Goal: Task Accomplishment & Management: Use online tool/utility

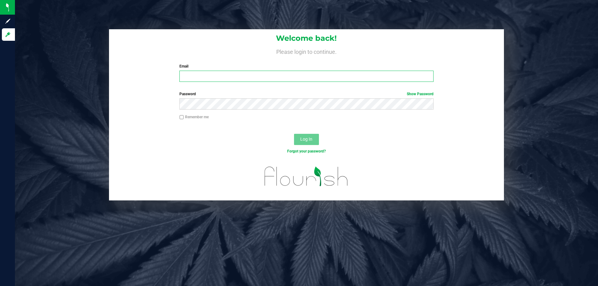
click at [217, 79] on input "Email" at bounding box center [307, 76] width 254 height 11
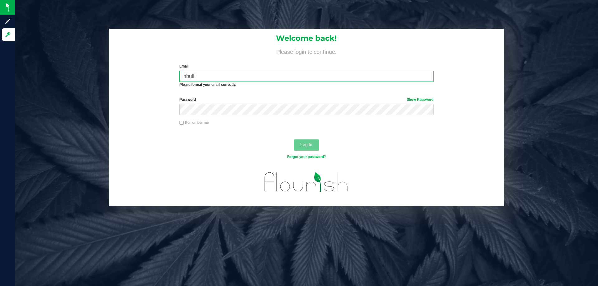
click at [207, 74] on input "nbulli" at bounding box center [307, 76] width 254 height 11
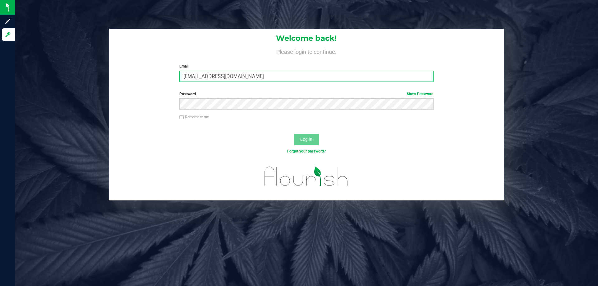
type input "[EMAIL_ADDRESS][DOMAIN_NAME]"
click at [294, 134] on button "Log In" at bounding box center [306, 139] width 25 height 11
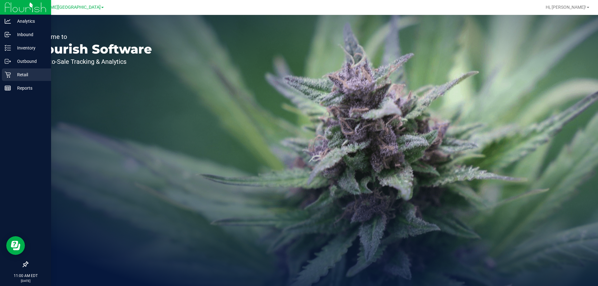
click at [33, 72] on p "Retail" at bounding box center [29, 74] width 37 height 7
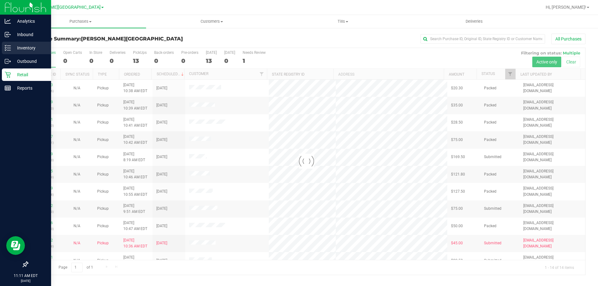
click at [15, 43] on div "Inventory" at bounding box center [26, 48] width 49 height 12
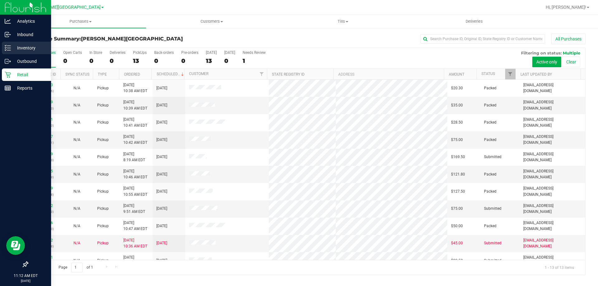
click at [32, 50] on p "Inventory" at bounding box center [29, 47] width 37 height 7
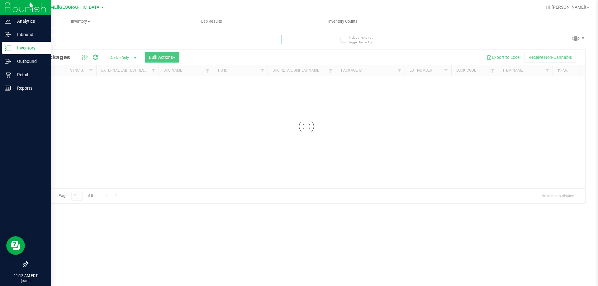
click at [117, 36] on input "text" at bounding box center [154, 39] width 255 height 9
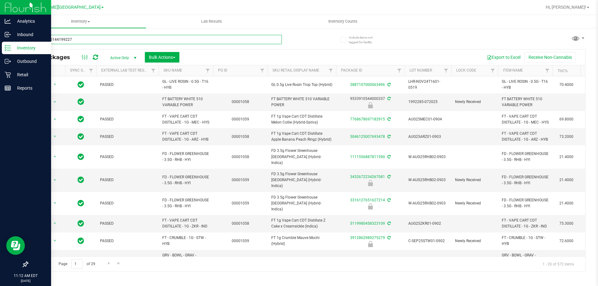
type input "4900965144199227"
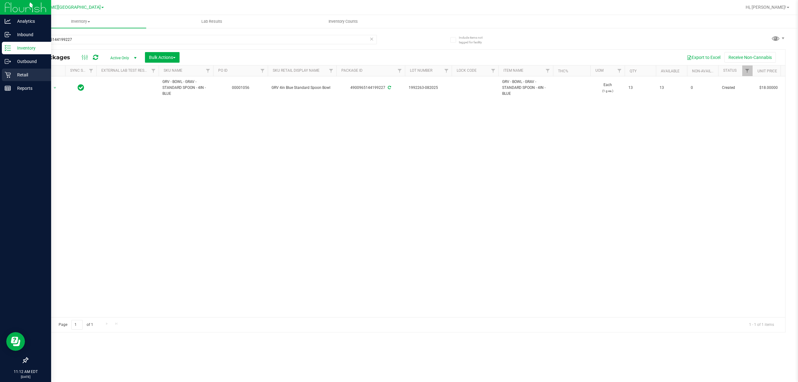
click at [9, 75] on icon at bounding box center [8, 75] width 6 height 6
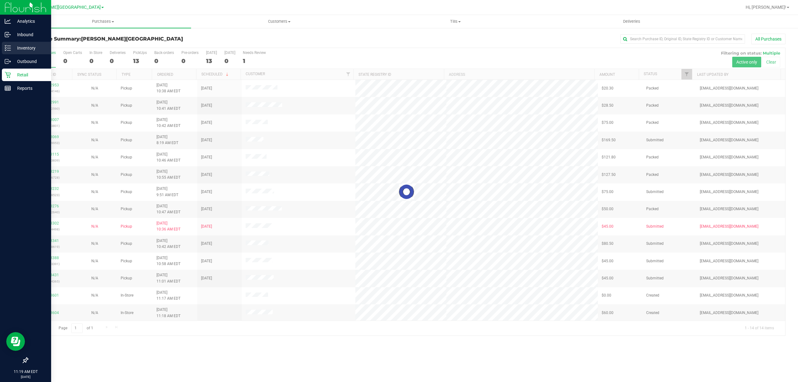
click at [8, 53] on div "Inventory" at bounding box center [26, 48] width 49 height 12
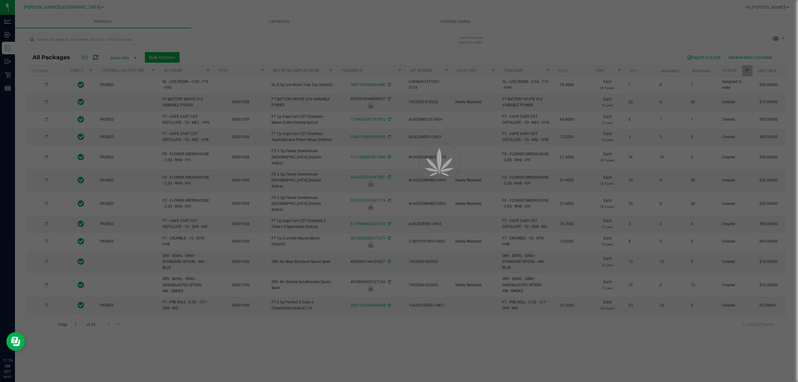
click at [152, 39] on div at bounding box center [399, 191] width 798 height 382
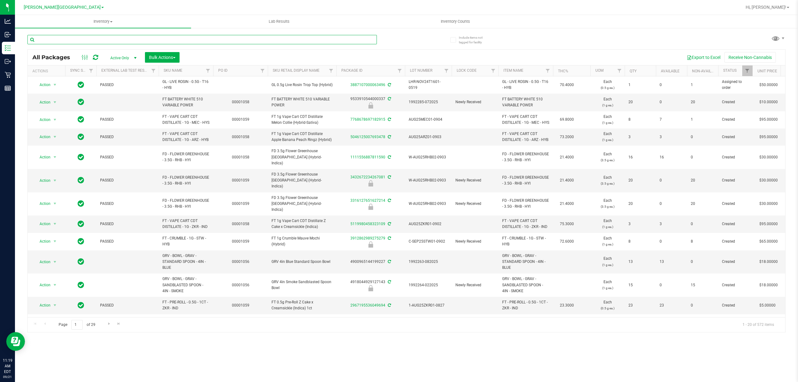
click at [152, 39] on input "text" at bounding box center [201, 39] width 349 height 9
type input "ckz"
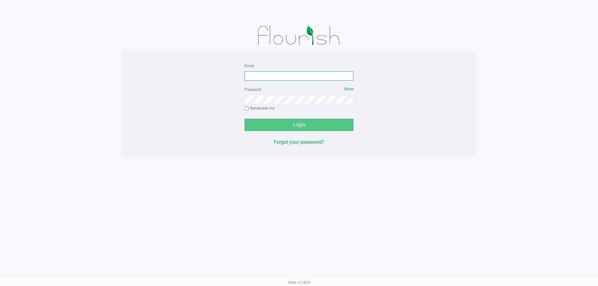
click at [304, 77] on input "Email" at bounding box center [299, 75] width 109 height 9
type input "[EMAIL_ADDRESS][DOMAIN_NAME]"
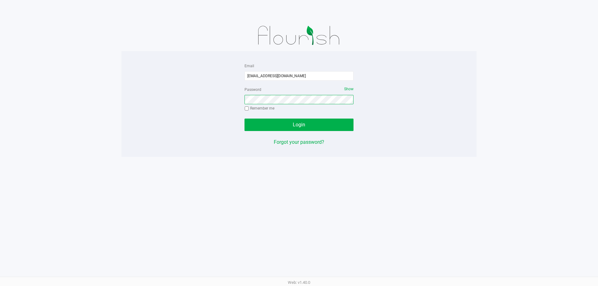
click at [245, 119] on button "Login" at bounding box center [299, 125] width 109 height 12
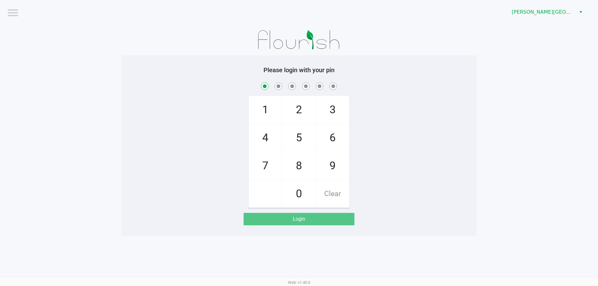
checkbox input "true"
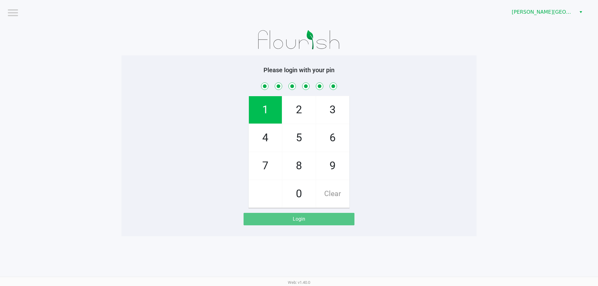
checkbox input "true"
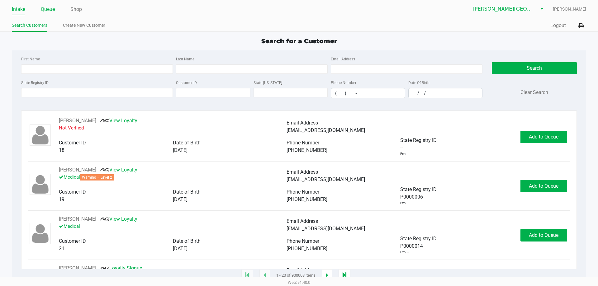
click at [52, 11] on link "Queue" at bounding box center [48, 9] width 14 height 9
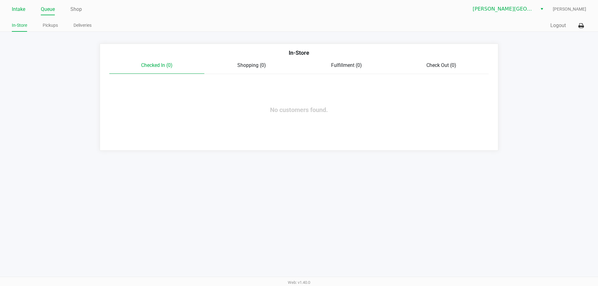
click at [23, 10] on link "Intake" at bounding box center [18, 9] width 13 height 9
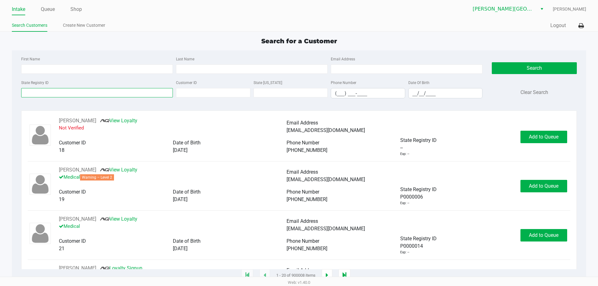
click at [57, 90] on input "State Registry ID" at bounding box center [97, 92] width 152 height 9
type input "p"
type input "c"
click at [197, 69] on input "Last Name" at bounding box center [252, 69] width 152 height 9
type input "chaddock"
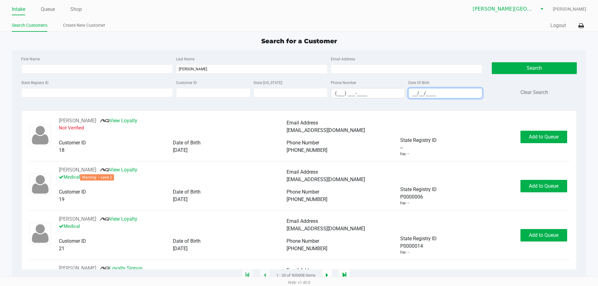
click at [465, 93] on input "__/__/____" at bounding box center [446, 94] width 74 height 10
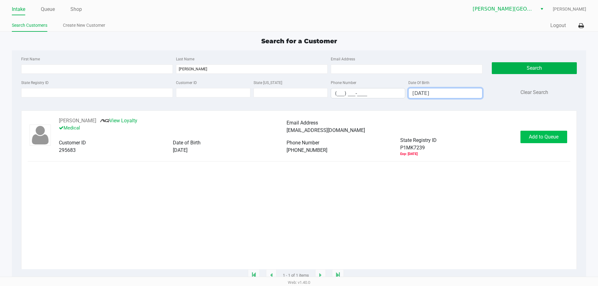
type input "04/30/1996"
click at [529, 134] on button "Add to Queue" at bounding box center [544, 137] width 47 height 12
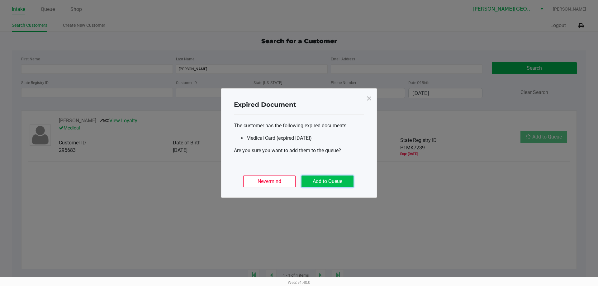
click at [334, 181] on button "Add to Queue" at bounding box center [328, 182] width 52 height 12
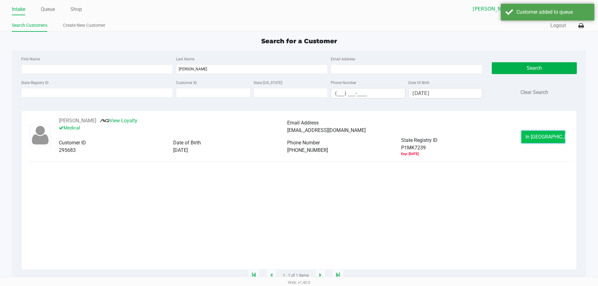
click at [543, 136] on span "In Queue" at bounding box center [552, 137] width 52 height 6
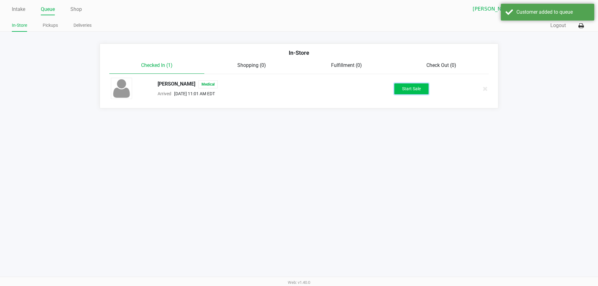
click at [424, 91] on button "Start Sale" at bounding box center [412, 89] width 34 height 11
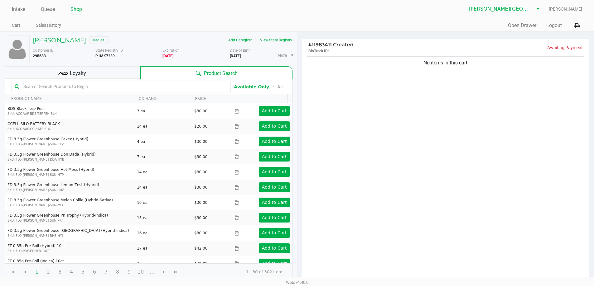
click at [338, 139] on div "No items in this cart" at bounding box center [445, 168] width 287 height 226
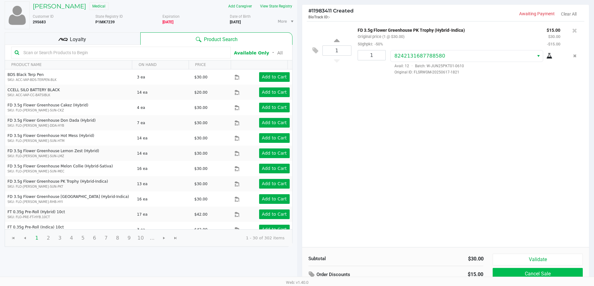
scroll to position [64, 0]
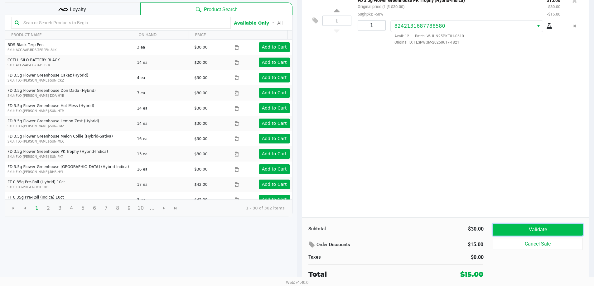
click at [557, 232] on button "Validate" at bounding box center [537, 230] width 90 height 12
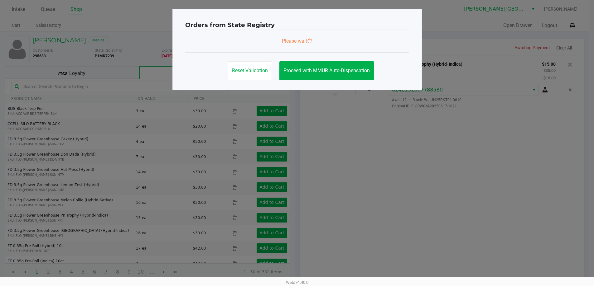
scroll to position [0, 0]
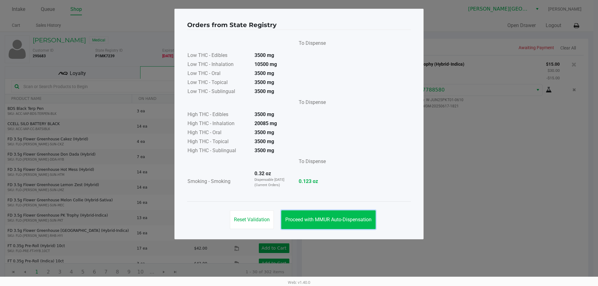
click at [359, 226] on button "Proceed with MMUR Auto-Dispensation" at bounding box center [328, 220] width 94 height 19
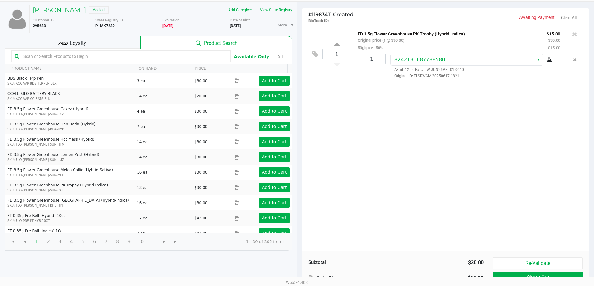
scroll to position [64, 0]
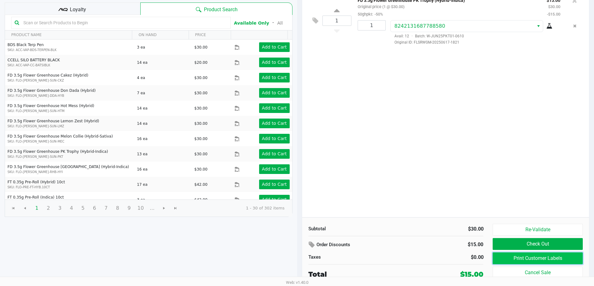
click at [532, 258] on button "Print Customer Labels" at bounding box center [537, 259] width 90 height 12
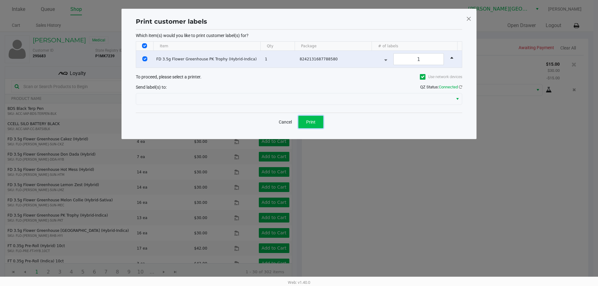
click at [302, 120] on button "Print" at bounding box center [311, 122] width 25 height 12
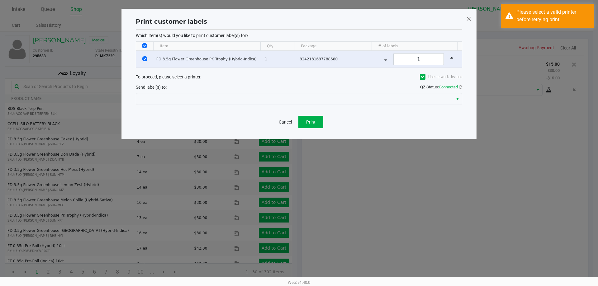
click at [469, 21] on span at bounding box center [469, 19] width 6 height 10
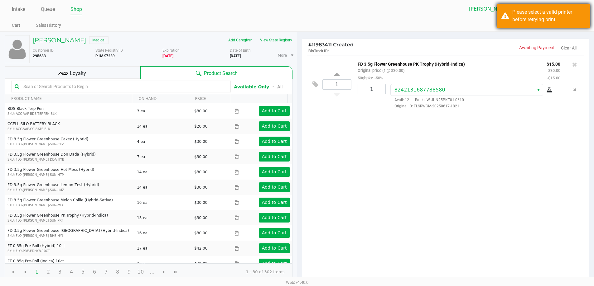
click at [574, 22] on div "Please select a valid printer before retrying print" at bounding box center [548, 15] width 73 height 15
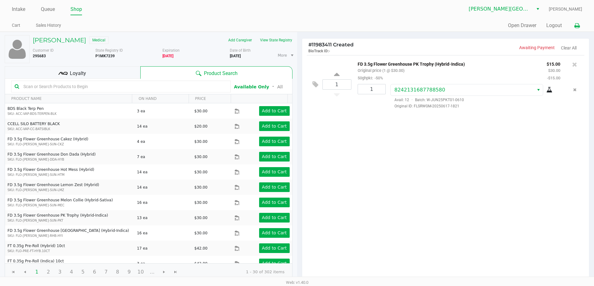
click at [580, 26] on button at bounding box center [577, 26] width 10 height 12
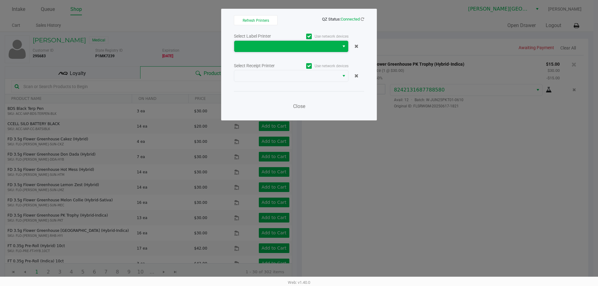
click at [334, 48] on span at bounding box center [287, 46] width 98 height 7
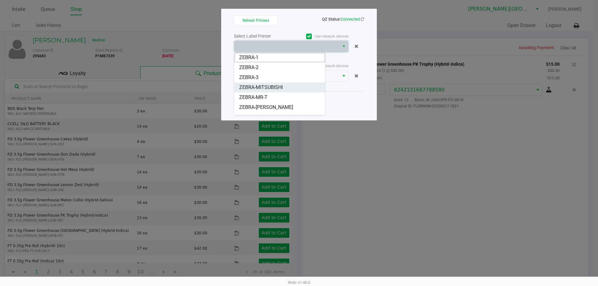
click at [262, 89] on span "ZEBRA-MITSUBISHI" at bounding box center [261, 87] width 44 height 7
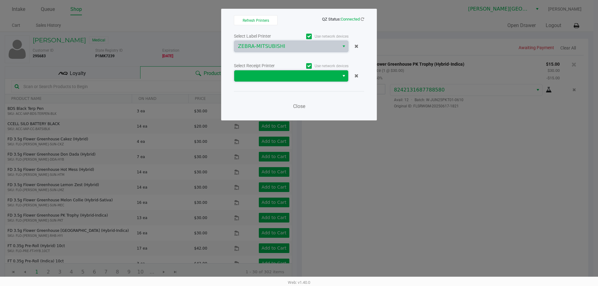
click at [295, 78] on span at bounding box center [287, 75] width 98 height 7
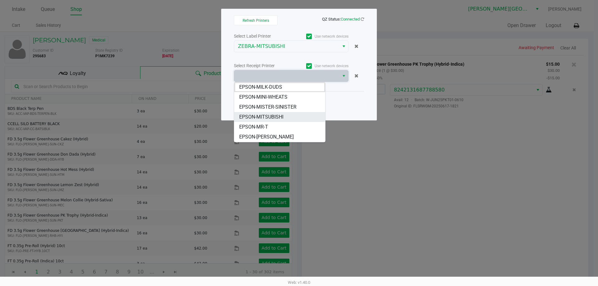
click at [289, 117] on li "EPSON-MITSUBISHI" at bounding box center [279, 117] width 91 height 10
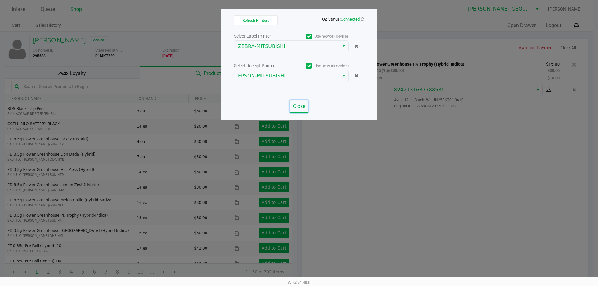
click at [306, 108] on button "Close" at bounding box center [299, 106] width 19 height 12
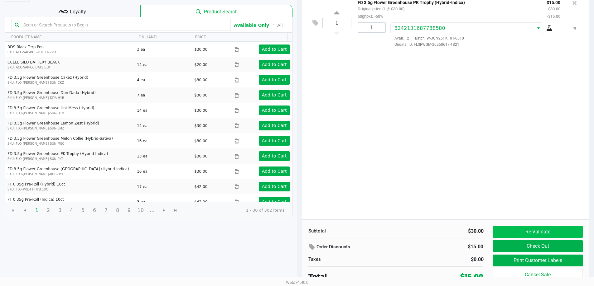
scroll to position [64, 0]
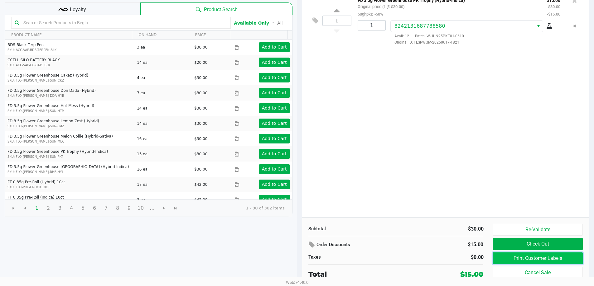
click at [556, 256] on button "Print Customer Labels" at bounding box center [537, 259] width 90 height 12
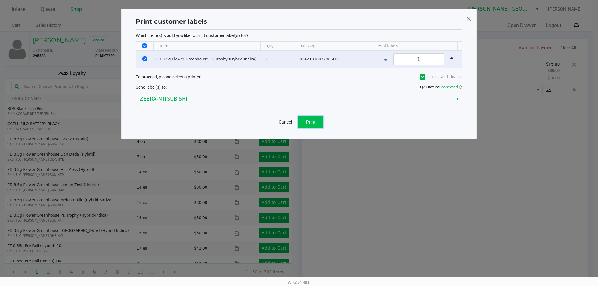
click at [322, 118] on button "Print" at bounding box center [311, 122] width 25 height 12
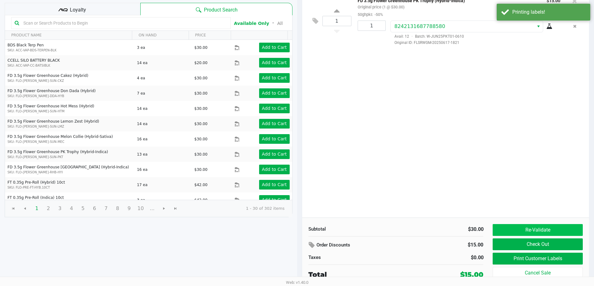
scroll to position [64, 0]
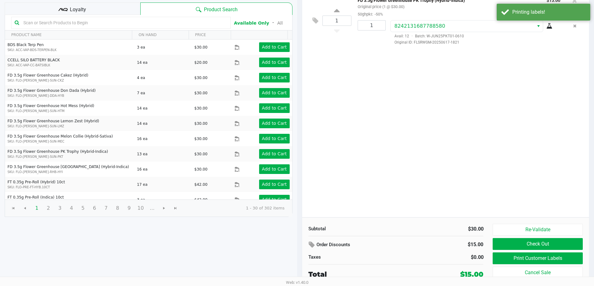
click at [51, 5] on div "Loyalty" at bounding box center [73, 8] width 136 height 12
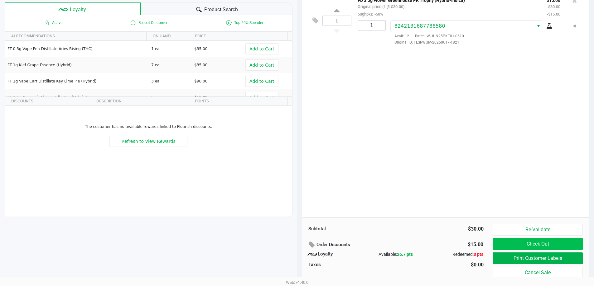
click at [576, 240] on button "Check Out" at bounding box center [537, 244] width 90 height 12
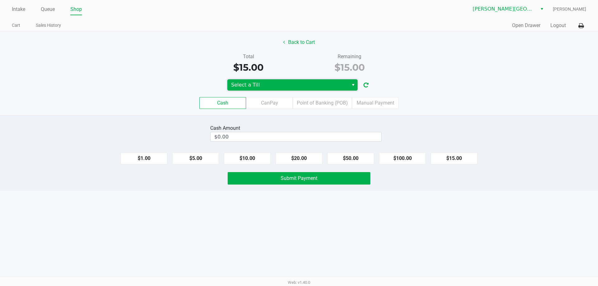
click at [274, 80] on span "Select a Till" at bounding box center [287, 84] width 121 height 11
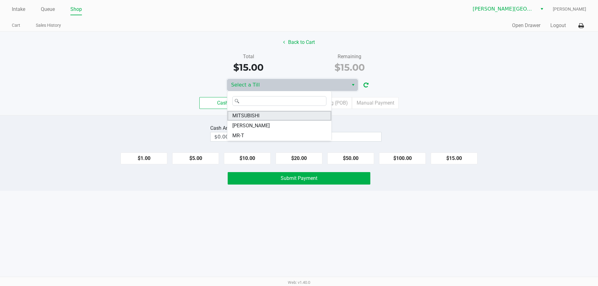
click at [265, 114] on li "MITSUBISHI" at bounding box center [279, 116] width 104 height 10
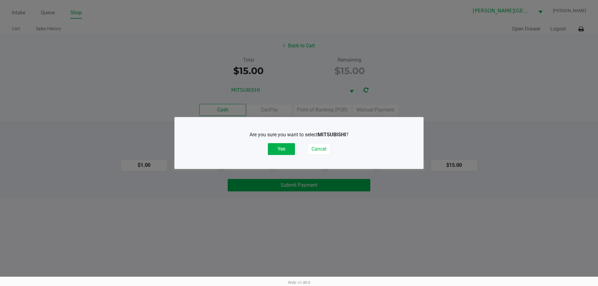
click at [284, 149] on button "Yes" at bounding box center [281, 149] width 27 height 12
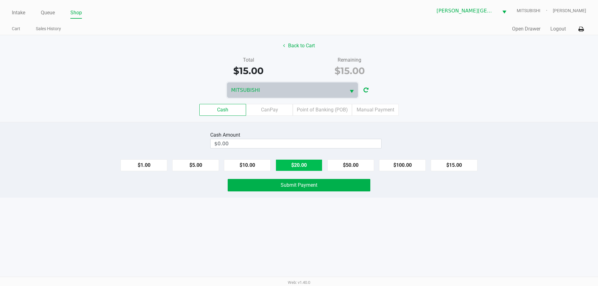
click at [307, 165] on button "$20.00" at bounding box center [299, 166] width 47 height 12
type input "$20.00"
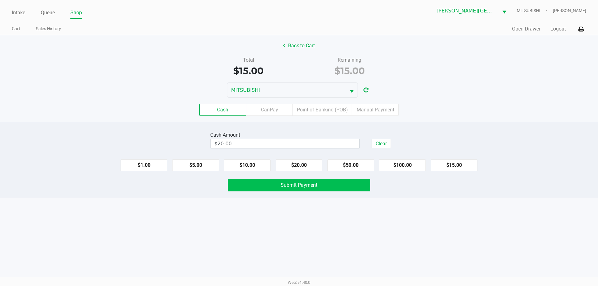
click at [290, 182] on span "Submit Payment" at bounding box center [299, 185] width 37 height 6
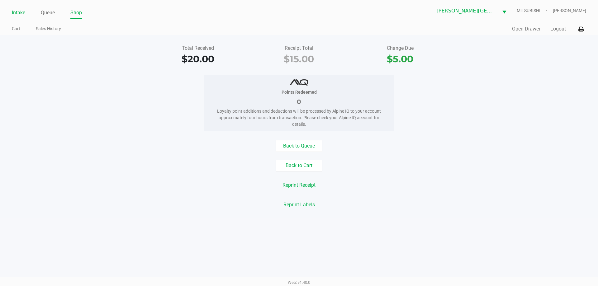
click at [13, 11] on link "Intake" at bounding box center [18, 12] width 13 height 9
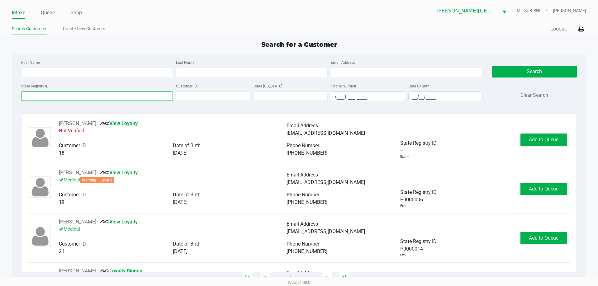
click at [116, 92] on input "State Registry ID" at bounding box center [97, 96] width 152 height 9
click at [67, 96] on input "State Registry ID" at bounding box center [97, 96] width 152 height 9
click at [204, 74] on input "Last Name" at bounding box center [252, 72] width 152 height 9
type input "hemenay"
click at [427, 93] on input "__/__/____" at bounding box center [446, 97] width 74 height 10
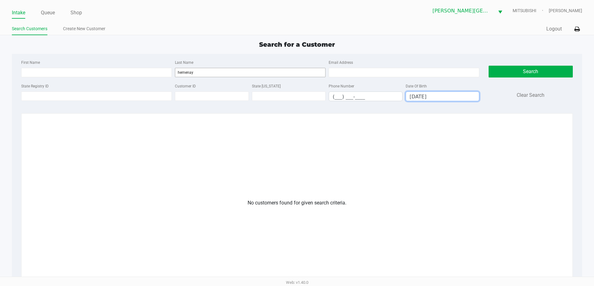
type input "09/19/1990"
click at [189, 74] on input "hemenay" at bounding box center [250, 72] width 151 height 9
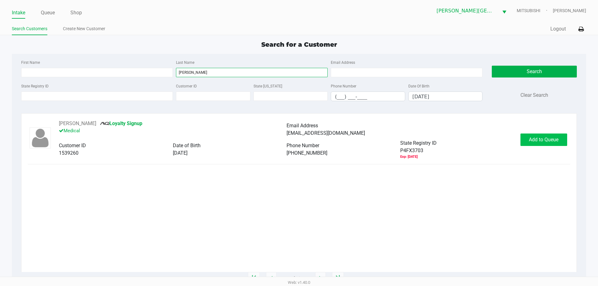
type input "hemenway"
click at [526, 136] on button "Add to Queue" at bounding box center [544, 140] width 47 height 12
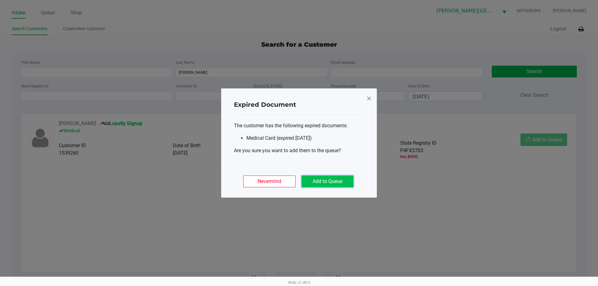
click at [327, 178] on button "Add to Queue" at bounding box center [328, 182] width 52 height 12
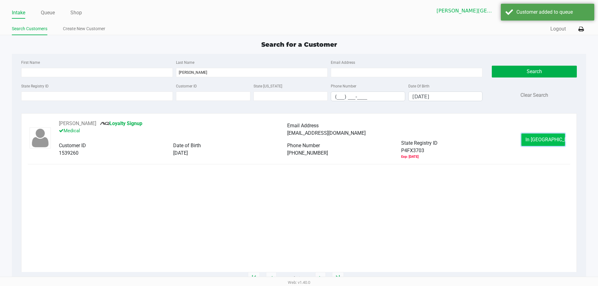
click at [540, 137] on span "In Queue" at bounding box center [552, 140] width 52 height 6
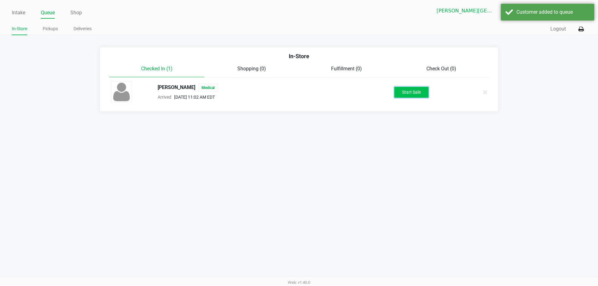
click at [407, 94] on button "Start Sale" at bounding box center [412, 92] width 34 height 11
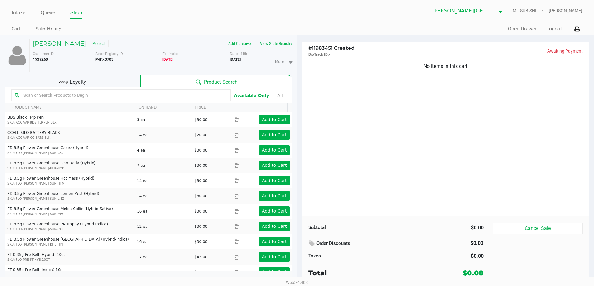
click at [280, 46] on button "View State Registry" at bounding box center [274, 44] width 36 height 10
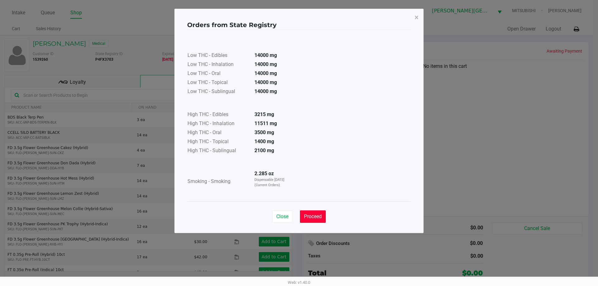
click at [309, 214] on button "Proceed" at bounding box center [313, 217] width 26 height 12
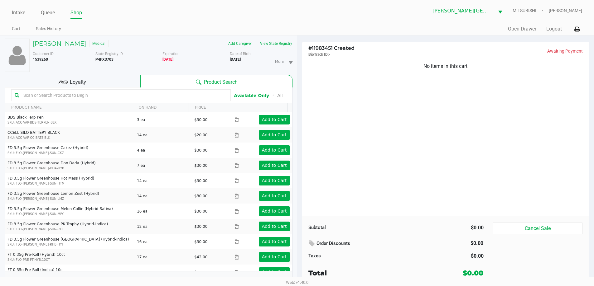
click at [63, 106] on th "PRODUCT NAME" at bounding box center [68, 107] width 127 height 9
click at [67, 91] on input "text" at bounding box center [124, 95] width 206 height 9
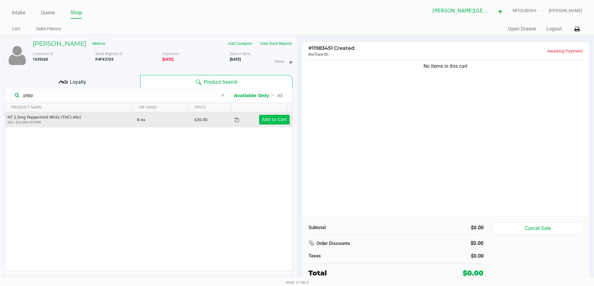
type input "pepp"
click at [277, 121] on app-button-loader "Add to Cart" at bounding box center [274, 119] width 25 height 5
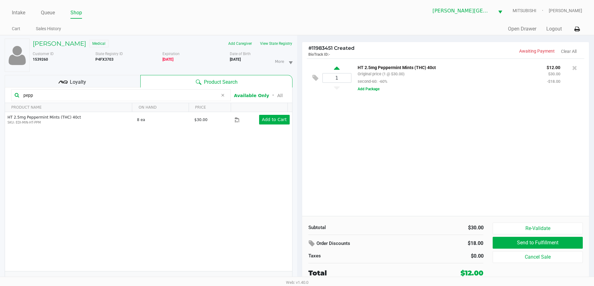
click at [336, 71] on icon at bounding box center [337, 69] width 6 height 8
type input "2"
click at [341, 127] on div "2 HT 2.5mg Peppermint Mints (THC) 40ct Original price (2 @ $30.00) second-60: -…" at bounding box center [445, 138] width 287 height 158
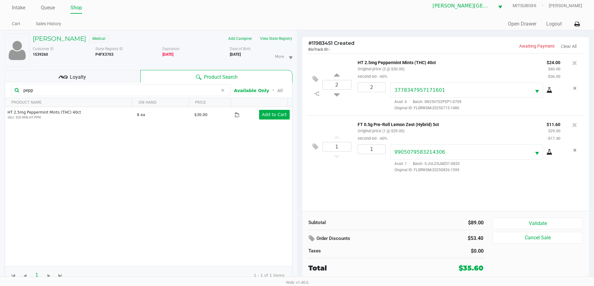
scroll to position [7, 0]
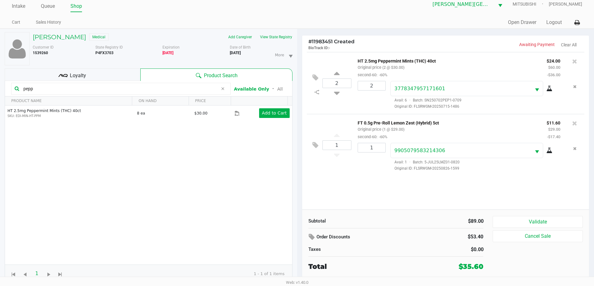
click at [518, 214] on div "Subtotal $89.00 Order Discounts $53.40 Taxes $0.00 Total $35.60 Validate Cancel…" at bounding box center [445, 244] width 287 height 69
click at [518, 216] on button "Validate" at bounding box center [537, 222] width 90 height 12
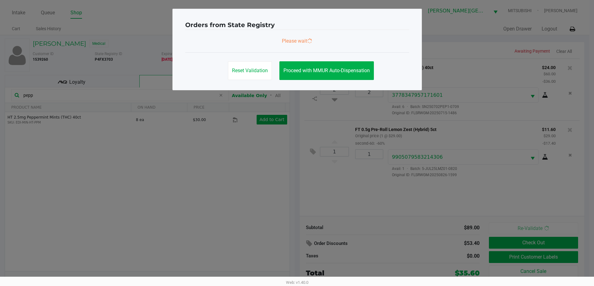
scroll to position [0, 0]
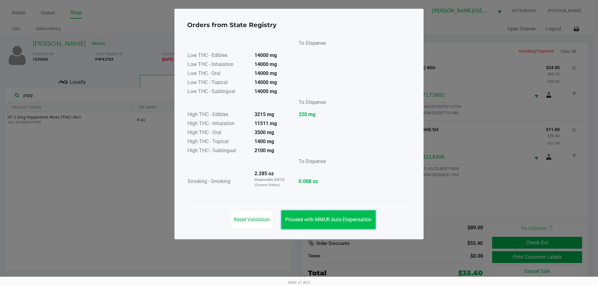
drag, startPoint x: 317, startPoint y: 222, endPoint x: 237, endPoint y: 158, distance: 102.2
click at [317, 222] on span "Proceed with MMUR Auto-Dispensation" at bounding box center [328, 220] width 86 height 6
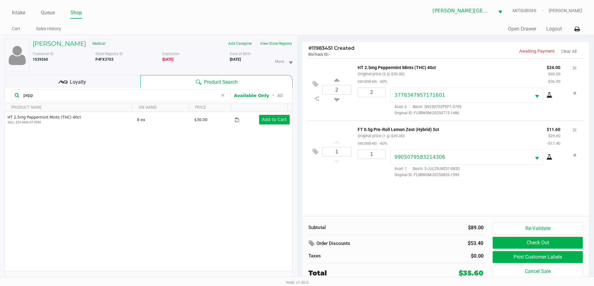
click at [118, 88] on kendo-grid-toolbar "pepp Available Only ᛫ All" at bounding box center [148, 96] width 287 height 16
click at [118, 85] on div "Loyalty" at bounding box center [73, 81] width 136 height 12
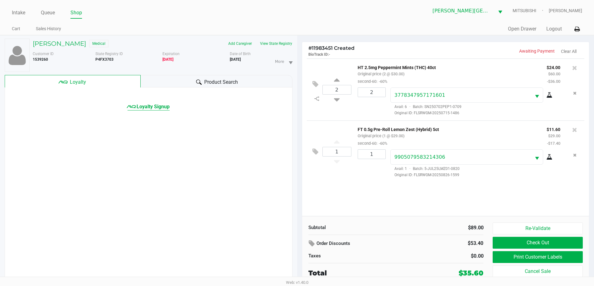
click at [156, 107] on span "Loyalty Signup" at bounding box center [152, 106] width 33 height 7
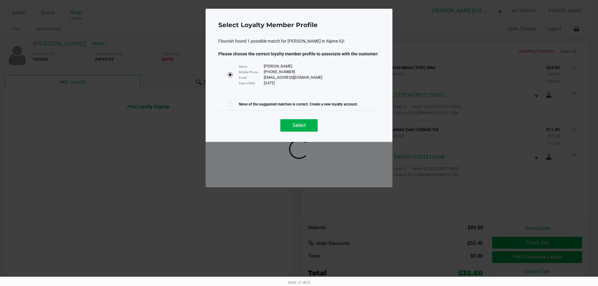
click at [309, 132] on div "Select" at bounding box center [298, 122] width 161 height 25
click at [309, 127] on button "Select" at bounding box center [298, 125] width 37 height 12
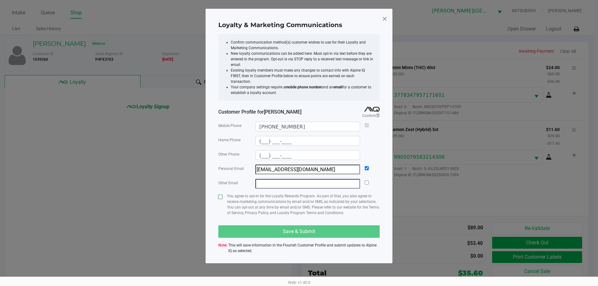
click at [222, 195] on input "checkbox" at bounding box center [220, 197] width 4 height 4
checkbox input "true"
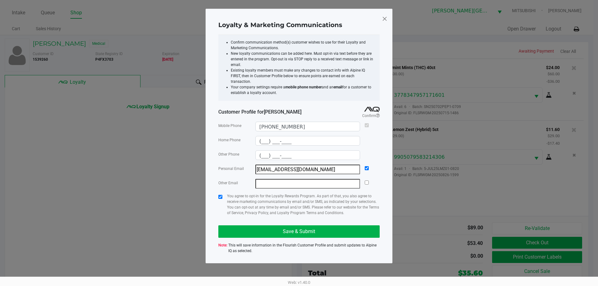
click at [387, 16] on span at bounding box center [385, 19] width 6 height 10
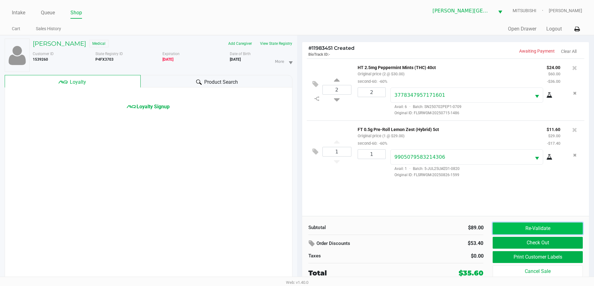
click at [524, 227] on button "Re-Validate" at bounding box center [537, 229] width 90 height 12
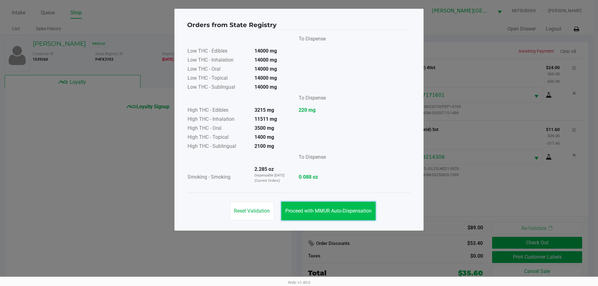
click at [335, 210] on span "Proceed with MMUR Auto-Dispensation" at bounding box center [328, 211] width 86 height 6
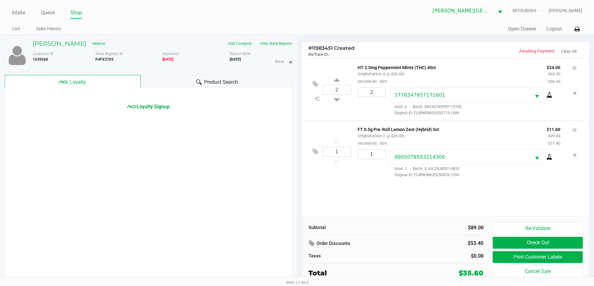
scroll to position [7, 0]
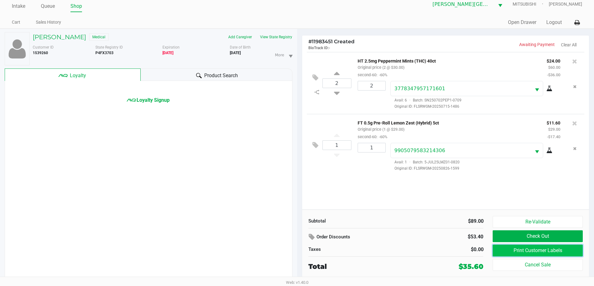
click at [530, 251] on button "Print Customer Labels" at bounding box center [537, 251] width 90 height 12
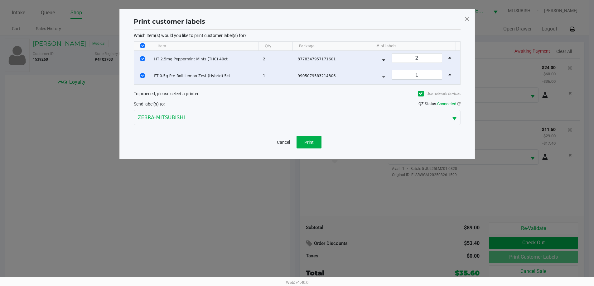
scroll to position [0, 0]
click at [314, 144] on span "Print" at bounding box center [310, 142] width 9 height 5
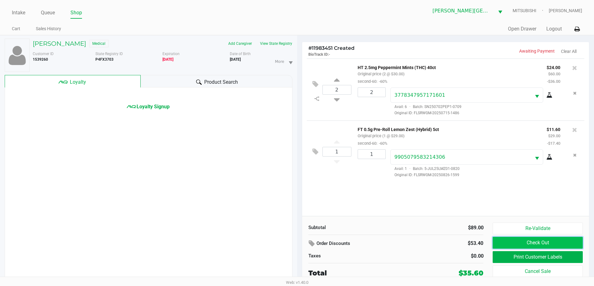
click at [521, 240] on button "Check Out" at bounding box center [537, 243] width 90 height 12
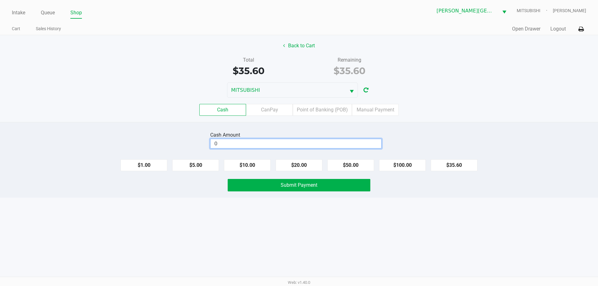
click at [306, 146] on input "0" at bounding box center [296, 143] width 171 height 9
type input "$40.00"
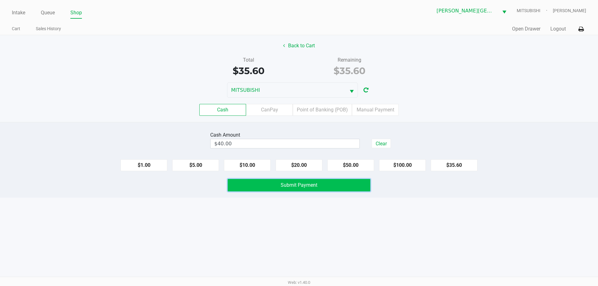
click at [311, 184] on span "Submit Payment" at bounding box center [299, 185] width 37 height 6
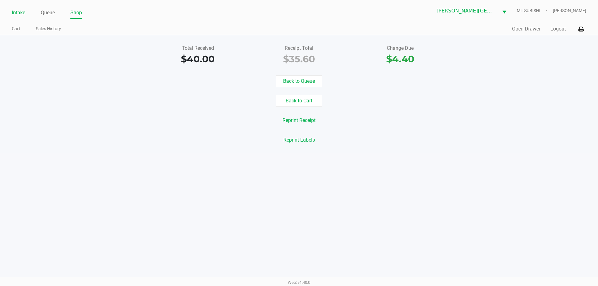
click at [24, 11] on link "Intake" at bounding box center [18, 12] width 13 height 9
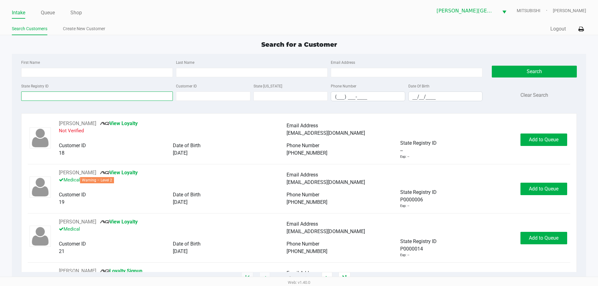
click at [77, 99] on input "State Registry ID" at bounding box center [97, 96] width 152 height 9
click at [76, 98] on input "State Registry ID" at bounding box center [97, 96] width 152 height 9
click at [77, 96] on input "State Registry ID" at bounding box center [97, 96] width 152 height 9
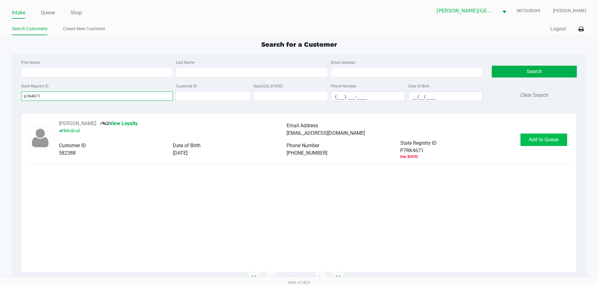
type input "p7rk4671"
click at [528, 144] on button "Add to Queue" at bounding box center [544, 140] width 47 height 12
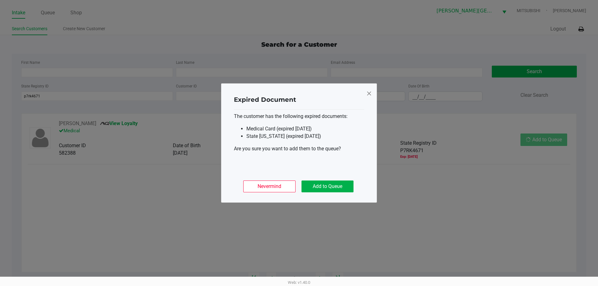
click at [528, 144] on ngb-modal-window "Expired Document The customer has the following expired documents: Medical Card…" at bounding box center [299, 143] width 598 height 286
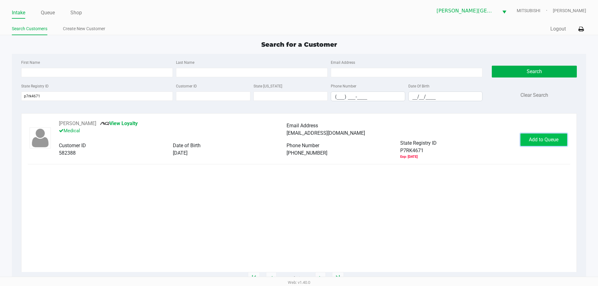
click at [524, 141] on button "Add to Queue" at bounding box center [544, 140] width 47 height 12
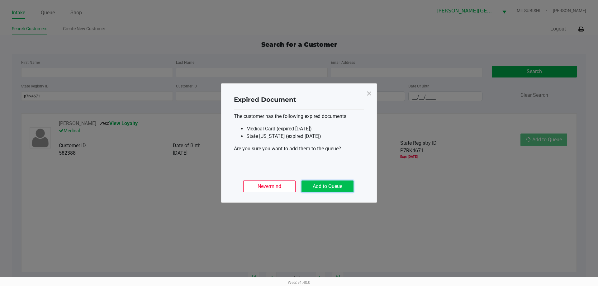
click at [333, 190] on button "Add to Queue" at bounding box center [328, 187] width 52 height 12
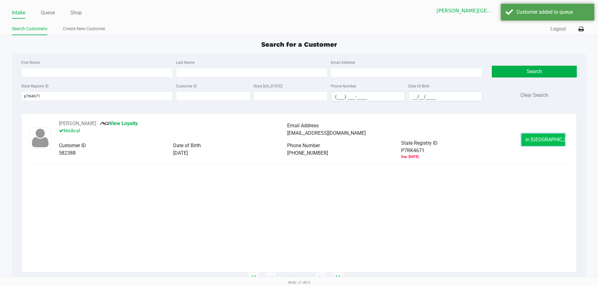
click at [557, 142] on button "In Queue" at bounding box center [544, 140] width 44 height 12
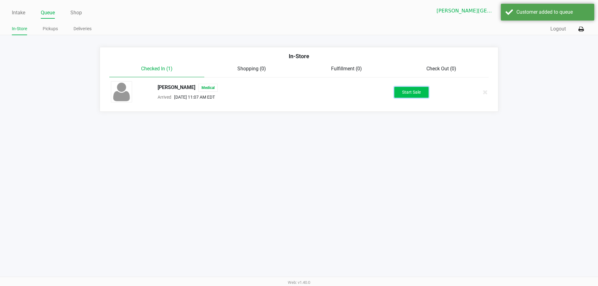
click at [413, 89] on button "Start Sale" at bounding box center [412, 92] width 34 height 11
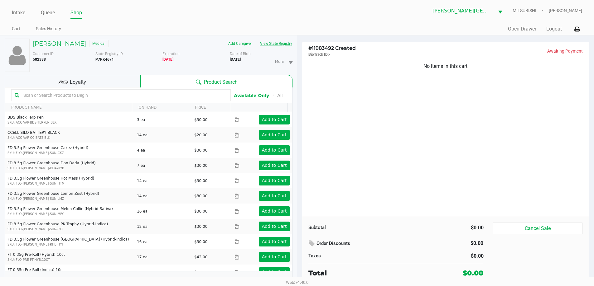
click at [266, 41] on button "View State Registry" at bounding box center [274, 44] width 36 height 10
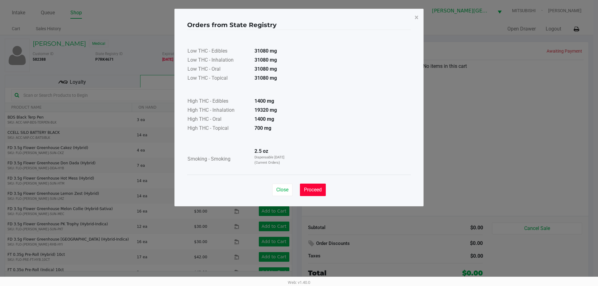
drag, startPoint x: 310, startPoint y: 186, endPoint x: 307, endPoint y: 180, distance: 6.4
click at [309, 184] on button "Proceed" at bounding box center [313, 190] width 26 height 12
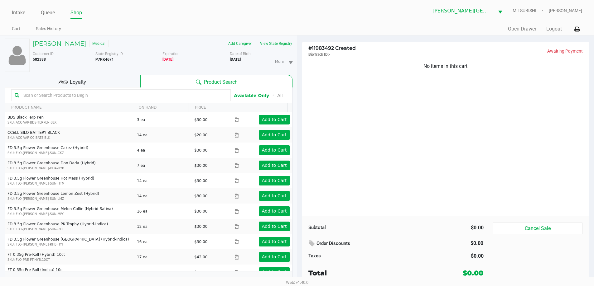
click at [408, 121] on div "No items in this cart" at bounding box center [445, 138] width 287 height 158
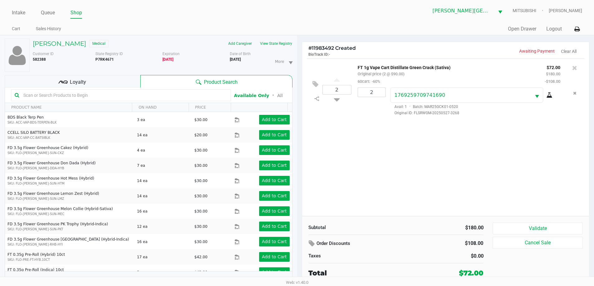
click at [504, 160] on div "2 FT 1g Vape Cart Distillate Green Crack (Sativa) Original price (2 @ $90.00) 6…" at bounding box center [445, 138] width 287 height 158
click at [84, 75] on div "Loyalty" at bounding box center [73, 81] width 136 height 12
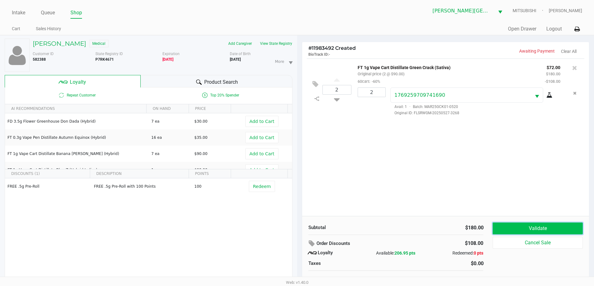
click at [540, 229] on button "Validate" at bounding box center [537, 229] width 90 height 12
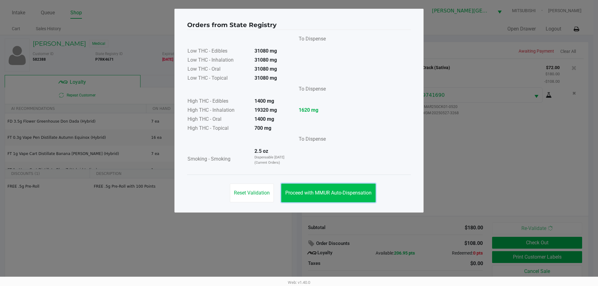
click at [294, 192] on span "Proceed with MMUR Auto-Dispensation" at bounding box center [328, 193] width 86 height 6
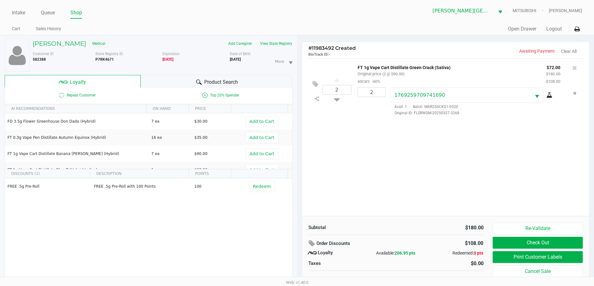
click at [369, 170] on div "2 FT 1g Vape Cart Distillate Green Crack (Sativa) Original price (2 @ $90.00) 6…" at bounding box center [445, 138] width 287 height 158
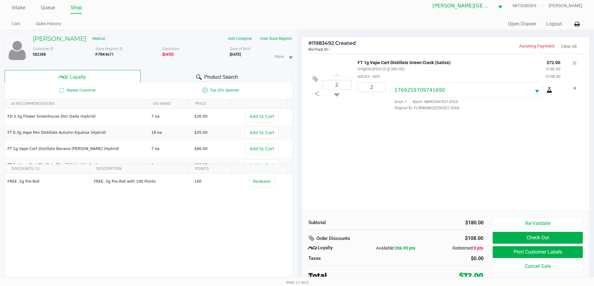
scroll to position [7, 0]
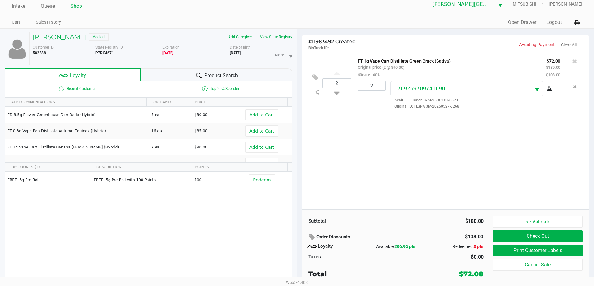
click at [385, 170] on div "2 FT 1g Vape Cart Distillate Green Crack (Sativa) Original price (2 @ $90.00) 6…" at bounding box center [445, 131] width 287 height 158
click at [535, 250] on button "Print Customer Labels" at bounding box center [537, 251] width 90 height 12
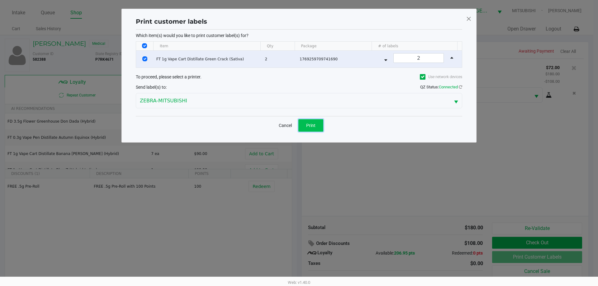
click at [309, 126] on span "Print" at bounding box center [310, 125] width 9 height 5
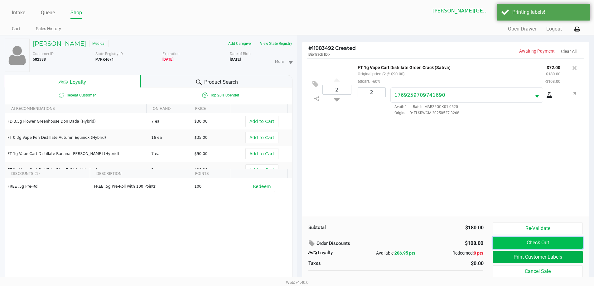
click at [567, 244] on button "Check Out" at bounding box center [537, 243] width 90 height 12
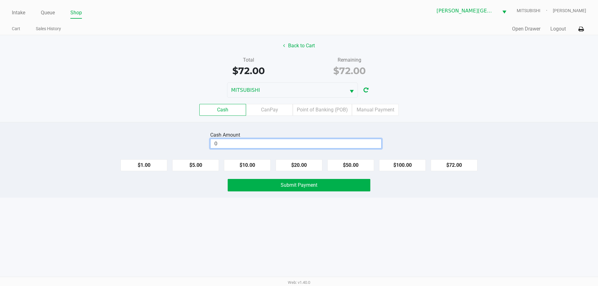
click at [275, 145] on input "0" at bounding box center [296, 143] width 171 height 9
type input "$80.00"
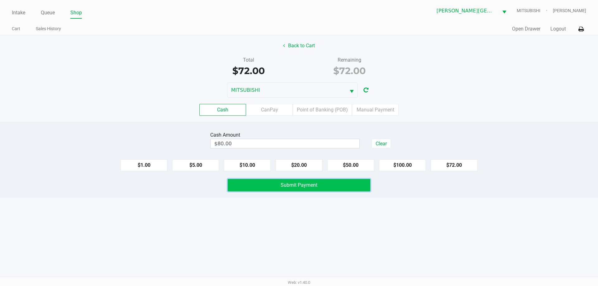
click at [253, 186] on button "Submit Payment" at bounding box center [299, 185] width 143 height 12
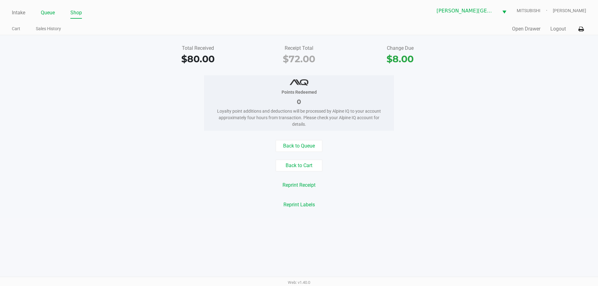
click at [51, 10] on link "Queue" at bounding box center [48, 12] width 14 height 9
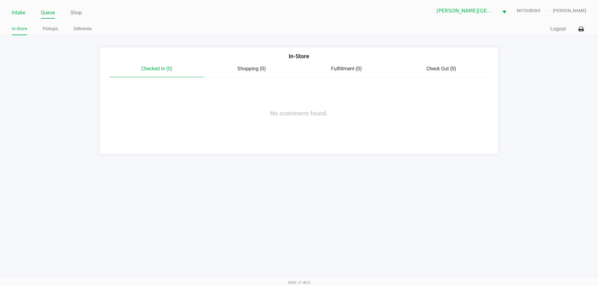
click at [17, 11] on link "Intake" at bounding box center [18, 12] width 13 height 9
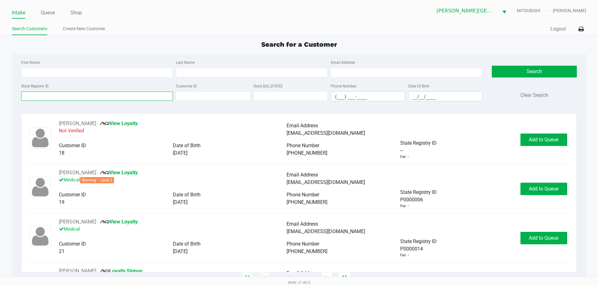
click at [67, 98] on input "State Registry ID" at bounding box center [97, 96] width 152 height 9
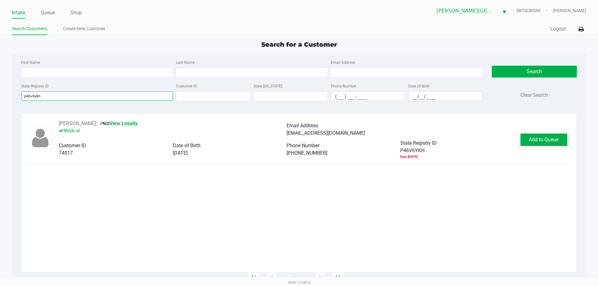
type input "p46v6ykh"
click at [525, 139] on button "Add to Queue" at bounding box center [544, 140] width 47 height 12
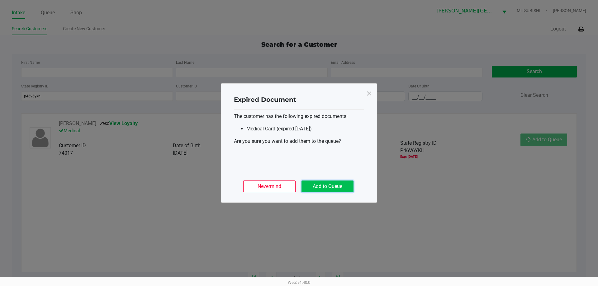
click at [341, 186] on button "Add to Queue" at bounding box center [328, 187] width 52 height 12
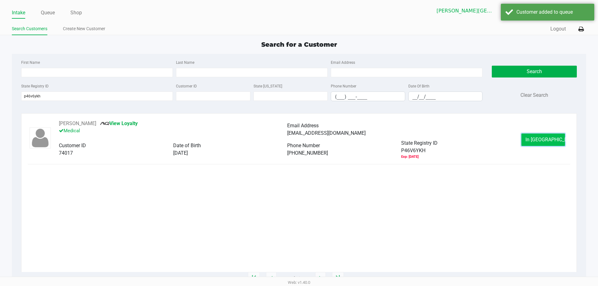
click at [532, 140] on button "In Queue" at bounding box center [544, 140] width 44 height 12
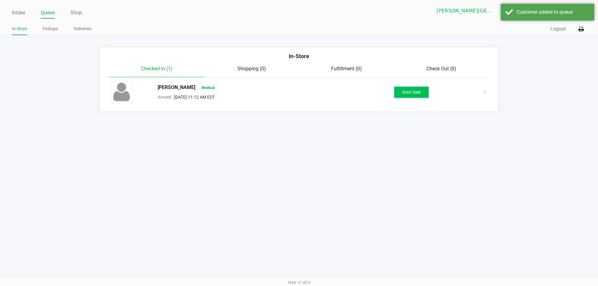
click at [402, 93] on button "Start Sale" at bounding box center [412, 92] width 34 height 11
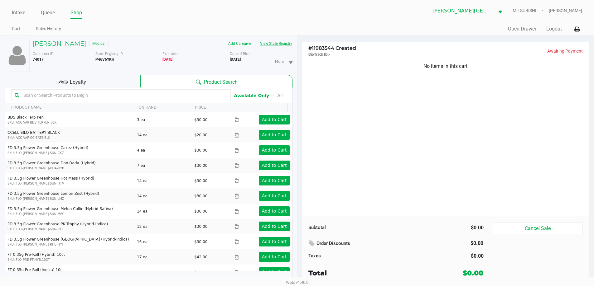
click at [280, 43] on button "View State Registry" at bounding box center [274, 44] width 36 height 10
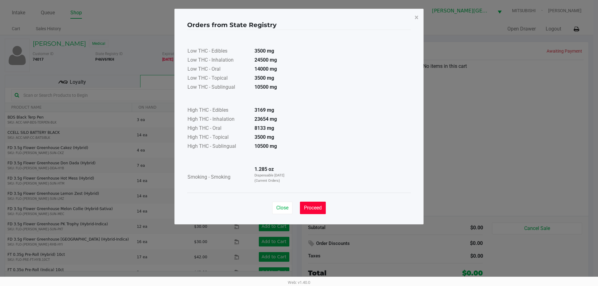
click at [314, 210] on span "Proceed" at bounding box center [313, 208] width 18 height 6
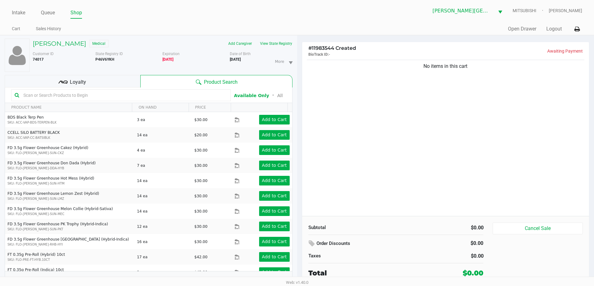
click at [110, 97] on input "text" at bounding box center [124, 95] width 206 height 9
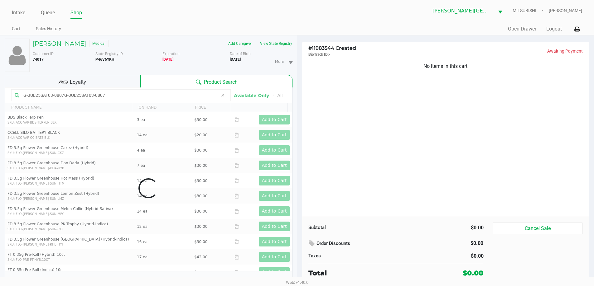
click at [363, 151] on div "No items in this cart" at bounding box center [445, 138] width 287 height 158
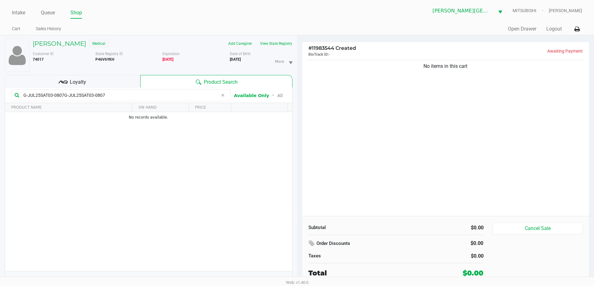
click at [362, 150] on div "No items in this cart" at bounding box center [445, 138] width 287 height 158
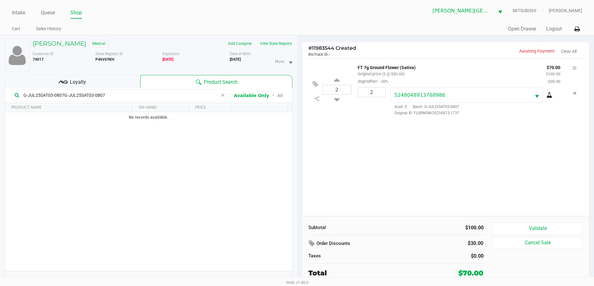
click at [361, 149] on div "2 FT 7g Ground Flower (Sativa) Original price (2 @ $50.00) 30grndflwr: -30% $70…" at bounding box center [445, 138] width 287 height 158
drag, startPoint x: 137, startPoint y: 95, endPoint x: 7, endPoint y: 96, distance: 130.3
click at [10, 95] on kendo-grid-toolbar "G-JUL25SAT03-0807G-JUL25SAT03-0807 Available Only ᛫ All" at bounding box center [148, 96] width 287 height 16
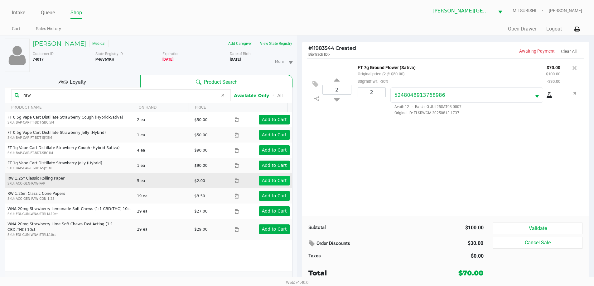
type input "raw"
click at [278, 181] on app-button-loader "Add to Cart" at bounding box center [274, 180] width 25 height 5
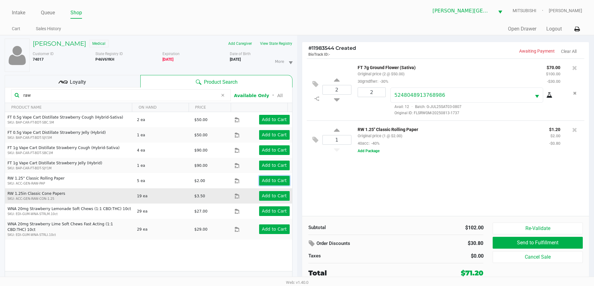
drag, startPoint x: 276, startPoint y: 181, endPoint x: 278, endPoint y: 191, distance: 9.8
click at [278, 191] on tbody "FT 0.5g Vape Cart Distillate Strawberry Cough (Hybrid-Sativa) SKU: BAP-CAR-FT-B…" at bounding box center [148, 176] width 287 height 128
click at [278, 191] on td "Add to Cart" at bounding box center [262, 196] width 57 height 15
click at [278, 192] on button "Add to Cart" at bounding box center [274, 196] width 31 height 10
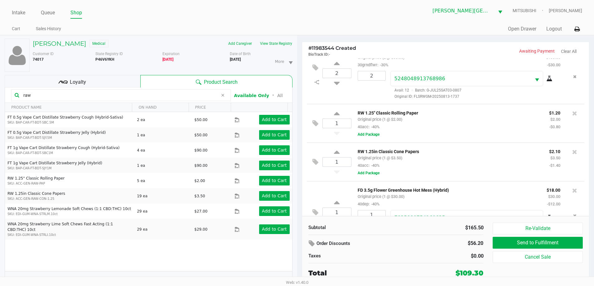
scroll to position [14, 0]
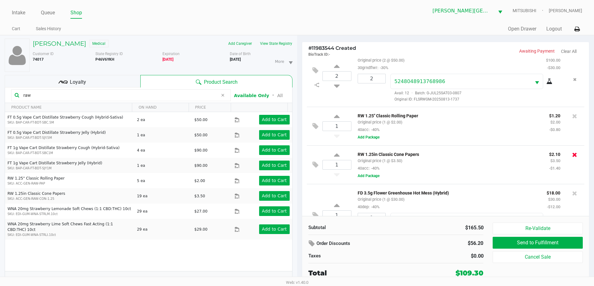
click at [572, 153] on icon at bounding box center [574, 155] width 5 height 6
click at [569, 113] on div at bounding box center [297, 156] width 594 height 180
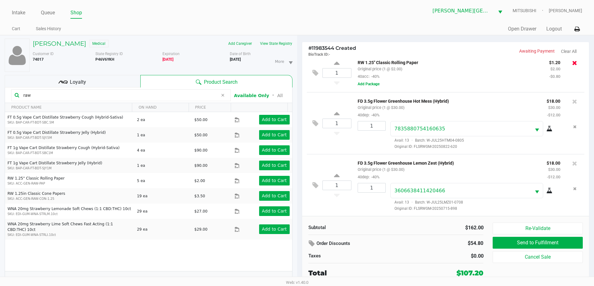
drag, startPoint x: 570, startPoint y: 99, endPoint x: 570, endPoint y: 60, distance: 38.3
click at [570, 66] on div "2 FT 7g Ground Flower (Sativa) Original price (2 @ $50.00) 30grndflwr: -30% $70…" at bounding box center [445, 138] width 287 height 158
click at [572, 60] on icon at bounding box center [574, 63] width 5 height 6
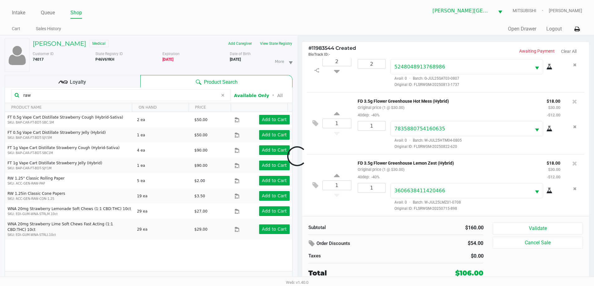
scroll to position [29, 0]
click at [96, 85] on div "Loyalty" at bounding box center [73, 81] width 136 height 12
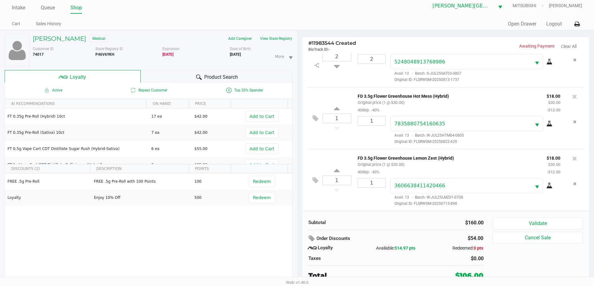
scroll to position [7, 0]
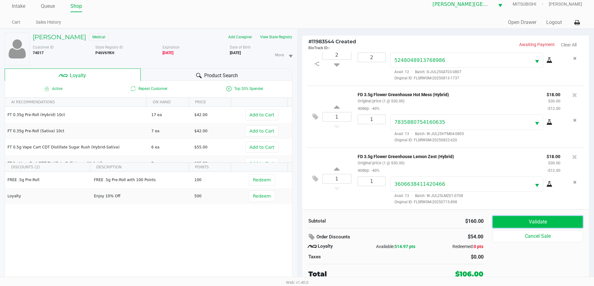
click at [541, 222] on button "Validate" at bounding box center [537, 222] width 90 height 12
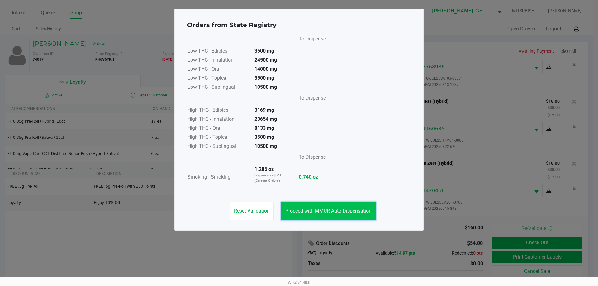
click at [331, 204] on button "Proceed with MMUR Auto-Dispensation" at bounding box center [328, 211] width 94 height 19
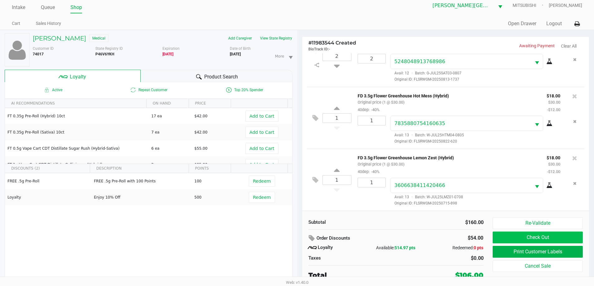
scroll to position [7, 0]
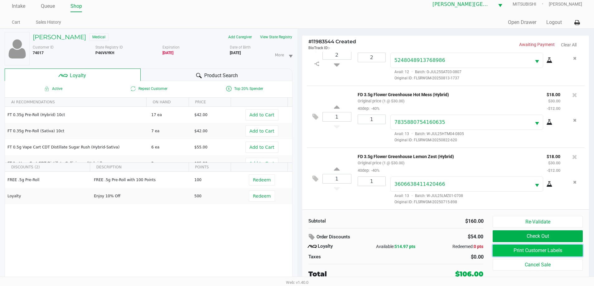
click at [531, 250] on button "Print Customer Labels" at bounding box center [537, 251] width 90 height 12
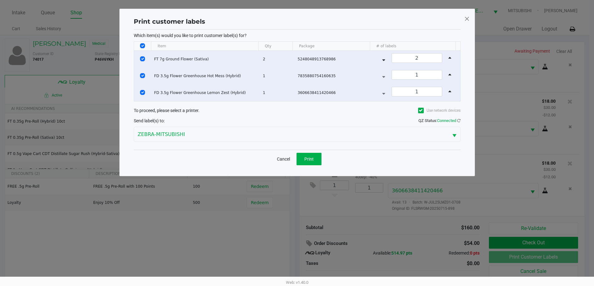
scroll to position [0, 0]
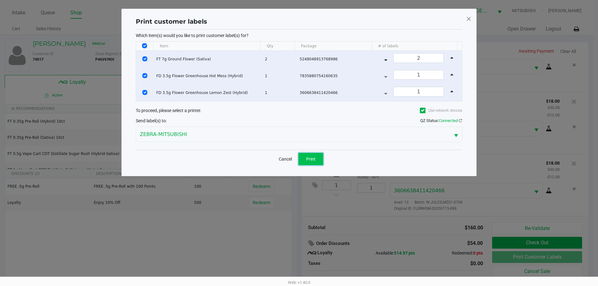
click at [308, 160] on span "Print" at bounding box center [310, 159] width 9 height 5
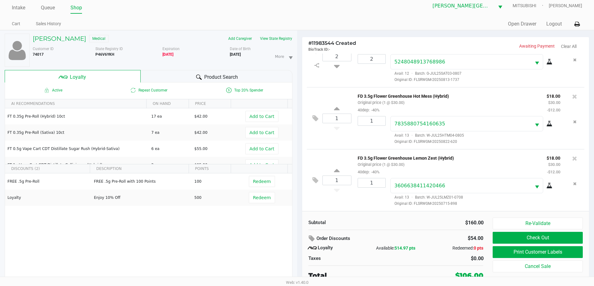
scroll to position [7, 0]
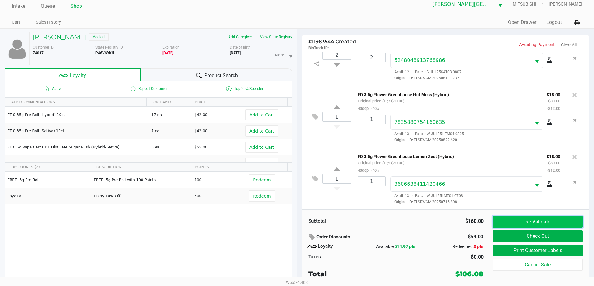
click at [518, 223] on button "Re-Validate" at bounding box center [537, 222] width 90 height 12
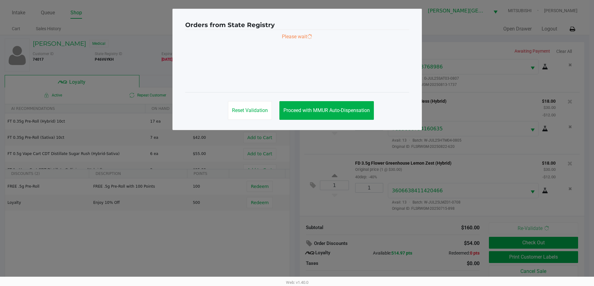
scroll to position [0, 0]
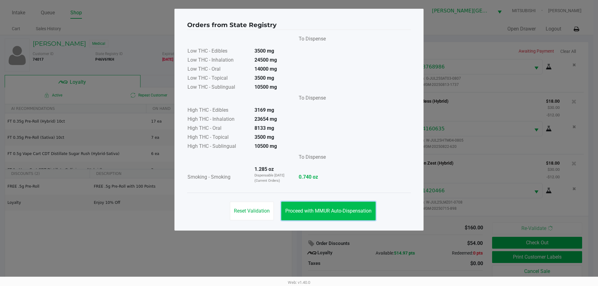
click at [322, 213] on span "Proceed with MMUR Auto-Dispensation" at bounding box center [328, 211] width 86 height 6
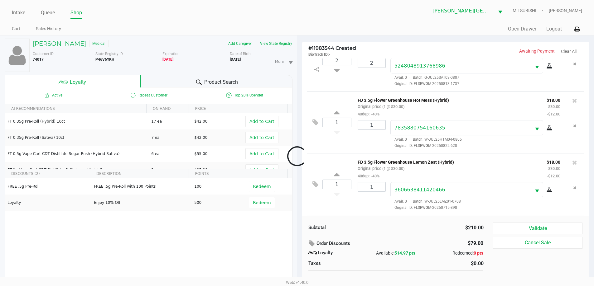
scroll to position [92, 0]
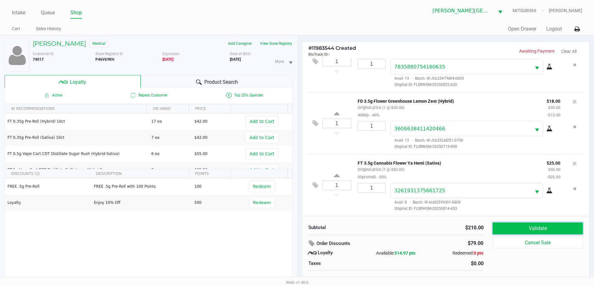
click at [531, 229] on button "Validate" at bounding box center [537, 229] width 90 height 12
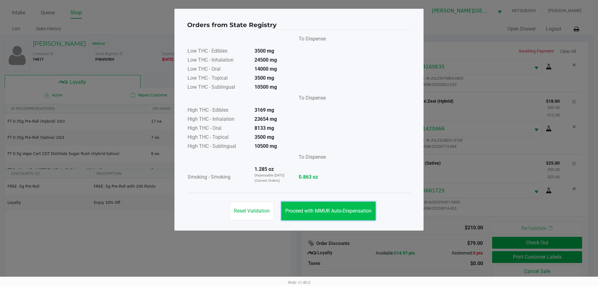
click at [305, 205] on button "Proceed with MMUR Auto-Dispensation" at bounding box center [328, 211] width 94 height 19
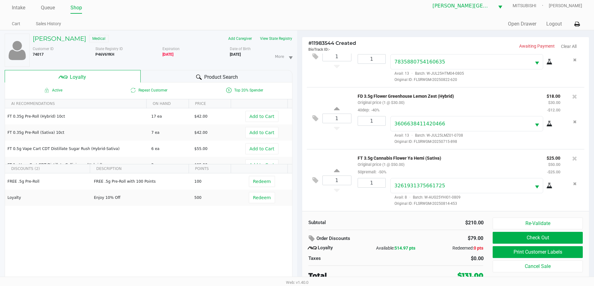
scroll to position [7, 0]
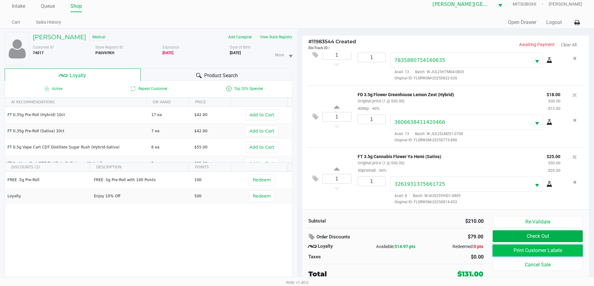
click at [556, 252] on button "Print Customer Labels" at bounding box center [537, 251] width 90 height 12
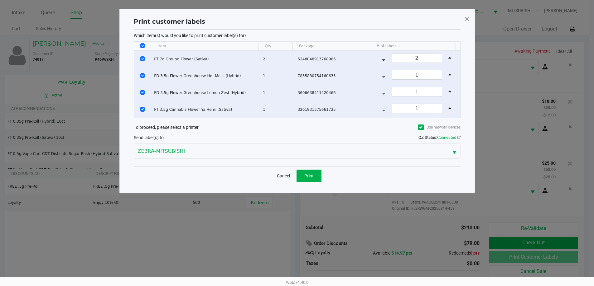
scroll to position [0, 0]
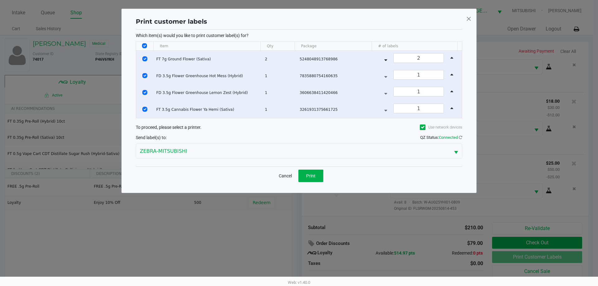
click at [145, 45] on input "Select All Rows" at bounding box center [144, 45] width 5 height 5
checkbox input "false"
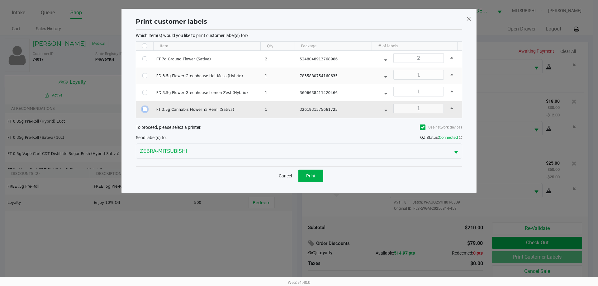
click at [145, 110] on input "Select Row" at bounding box center [144, 109] width 5 height 5
checkbox input "true"
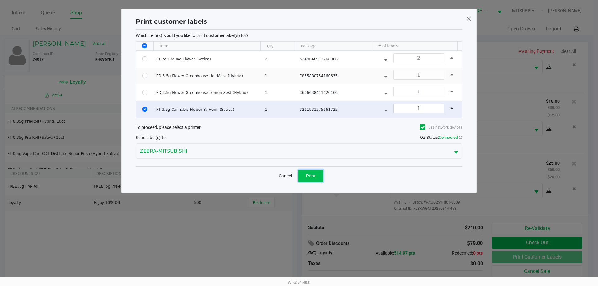
click at [310, 175] on span "Print" at bounding box center [310, 176] width 9 height 5
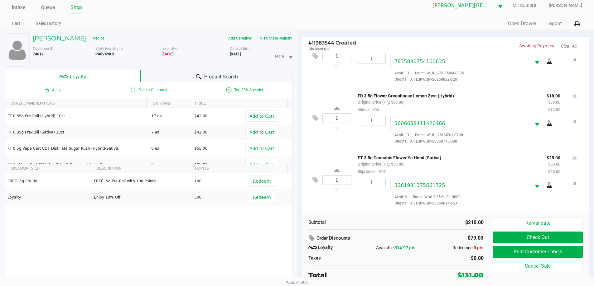
scroll to position [7, 0]
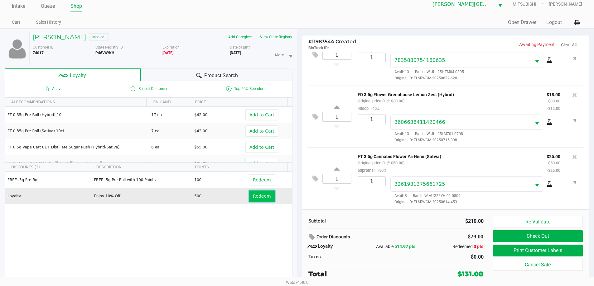
click at [263, 196] on span "Redeem" at bounding box center [262, 196] width 18 height 5
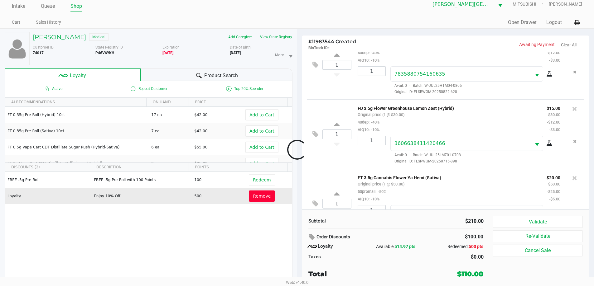
scroll to position [122, 0]
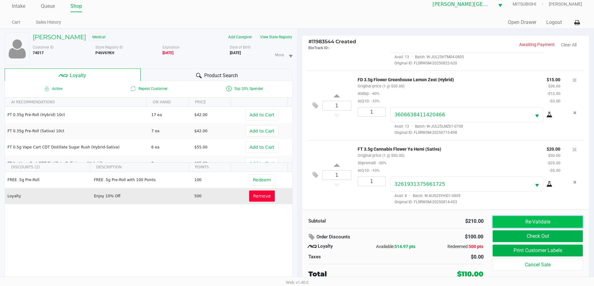
click at [552, 222] on button "Re-Validate" at bounding box center [537, 222] width 90 height 12
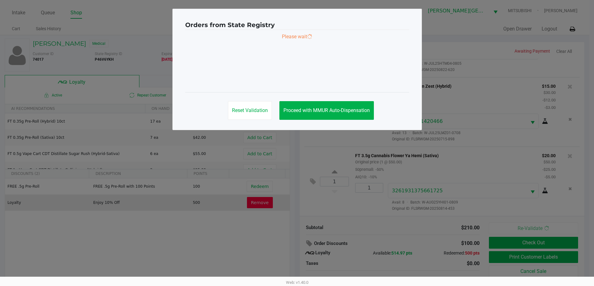
scroll to position [0, 0]
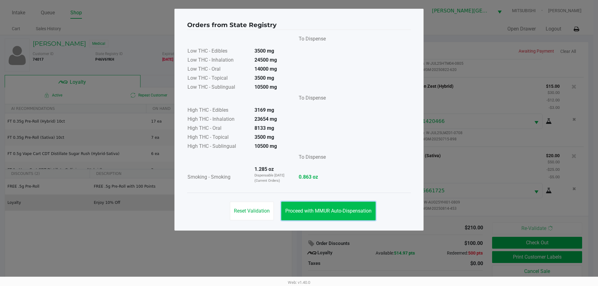
click at [333, 209] on span "Proceed with MMUR Auto-Dispensation" at bounding box center [328, 211] width 86 height 6
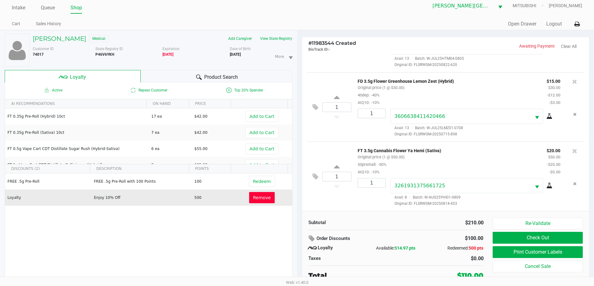
scroll to position [7, 0]
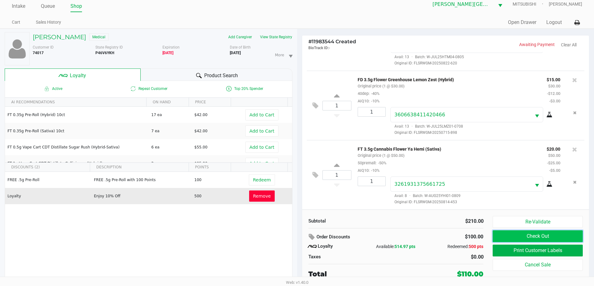
click at [556, 236] on button "Check Out" at bounding box center [537, 237] width 90 height 12
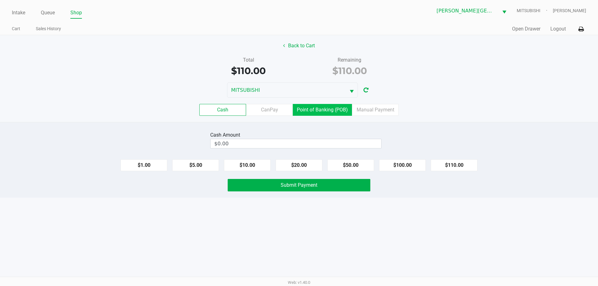
click at [301, 105] on label "Point of Banking (POB)" at bounding box center [322, 110] width 59 height 12
click at [0, 0] on 7 "Point of Banking (POB)" at bounding box center [0, 0] width 0 height 0
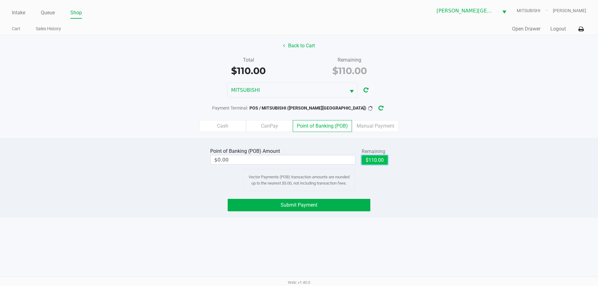
click at [382, 163] on button "$110.00" at bounding box center [375, 160] width 26 height 9
type input "$110.00"
click at [333, 204] on button "Submit Payment" at bounding box center [299, 205] width 143 height 12
click at [384, 109] on icon "button" at bounding box center [386, 108] width 5 height 4
click at [351, 206] on button "Submit Payment" at bounding box center [299, 205] width 143 height 12
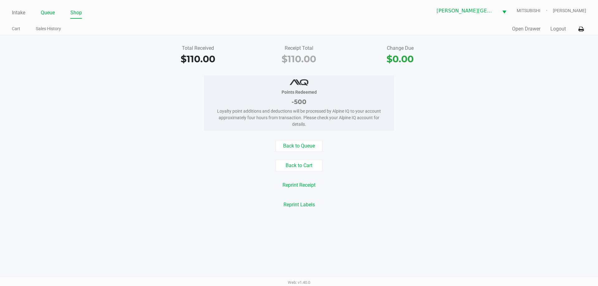
click at [42, 14] on link "Queue" at bounding box center [48, 12] width 14 height 9
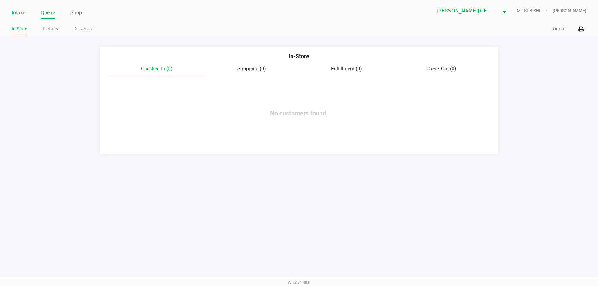
click at [16, 10] on link "Intake" at bounding box center [18, 12] width 13 height 9
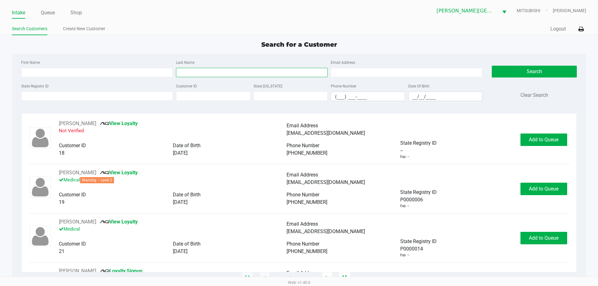
click at [251, 71] on input "Last Name" at bounding box center [252, 72] width 152 height 9
type input "dunn"
click at [434, 97] on input "__/__/____" at bounding box center [446, 97] width 74 height 10
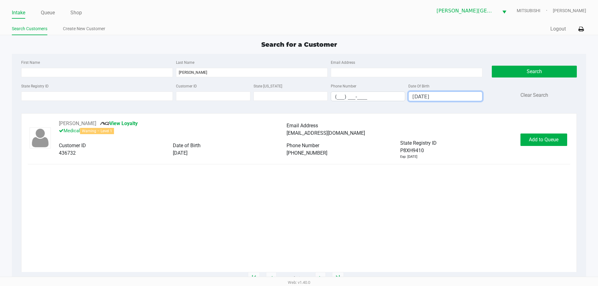
type input "06/14/1979"
click at [540, 145] on button "Add to Queue" at bounding box center [544, 140] width 47 height 12
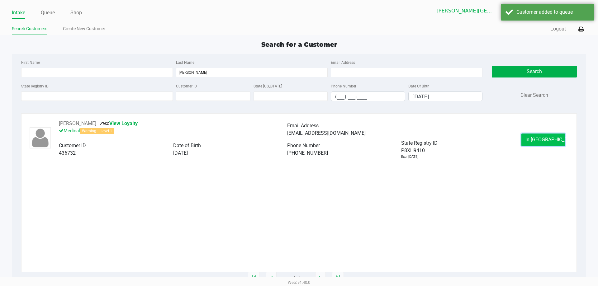
click at [539, 142] on span "In Queue" at bounding box center [552, 140] width 52 height 6
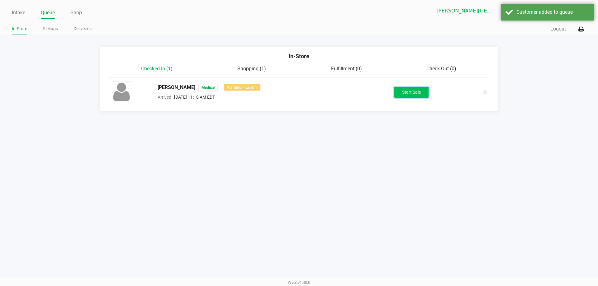
click at [421, 93] on button "Start Sale" at bounding box center [412, 92] width 34 height 11
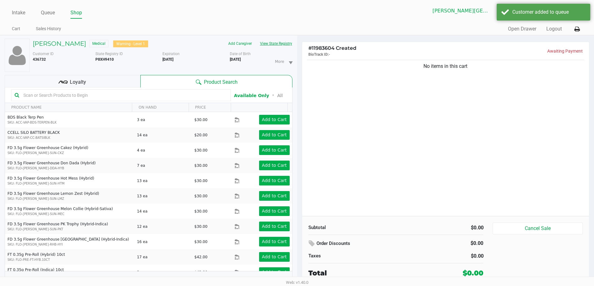
click at [270, 42] on button "View State Registry" at bounding box center [274, 44] width 36 height 10
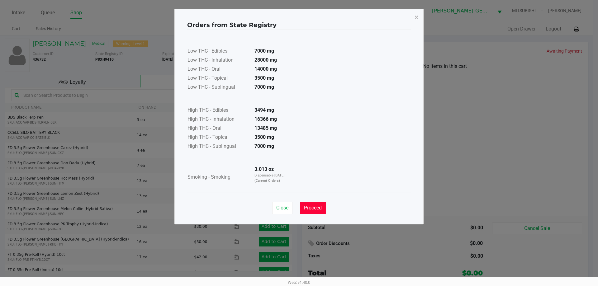
click at [311, 211] on button "Proceed" at bounding box center [313, 208] width 26 height 12
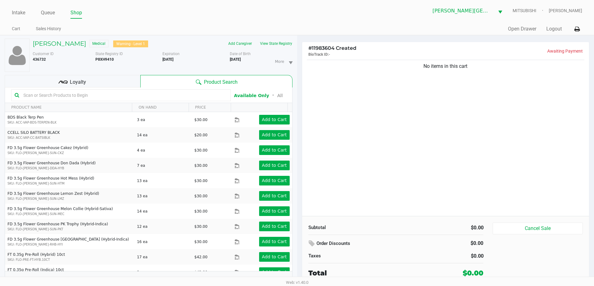
click at [55, 37] on div "MICHAEL DUNN Medical Warning - Level 1 Add Caregiver View State Registry Custom…" at bounding box center [149, 164] width 288 height 257
click at [57, 44] on h5 "MICHAEL DUNN" at bounding box center [59, 43] width 53 height 7
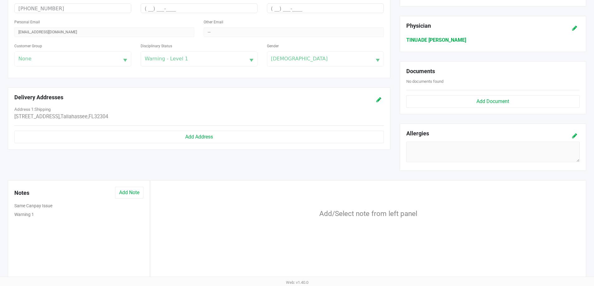
scroll to position [195, 0]
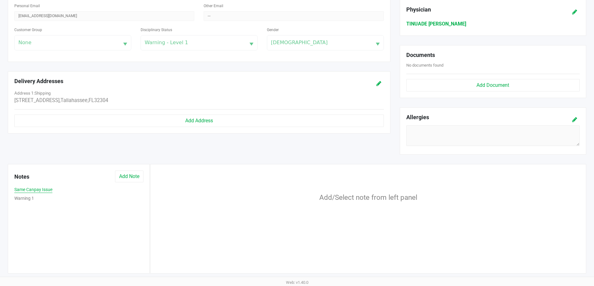
drag, startPoint x: 37, startPoint y: 190, endPoint x: 35, endPoint y: 195, distance: 5.5
click at [35, 195] on div "Same Canpay Issue Warning 1" at bounding box center [79, 194] width 138 height 17
click at [27, 198] on button "Warning 1" at bounding box center [24, 198] width 20 height 7
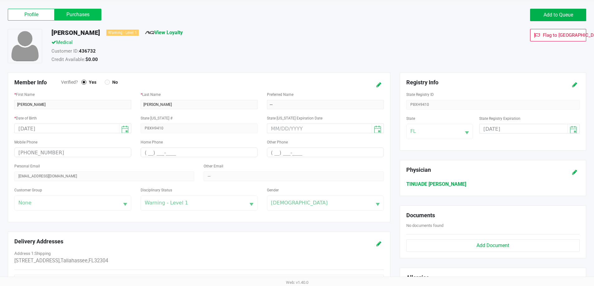
scroll to position [0, 0]
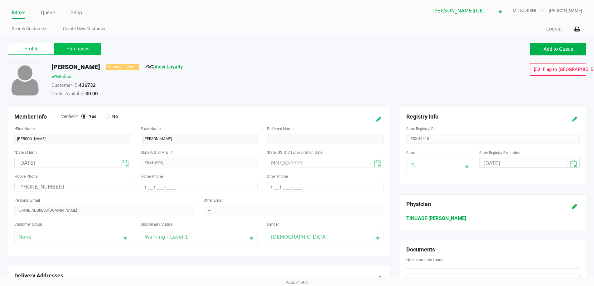
click at [74, 46] on label "Purchases" at bounding box center [78, 49] width 47 height 12
click at [0, 0] on 1 "Purchases" at bounding box center [0, 0] width 0 height 0
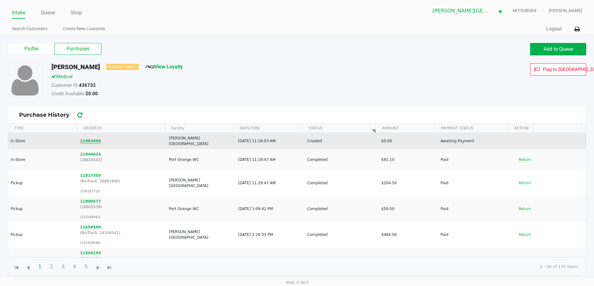
click at [92, 139] on button "11983604" at bounding box center [90, 141] width 21 height 6
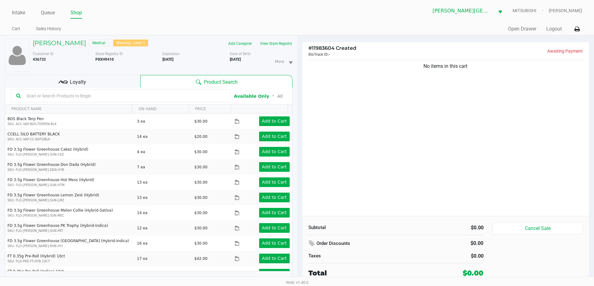
click at [378, 93] on div "No items in this cart" at bounding box center [445, 138] width 287 height 158
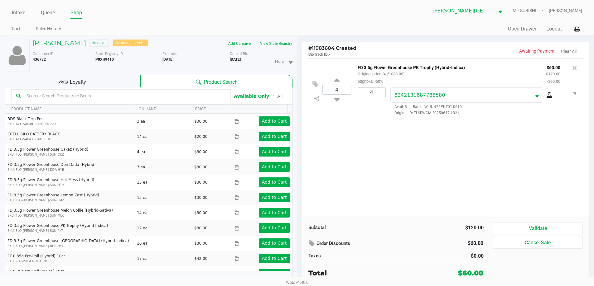
click at [398, 164] on div "4 FD 3.5g Flower Greenhouse PK Trophy (Hybrid-Indica) Original price (4 @ $30.0…" at bounding box center [445, 138] width 287 height 158
click at [283, 42] on button "View State Registry" at bounding box center [274, 44] width 36 height 10
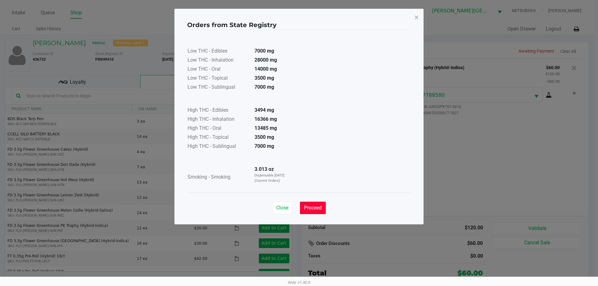
click at [307, 208] on span "Proceed" at bounding box center [313, 208] width 18 height 6
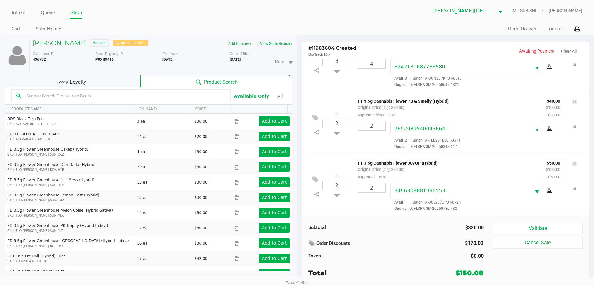
scroll to position [7, 0]
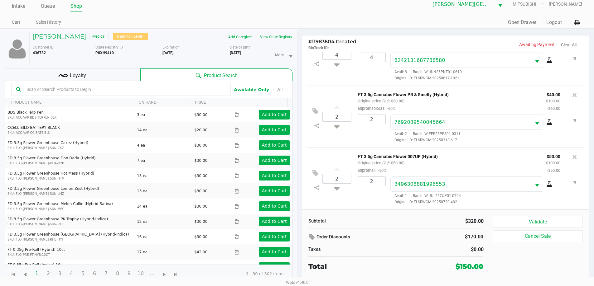
click at [356, 197] on div "2" at bounding box center [369, 191] width 33 height 28
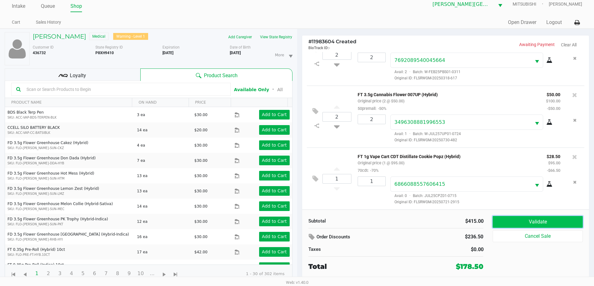
click at [553, 220] on button "Validate" at bounding box center [537, 222] width 90 height 12
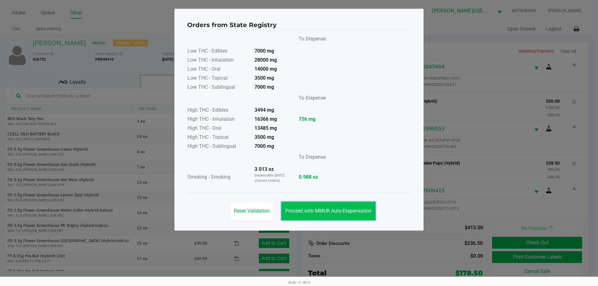
click at [354, 213] on span "Proceed with MMUR Auto-Dispensation" at bounding box center [328, 211] width 86 height 6
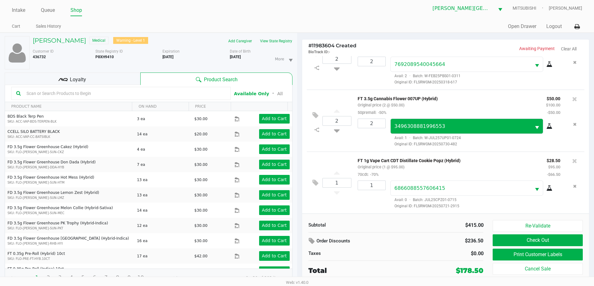
scroll to position [7, 0]
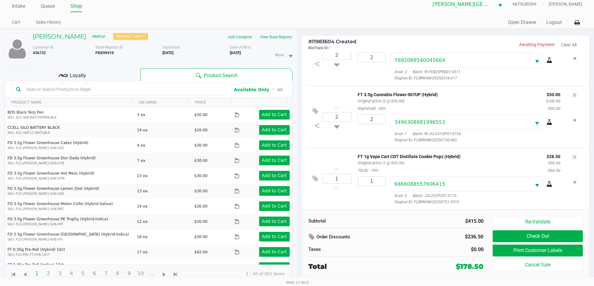
click at [471, 96] on p "FT 3.5g Cannabis Flower 007UP (Hybrid)" at bounding box center [446, 94] width 179 height 7
click at [558, 250] on button "Print Customer Labels" at bounding box center [537, 251] width 90 height 12
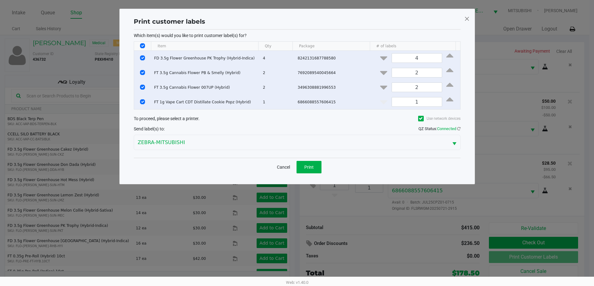
scroll to position [0, 0]
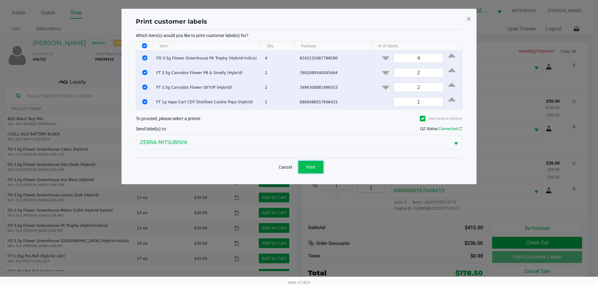
click at [306, 168] on button "Print" at bounding box center [311, 167] width 25 height 12
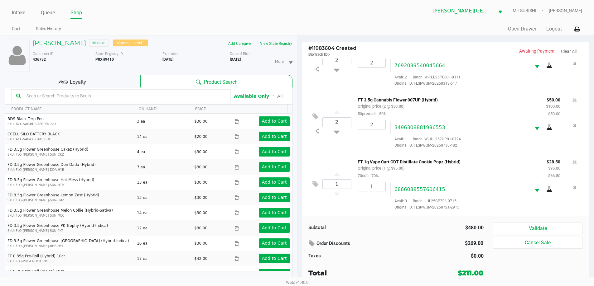
scroll to position [154, 0]
click at [69, 79] on div "Loyalty" at bounding box center [73, 81] width 136 height 12
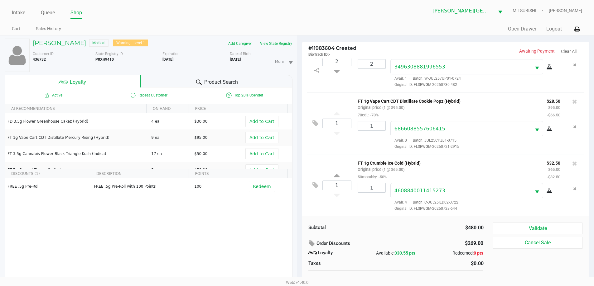
scroll to position [7, 0]
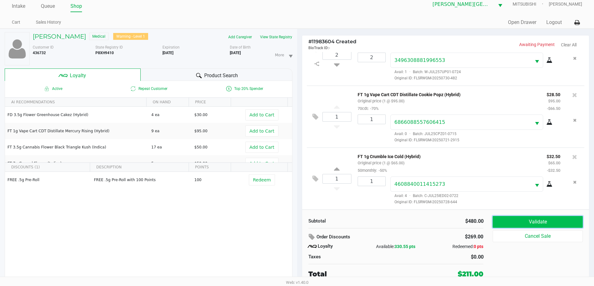
drag, startPoint x: 557, startPoint y: 222, endPoint x: 537, endPoint y: 198, distance: 31.2
click at [556, 221] on button "Validate" at bounding box center [537, 222] width 90 height 12
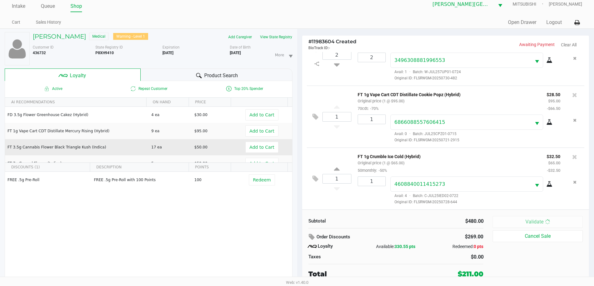
scroll to position [0, 0]
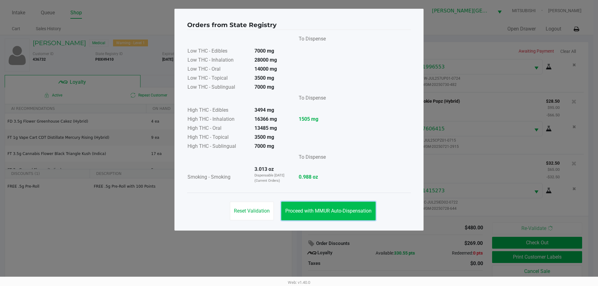
click at [317, 208] on span "Proceed with MMUR Auto-Dispensation" at bounding box center [328, 211] width 86 height 6
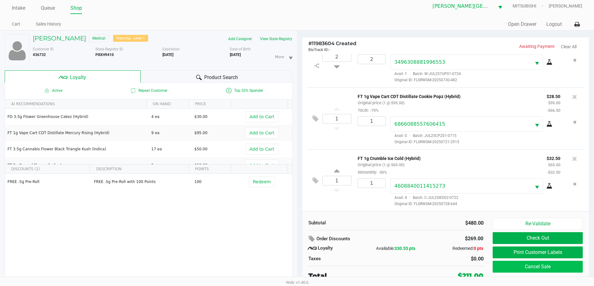
scroll to position [7, 0]
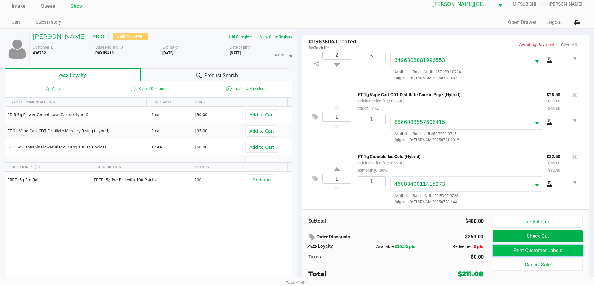
click at [569, 253] on button "Print Customer Labels" at bounding box center [537, 251] width 90 height 12
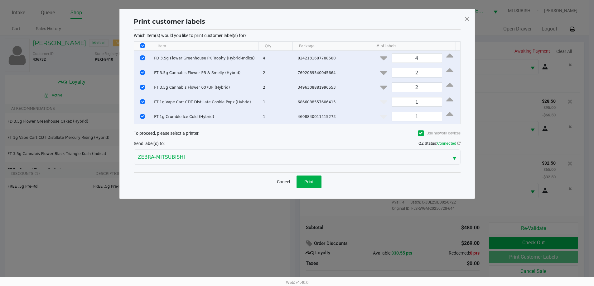
scroll to position [0, 0]
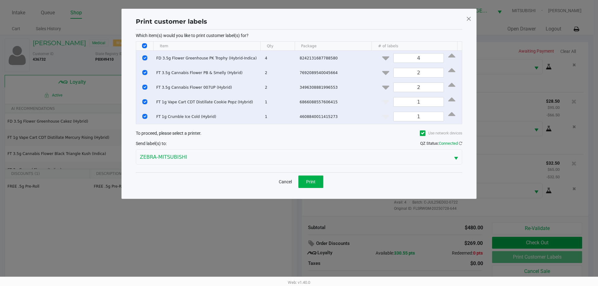
click at [144, 45] on input "Select All Rows" at bounding box center [144, 45] width 5 height 5
checkbox input "false"
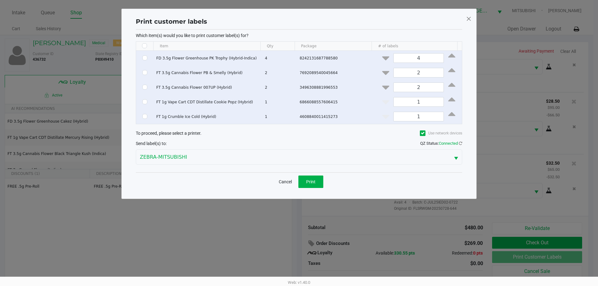
checkbox input "false"
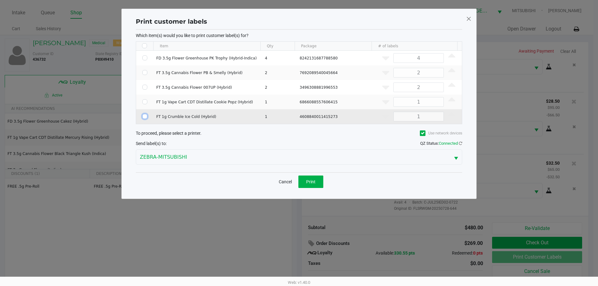
click at [146, 119] on input "Select Row" at bounding box center [144, 116] width 5 height 5
checkbox input "true"
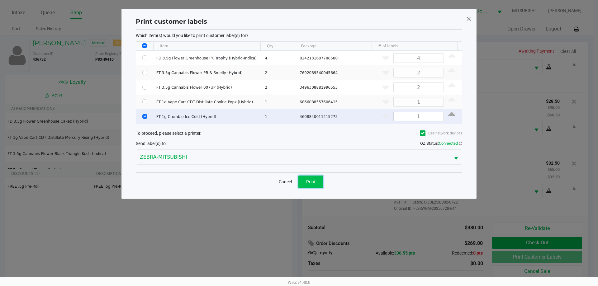
click at [313, 182] on span "Print" at bounding box center [310, 182] width 9 height 5
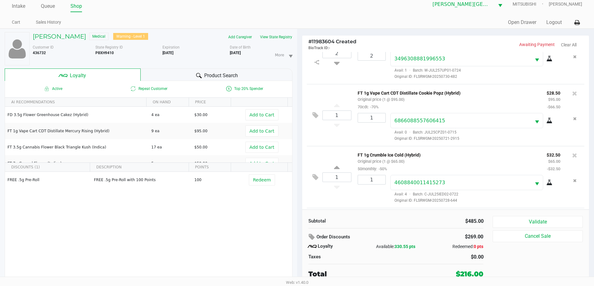
scroll to position [209, 0]
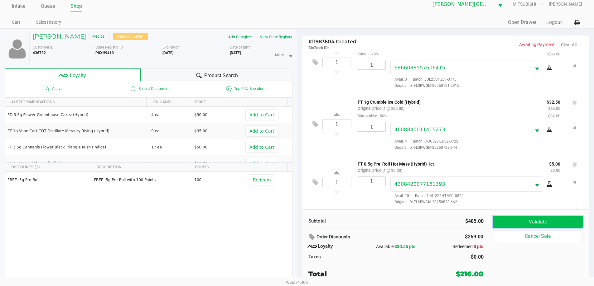
click at [581, 219] on button "Validate" at bounding box center [537, 222] width 90 height 12
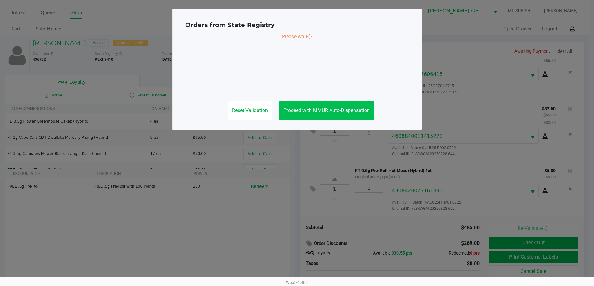
scroll to position [0, 0]
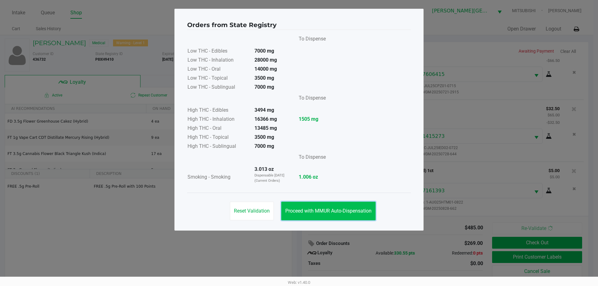
click at [326, 213] on span "Proceed with MMUR Auto-Dispensation" at bounding box center [328, 211] width 86 height 6
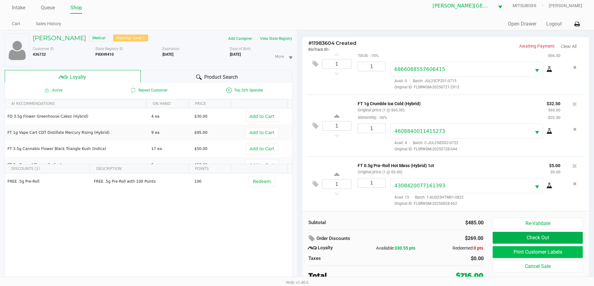
scroll to position [7, 0]
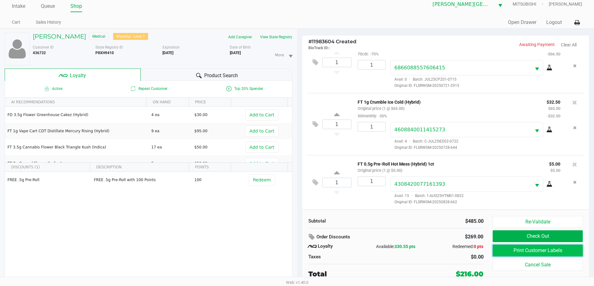
click at [517, 250] on button "Print Customer Labels" at bounding box center [537, 251] width 90 height 12
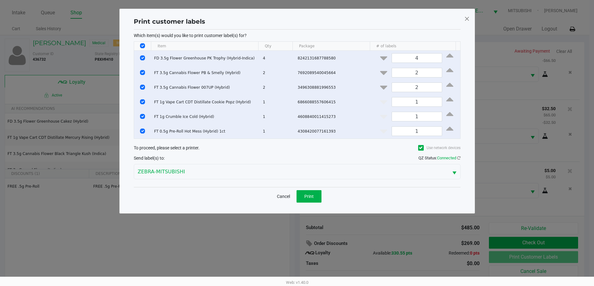
scroll to position [0, 0]
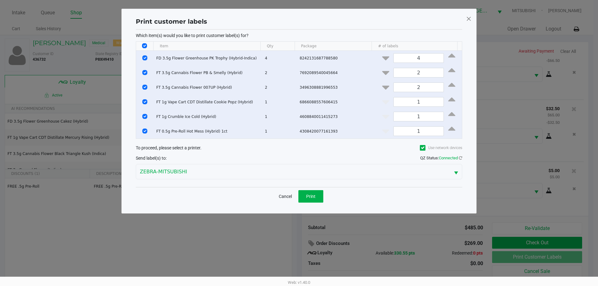
click at [143, 42] on th "Data table" at bounding box center [144, 46] width 17 height 9
click at [145, 45] on input "Select All Rows" at bounding box center [144, 45] width 5 height 5
checkbox input "false"
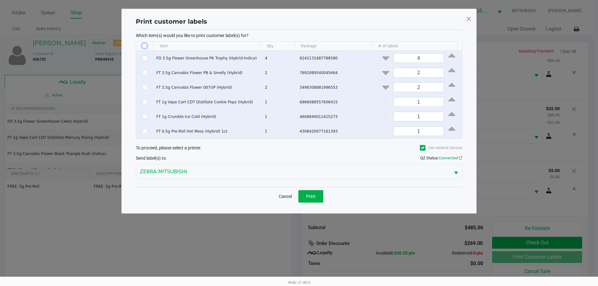
checkbox input "false"
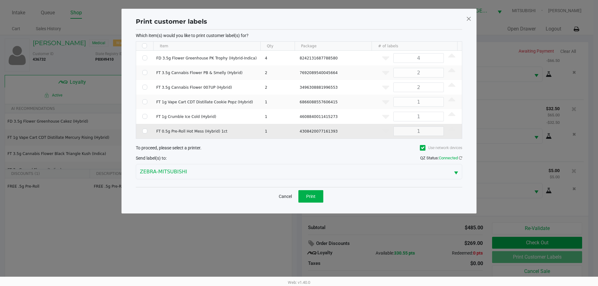
click at [144, 135] on td "Data table" at bounding box center [144, 131] width 17 height 15
click at [144, 131] on input "Select Row" at bounding box center [144, 131] width 5 height 5
checkbox input "true"
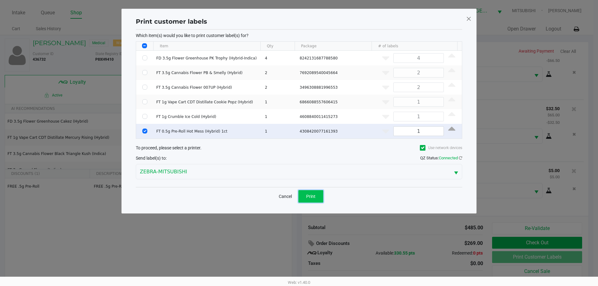
click at [307, 198] on span "Print" at bounding box center [310, 196] width 9 height 5
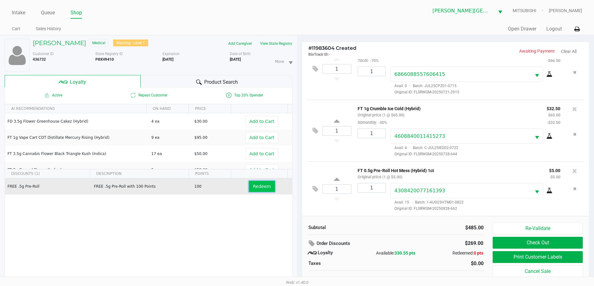
click at [263, 188] on span "Redeem" at bounding box center [262, 186] width 18 height 5
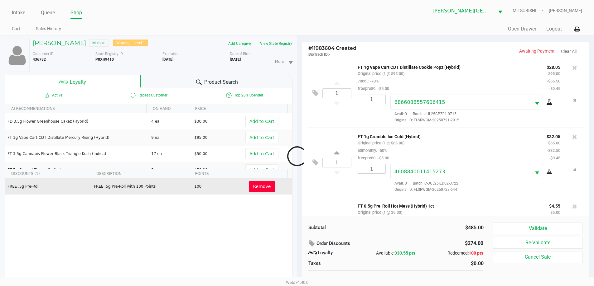
scroll to position [254, 0]
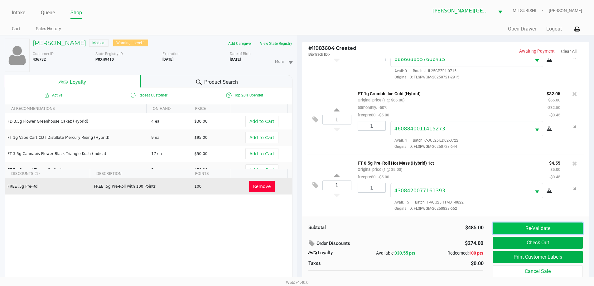
click at [550, 231] on button "Re-Validate" at bounding box center [537, 229] width 90 height 12
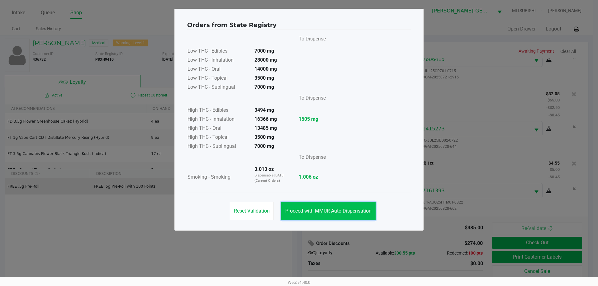
click at [370, 212] on span "Proceed with MMUR Auto-Dispensation" at bounding box center [328, 211] width 86 height 6
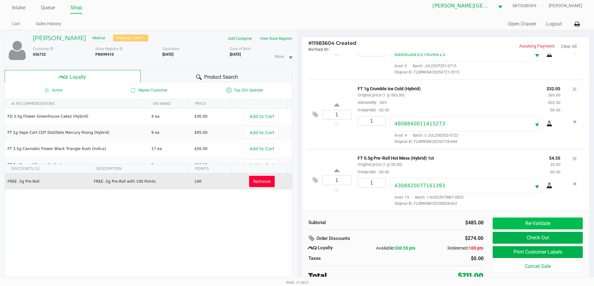
scroll to position [7, 0]
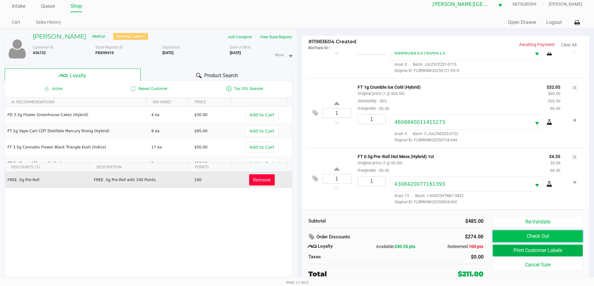
click at [544, 237] on button "Check Out" at bounding box center [537, 237] width 90 height 12
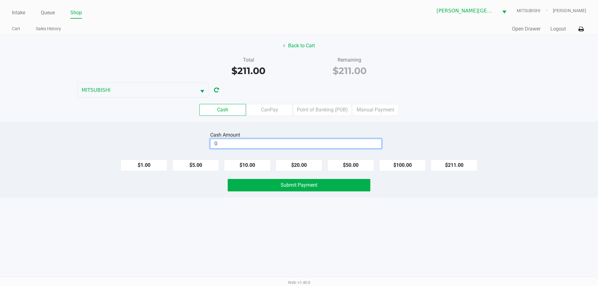
click at [286, 140] on input "0" at bounding box center [296, 143] width 171 height 9
type input "1"
type input "$250.00"
click at [299, 182] on button "Submit Payment" at bounding box center [299, 185] width 143 height 12
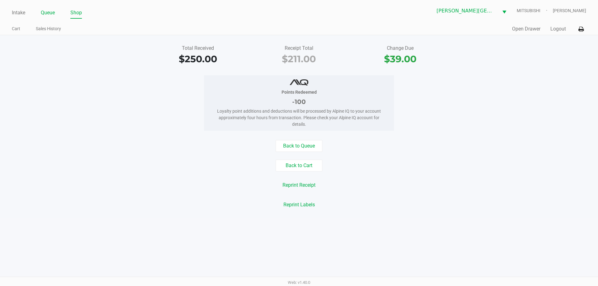
click at [52, 11] on link "Queue" at bounding box center [48, 12] width 14 height 9
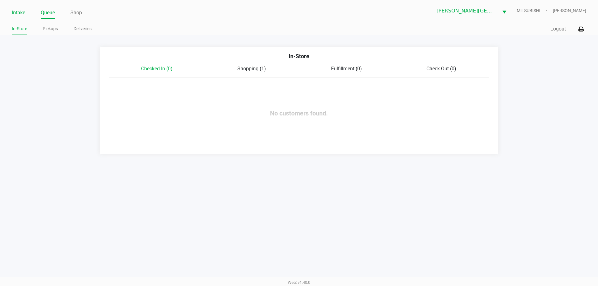
click at [21, 12] on link "Intake" at bounding box center [18, 12] width 13 height 9
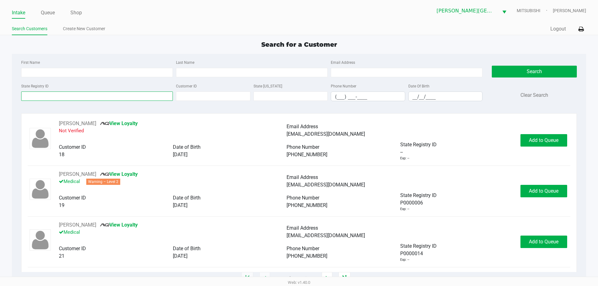
click at [72, 96] on input "State Registry ID" at bounding box center [97, 96] width 152 height 9
click at [190, 76] on input "Last Name" at bounding box center [252, 72] width 152 height 9
type input "shea"
click at [451, 96] on input "__/__/____" at bounding box center [446, 97] width 74 height 10
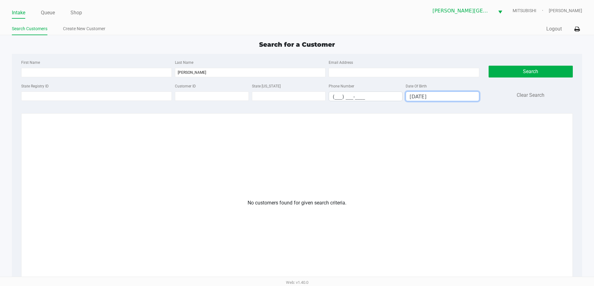
type input "03/24/1972"
click at [478, 135] on app-customers-list "No customers found for given search criteria." at bounding box center [297, 236] width 538 height 232
click at [446, 96] on input "03/24/1972" at bounding box center [442, 97] width 73 height 10
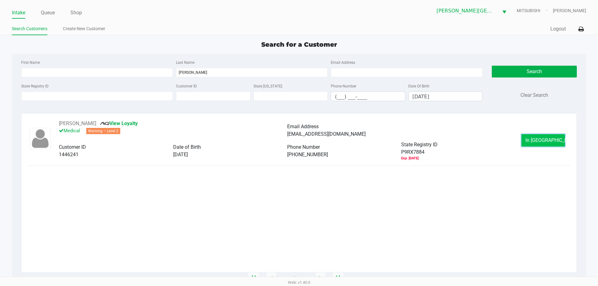
click at [532, 140] on button "In Queue" at bounding box center [544, 140] width 44 height 12
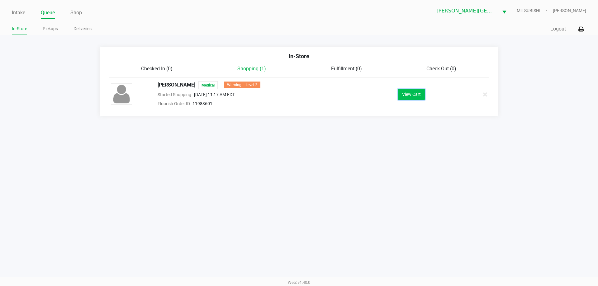
click at [420, 100] on button "View Cart" at bounding box center [411, 94] width 27 height 11
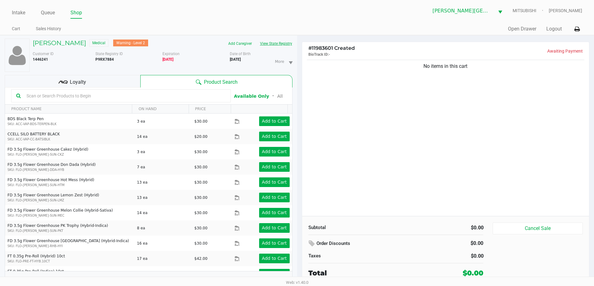
click at [279, 41] on button "View State Registry" at bounding box center [274, 44] width 36 height 10
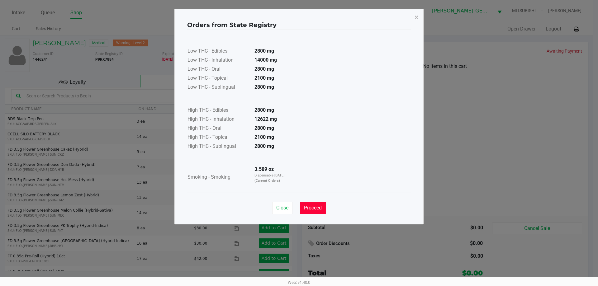
click at [309, 211] on button "Proceed" at bounding box center [313, 208] width 26 height 12
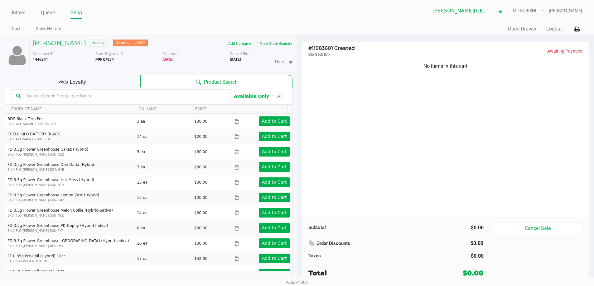
click at [74, 81] on span "Loyalty" at bounding box center [78, 82] width 16 height 7
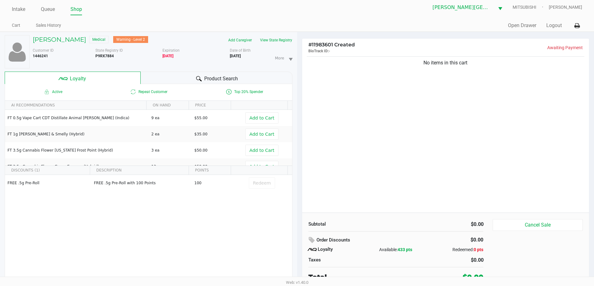
scroll to position [7, 0]
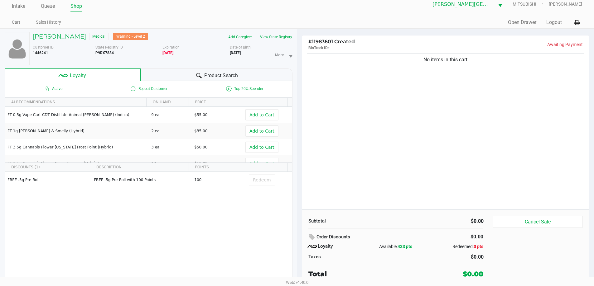
click at [359, 79] on div "No items in this cart" at bounding box center [445, 131] width 287 height 158
click at [263, 77] on div "Product Search" at bounding box center [217, 75] width 152 height 12
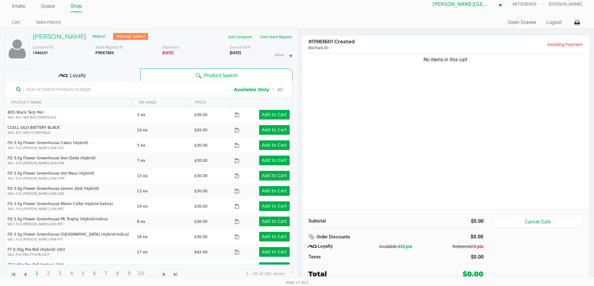
click at [381, 72] on div "No items in this cart" at bounding box center [445, 131] width 287 height 158
click at [75, 91] on input "text" at bounding box center [125, 89] width 202 height 9
click at [281, 36] on button "View State Registry" at bounding box center [274, 37] width 36 height 10
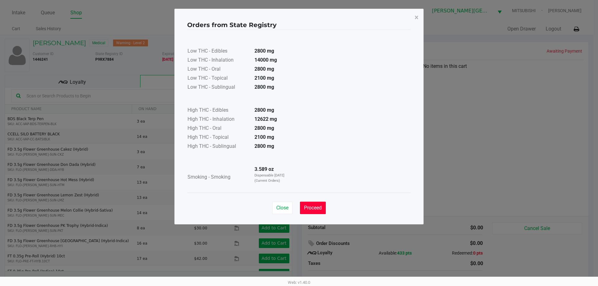
click at [315, 213] on button "Proceed" at bounding box center [313, 208] width 26 height 12
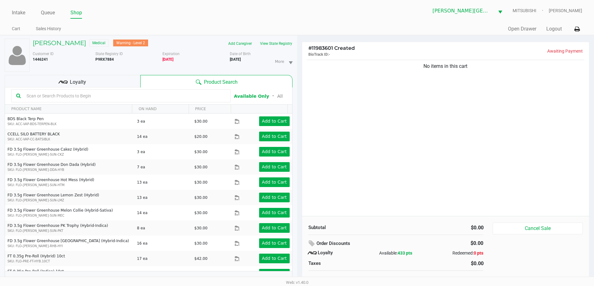
click at [129, 99] on input "text" at bounding box center [125, 95] width 202 height 9
click at [45, 43] on h5 "JAMES SHEA" at bounding box center [59, 42] width 53 height 7
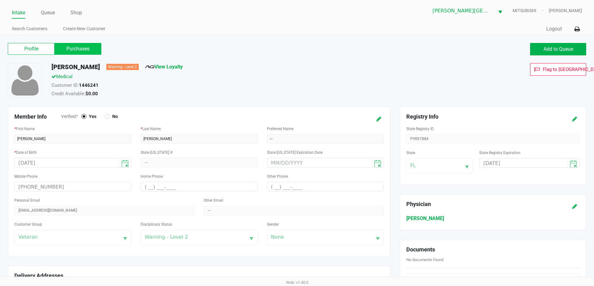
click at [86, 51] on label "Purchases" at bounding box center [78, 49] width 47 height 12
click at [0, 0] on 1 "Purchases" at bounding box center [0, 0] width 0 height 0
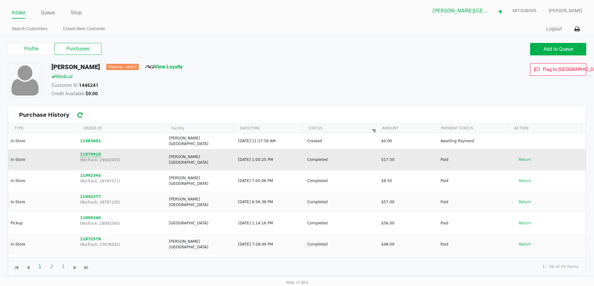
click at [93, 152] on button "11979910" at bounding box center [90, 155] width 21 height 6
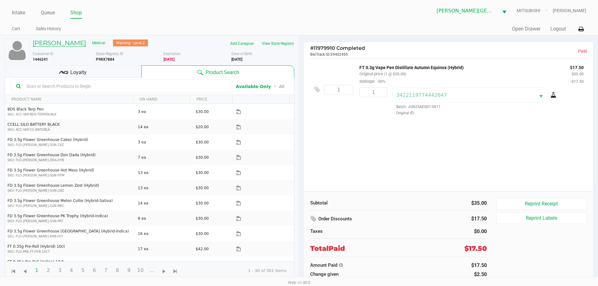
click at [47, 39] on h5 "JAMES SHEA" at bounding box center [59, 42] width 53 height 7
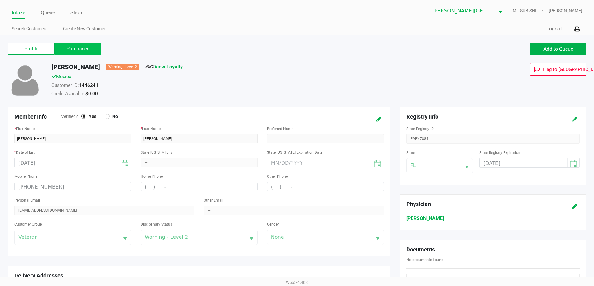
click at [85, 44] on label "Purchases" at bounding box center [78, 49] width 47 height 12
click at [0, 0] on 1 "Purchases" at bounding box center [0, 0] width 0 height 0
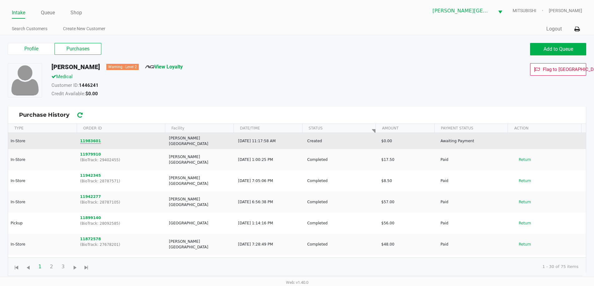
click at [87, 138] on button "11983601" at bounding box center [90, 141] width 21 height 6
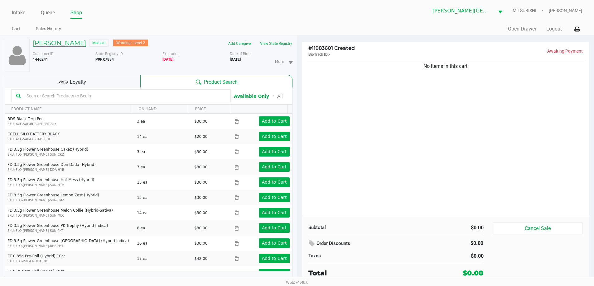
click at [68, 44] on h5 "JAMES SHEA" at bounding box center [59, 42] width 53 height 7
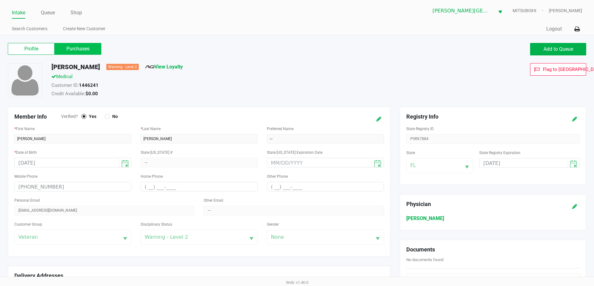
click at [64, 46] on label "Purchases" at bounding box center [78, 49] width 47 height 12
click at [0, 0] on 1 "Purchases" at bounding box center [0, 0] width 0 height 0
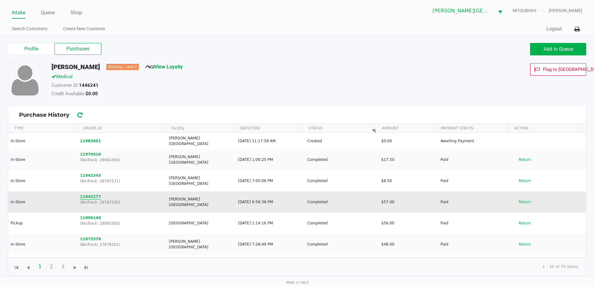
click at [92, 194] on button "11942277" at bounding box center [90, 197] width 21 height 6
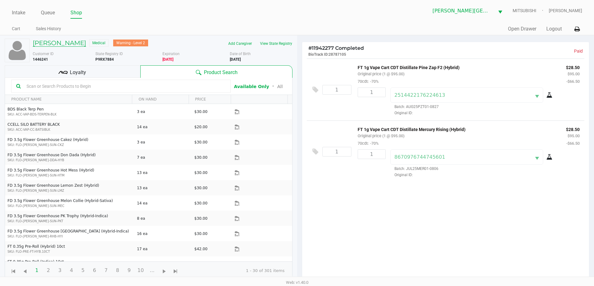
click at [54, 44] on h5 "JAMES SHEA" at bounding box center [59, 42] width 53 height 7
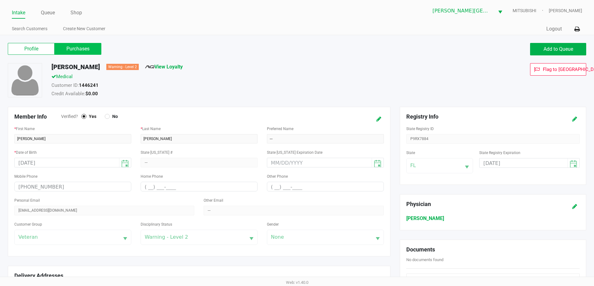
click at [72, 50] on label "Purchases" at bounding box center [78, 49] width 47 height 12
click at [0, 0] on 1 "Purchases" at bounding box center [0, 0] width 0 height 0
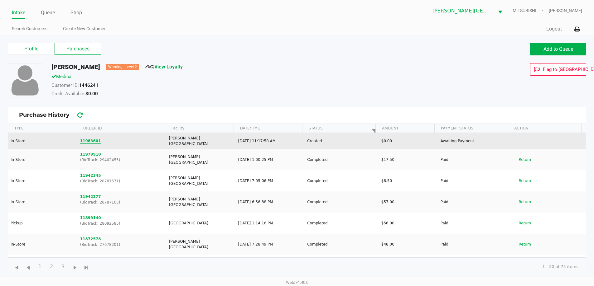
click at [85, 139] on button "11983601" at bounding box center [90, 141] width 21 height 6
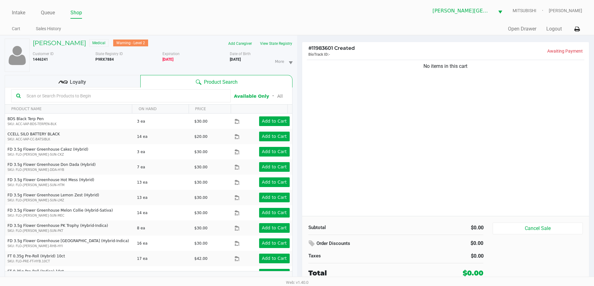
click at [377, 141] on div "No items in this cart" at bounding box center [445, 138] width 287 height 158
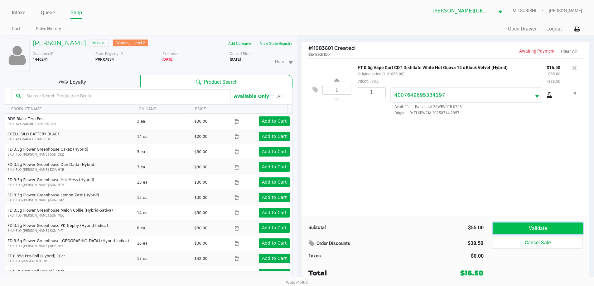
click at [523, 223] on button "Validate" at bounding box center [537, 229] width 90 height 12
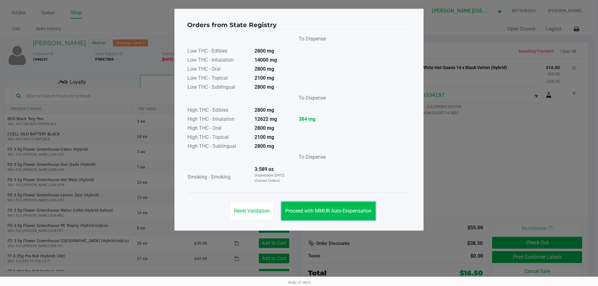
click at [312, 213] on span "Proceed with MMUR Auto-Dispensation" at bounding box center [328, 211] width 86 height 6
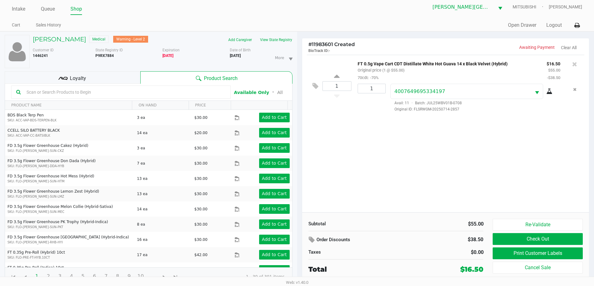
scroll to position [7, 0]
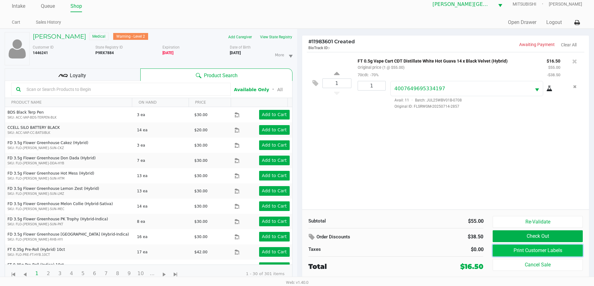
click at [567, 254] on button "Print Customer Labels" at bounding box center [537, 251] width 90 height 12
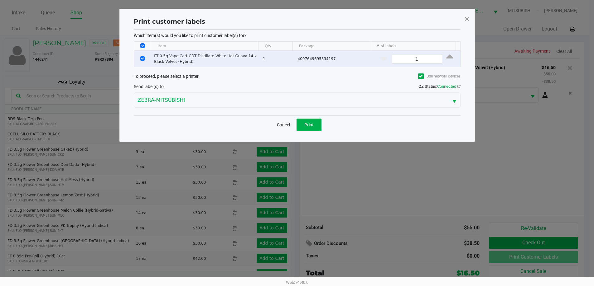
scroll to position [0, 0]
click at [323, 126] on button "Print" at bounding box center [311, 125] width 25 height 12
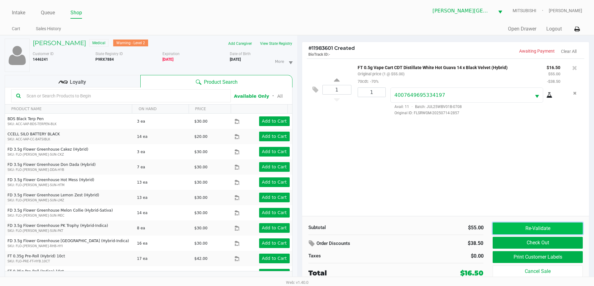
click at [579, 231] on button "Re-Validate" at bounding box center [537, 229] width 90 height 12
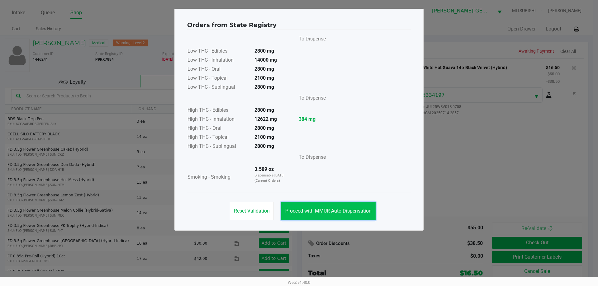
click at [356, 209] on span "Proceed with MMUR Auto-Dispensation" at bounding box center [328, 211] width 86 height 6
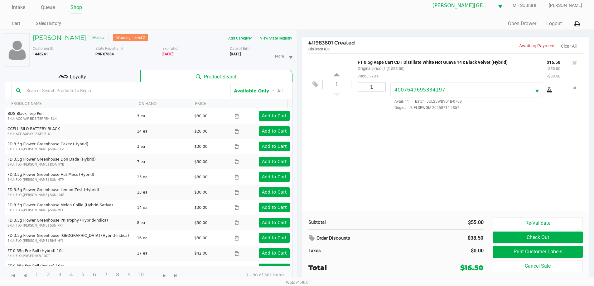
scroll to position [7, 0]
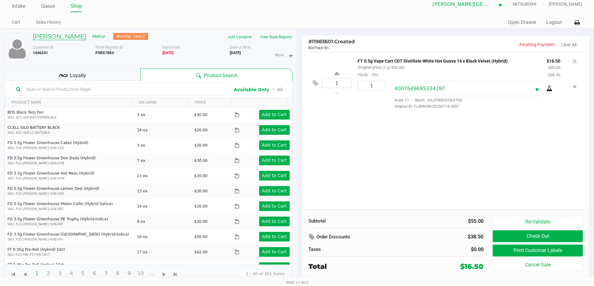
click at [59, 37] on h5 "JAMES SHEA" at bounding box center [59, 36] width 53 height 7
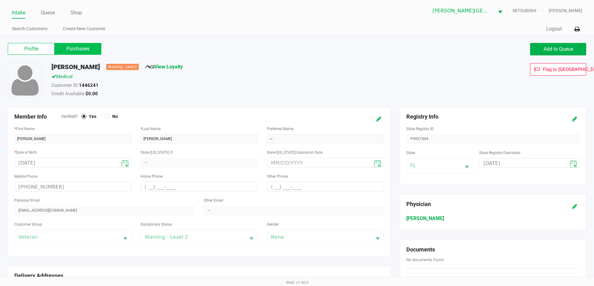
click at [82, 52] on label "Purchases" at bounding box center [78, 49] width 47 height 12
click at [0, 0] on 1 "Purchases" at bounding box center [0, 0] width 0 height 0
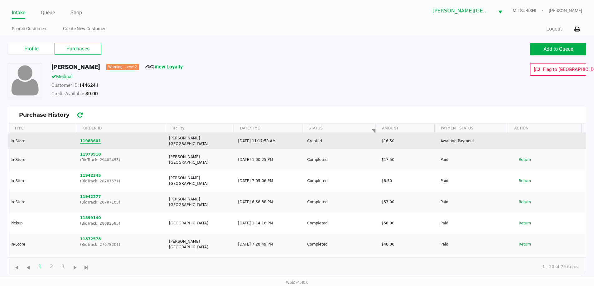
click at [90, 138] on button "11983601" at bounding box center [90, 141] width 21 height 6
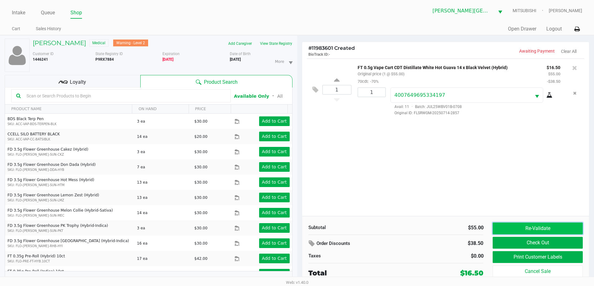
click at [539, 231] on button "Re-Validate" at bounding box center [537, 229] width 90 height 12
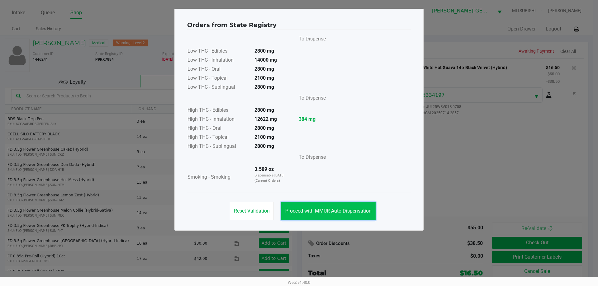
click at [344, 209] on span "Proceed with MMUR Auto-Dispensation" at bounding box center [328, 211] width 86 height 6
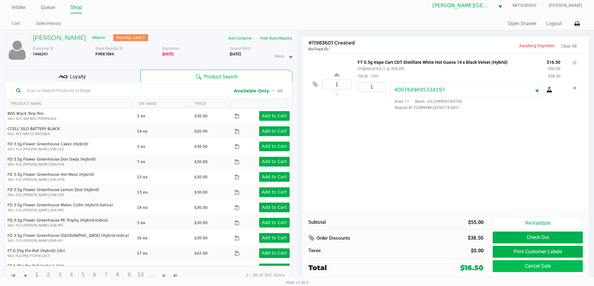
scroll to position [7, 0]
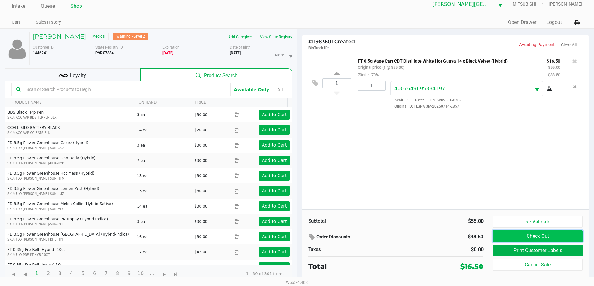
click at [543, 236] on button "Check Out" at bounding box center [537, 237] width 90 height 12
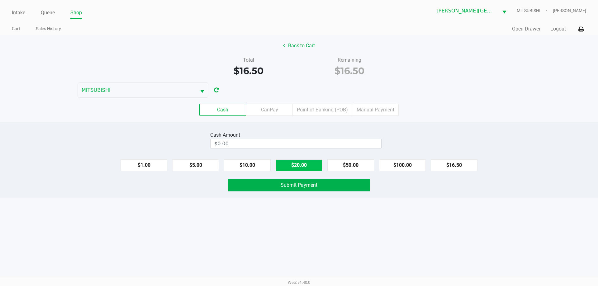
click at [294, 165] on button "$20.00" at bounding box center [299, 166] width 47 height 12
click at [244, 139] on div "Cash Amount" at bounding box center [285, 135] width 150 height 7
click at [248, 145] on input "20" at bounding box center [285, 143] width 149 height 9
click at [252, 146] on input "20" at bounding box center [285, 143] width 149 height 9
click at [239, 144] on input "20" at bounding box center [285, 143] width 149 height 9
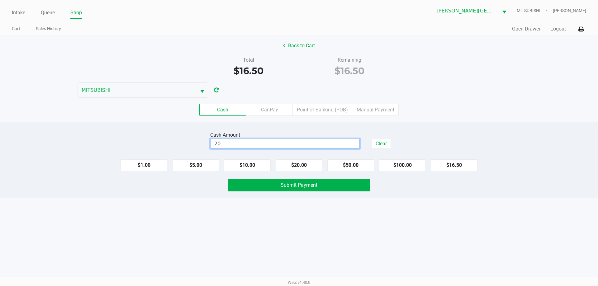
click at [242, 142] on input "20" at bounding box center [285, 143] width 149 height 9
drag, startPoint x: 240, startPoint y: 71, endPoint x: 267, endPoint y: 103, distance: 42.0
click at [272, 74] on div "$16.50" at bounding box center [249, 71] width 92 height 14
click at [263, 141] on input "20" at bounding box center [285, 143] width 149 height 9
type input "$20.00"
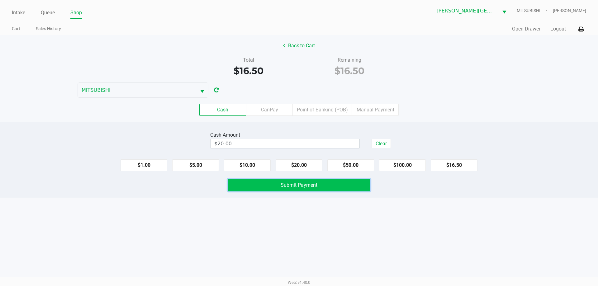
click at [271, 184] on button "Submit Payment" at bounding box center [299, 185] width 143 height 12
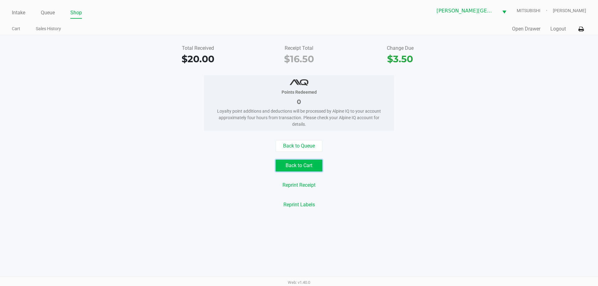
click at [285, 164] on button "Back to Cart" at bounding box center [299, 166] width 47 height 12
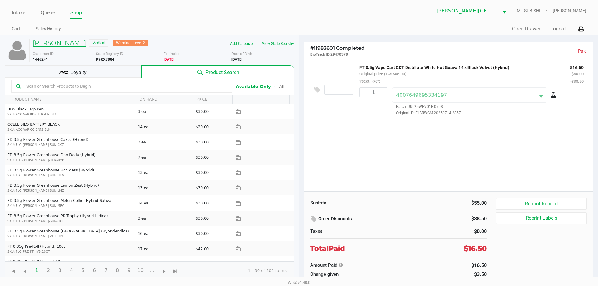
click at [48, 45] on h5 "JAMES SHEA" at bounding box center [59, 42] width 53 height 7
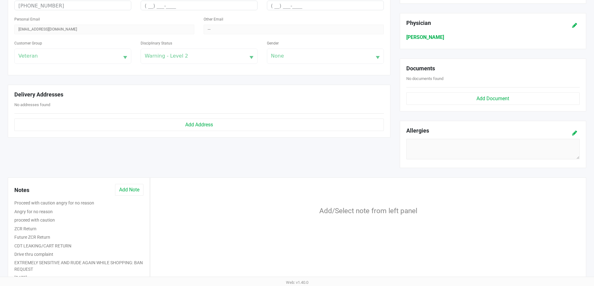
scroll to position [195, 0]
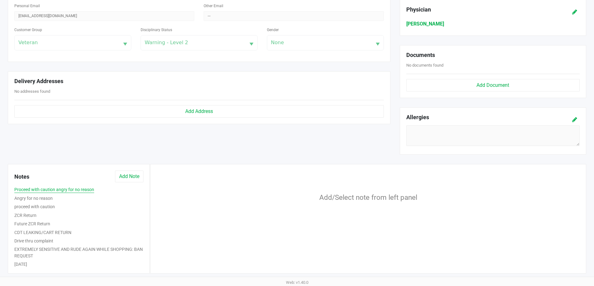
click at [54, 191] on button "Proceed with caution angry for no reason" at bounding box center [54, 190] width 80 height 7
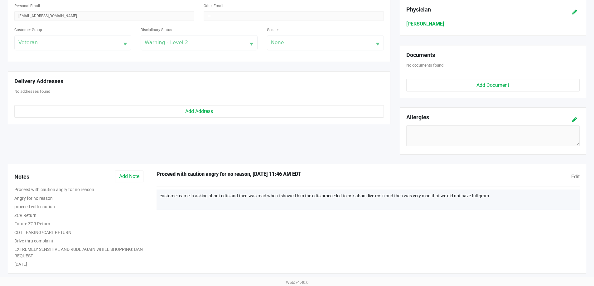
click at [49, 202] on div "Angry for no reason" at bounding box center [79, 199] width 138 height 9
click at [49, 199] on button "Angry for no reason" at bounding box center [33, 198] width 38 height 7
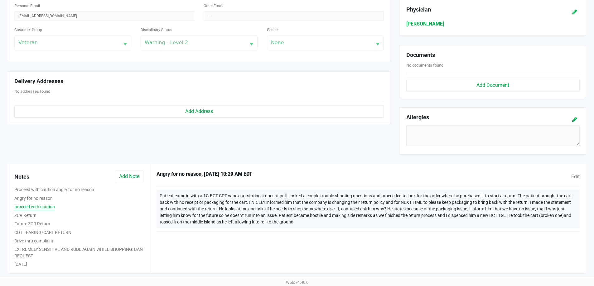
click at [46, 206] on button "proceed with caution" at bounding box center [34, 207] width 41 height 7
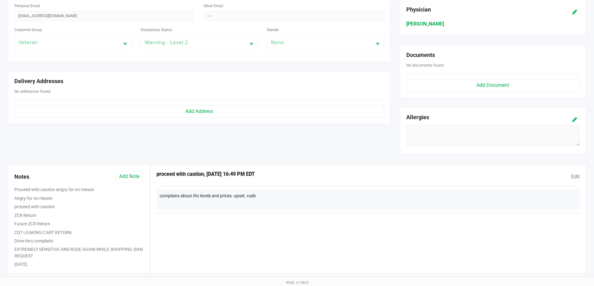
click at [41, 216] on div "ZCR Return" at bounding box center [79, 216] width 138 height 9
click at [31, 218] on button "ZCR Return" at bounding box center [25, 216] width 22 height 7
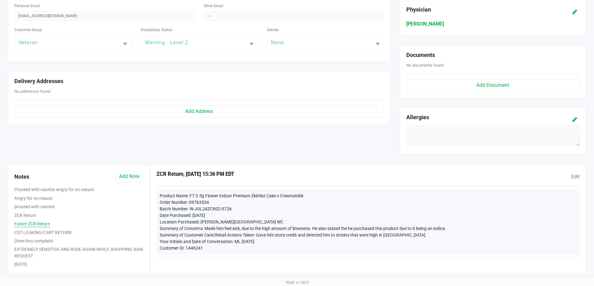
click at [33, 226] on button "Future ZCR Return" at bounding box center [32, 224] width 36 height 7
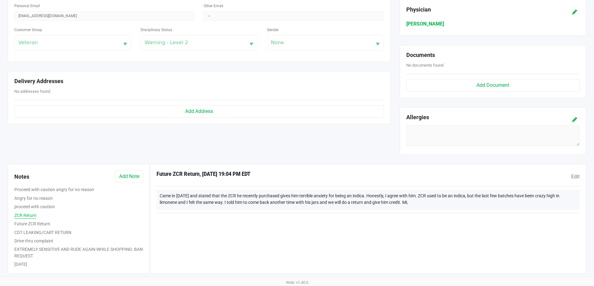
click at [34, 215] on button "ZCR Return" at bounding box center [25, 216] width 22 height 7
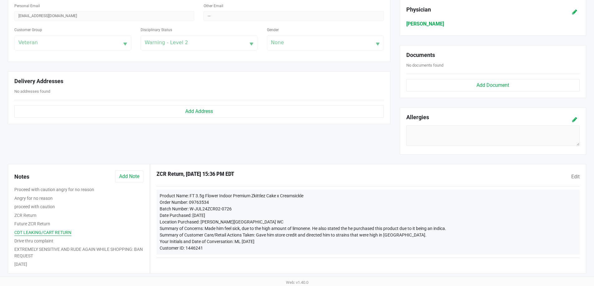
click at [41, 235] on button "CDT LEAKING/CART RETURN" at bounding box center [42, 233] width 57 height 7
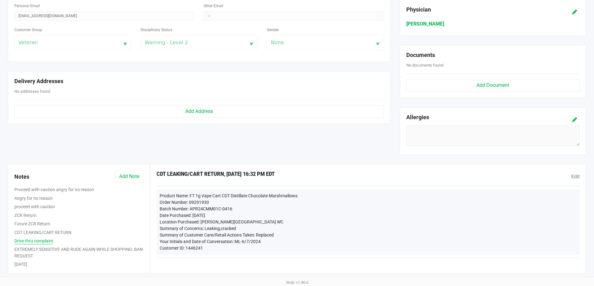
click at [45, 242] on button "Drive thru complaint" at bounding box center [33, 241] width 39 height 7
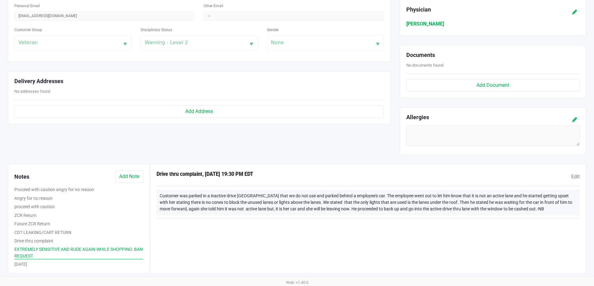
click at [49, 248] on button "EXTREMELY SENSITIVE AND RUDE AGAIN WHILE SHOPPING: BAN REQUEST" at bounding box center [78, 253] width 129 height 13
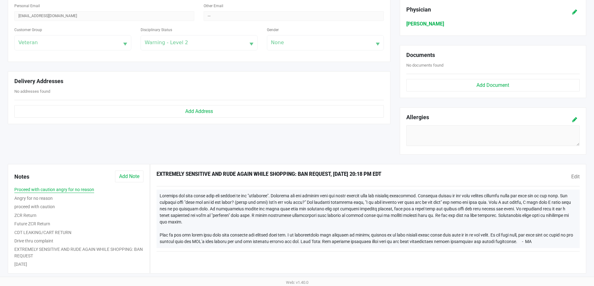
click at [60, 191] on button "Proceed with caution angry for no reason" at bounding box center [54, 190] width 80 height 7
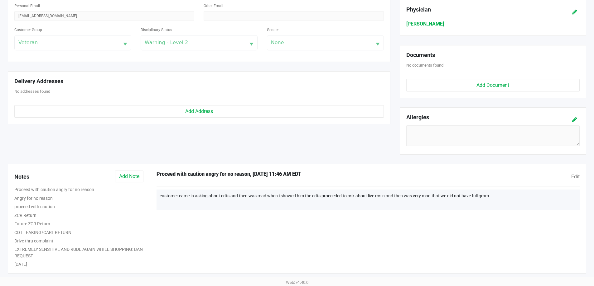
drag, startPoint x: 515, startPoint y: 196, endPoint x: 161, endPoint y: 192, distance: 354.7
click at [161, 192] on div "customer came in asking about cdts and then was mad when i showed him the cdts …" at bounding box center [367, 200] width 423 height 20
click at [117, 136] on div "Member Info Verified? Yes No * First Name JAMES * Last Name SHEA Preferred Name…" at bounding box center [199, 38] width 392 height 252
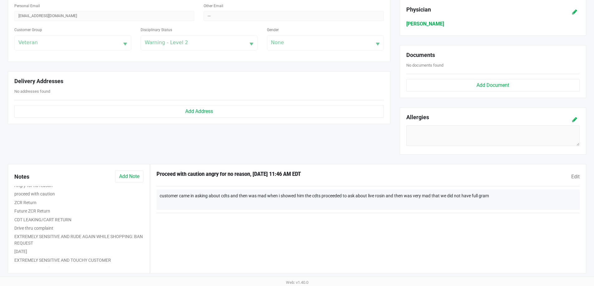
scroll to position [20, 0]
click at [21, 243] on button "9/6/23" at bounding box center [20, 245] width 13 height 7
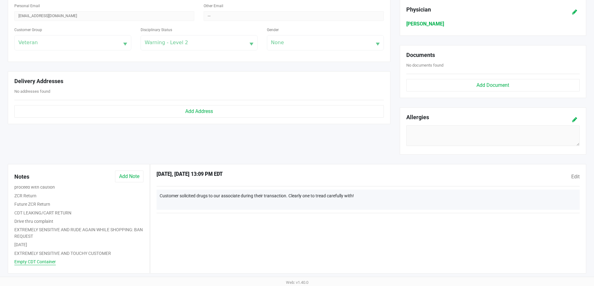
click at [22, 262] on button "Empty CDT Container" at bounding box center [34, 262] width 41 height 7
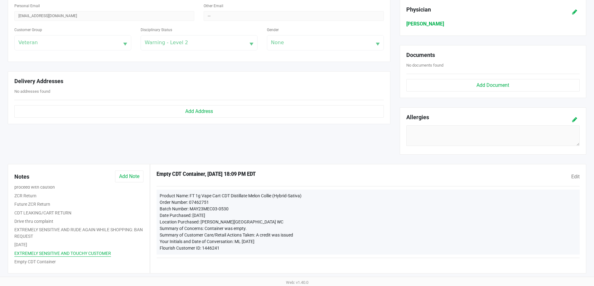
click at [31, 251] on button "EXTREMELY SENSITIVE AND TOUCHY CUSTOMER" at bounding box center [62, 254] width 97 height 7
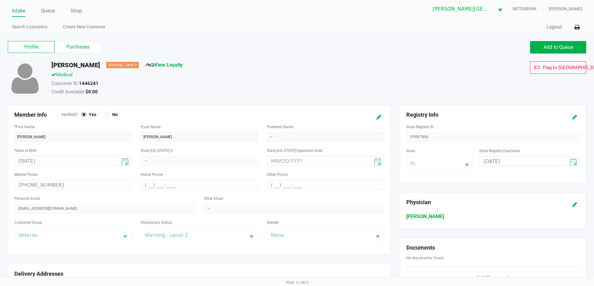
scroll to position [0, 0]
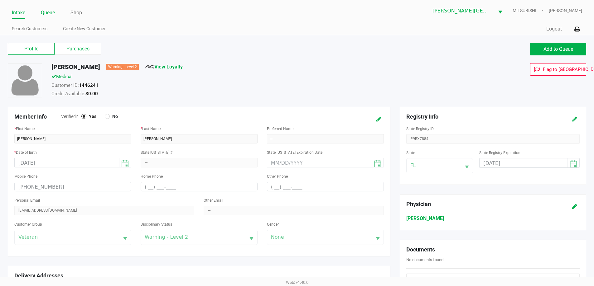
click at [49, 14] on link "Queue" at bounding box center [48, 12] width 14 height 9
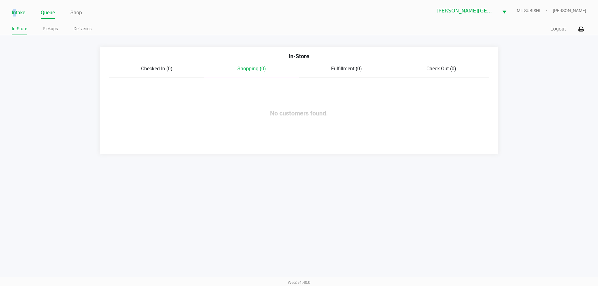
click at [15, 15] on link "Intake" at bounding box center [18, 12] width 13 height 9
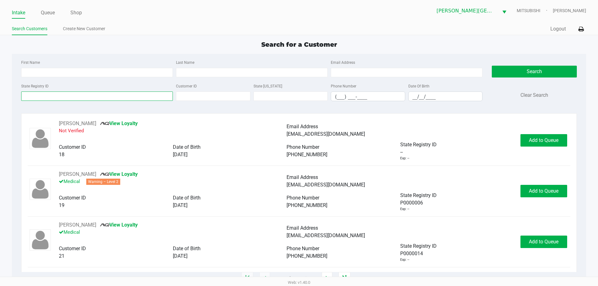
click at [108, 95] on input "State Registry ID" at bounding box center [97, 96] width 152 height 9
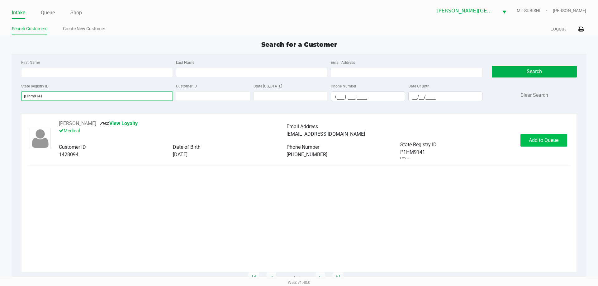
type input "p1hm9141"
click at [551, 141] on span "Add to Queue" at bounding box center [544, 140] width 30 height 6
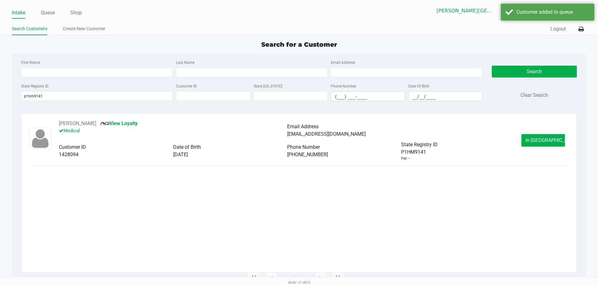
click at [551, 141] on span "In Queue" at bounding box center [552, 140] width 52 height 6
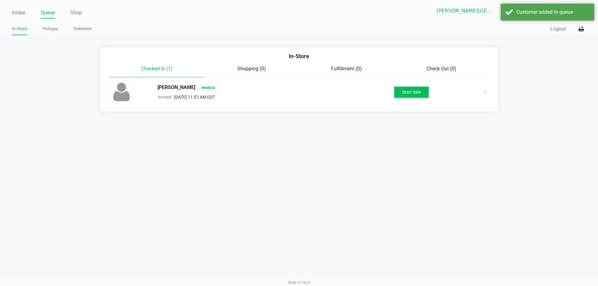
click at [410, 93] on button "Start Sale" at bounding box center [412, 92] width 34 height 11
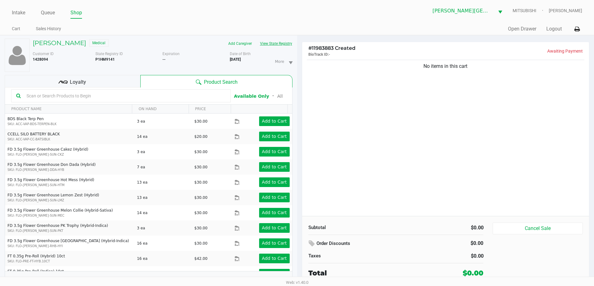
click at [282, 44] on button "View State Registry" at bounding box center [274, 44] width 36 height 10
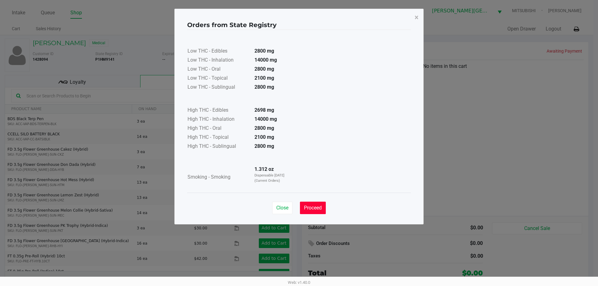
click at [319, 205] on span "Proceed" at bounding box center [313, 208] width 18 height 6
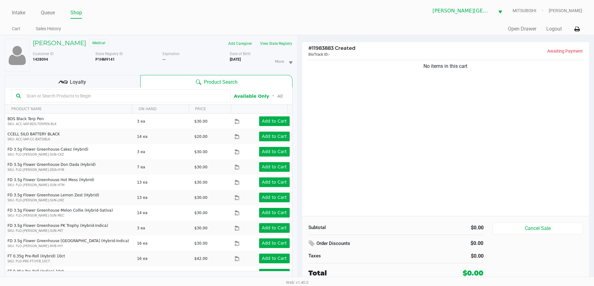
click at [120, 98] on input "text" at bounding box center [125, 95] width 202 height 9
click at [344, 88] on div "No items in this cart" at bounding box center [445, 138] width 287 height 158
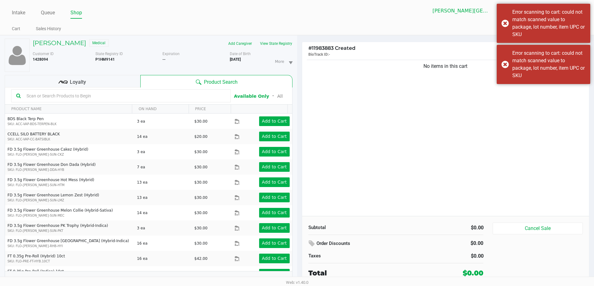
click at [184, 92] on input "text" at bounding box center [125, 95] width 202 height 9
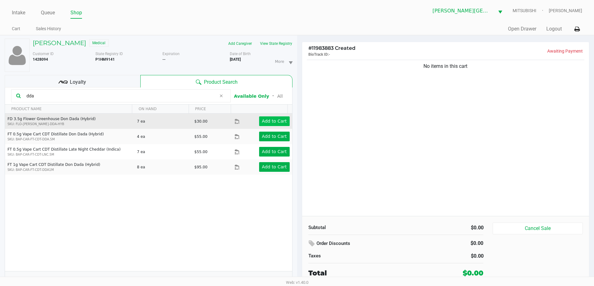
type input "dda"
click at [272, 123] on app-button-loader "Add to Cart" at bounding box center [274, 121] width 25 height 5
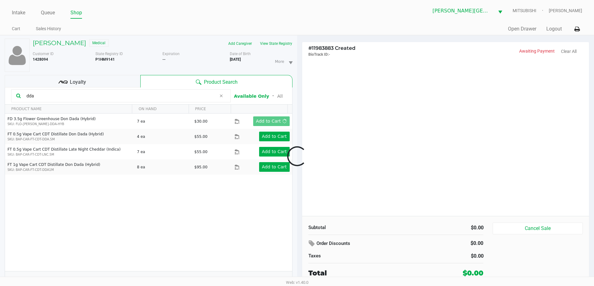
click at [78, 80] on div at bounding box center [297, 156] width 594 height 180
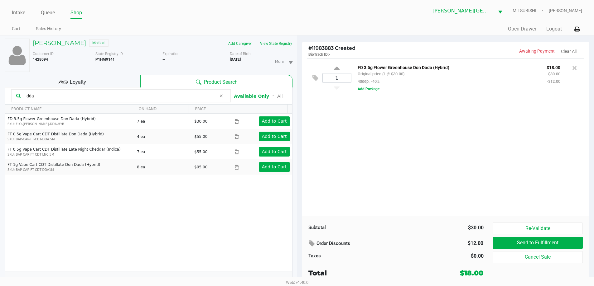
click at [78, 80] on span "Loyalty" at bounding box center [78, 82] width 16 height 7
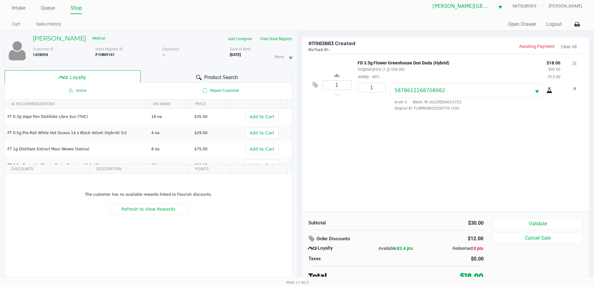
scroll to position [7, 0]
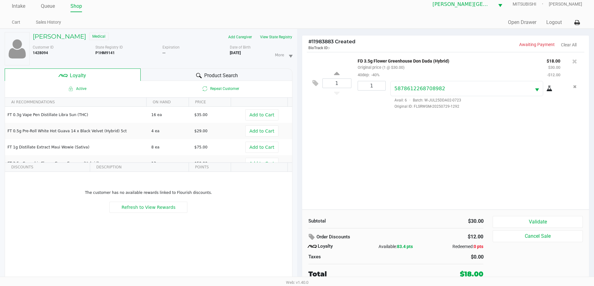
click at [375, 158] on div "1 FD 3.5g Flower Greenhouse Don Dada (Hybrid) Original price (1 @ $30.00) 40dep…" at bounding box center [445, 131] width 287 height 158
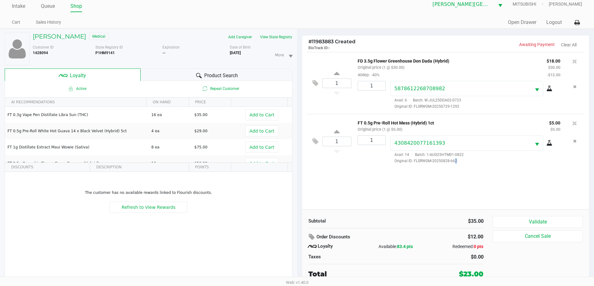
click at [453, 179] on div "1 FD 3.5g Flower Greenhouse Don Dada (Hybrid) Original price (1 @ $30.00) 40dep…" at bounding box center [445, 131] width 287 height 158
click at [538, 221] on button "Validate" at bounding box center [537, 222] width 90 height 12
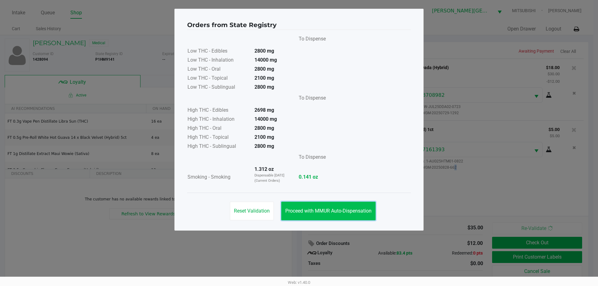
click at [302, 212] on span "Proceed with MMUR Auto-Dispensation" at bounding box center [328, 211] width 86 height 6
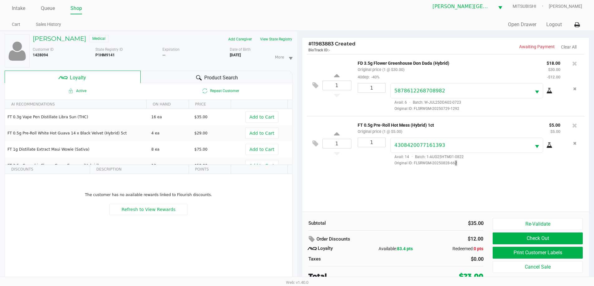
scroll to position [7, 0]
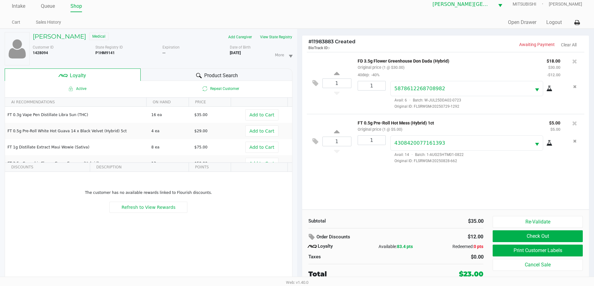
click at [405, 188] on div "1 FD 3.5g Flower Greenhouse Don Dada (Hybrid) Original price (1 @ $30.00) 40dep…" at bounding box center [445, 131] width 287 height 158
click at [544, 226] on button "Re-Validate" at bounding box center [537, 222] width 90 height 12
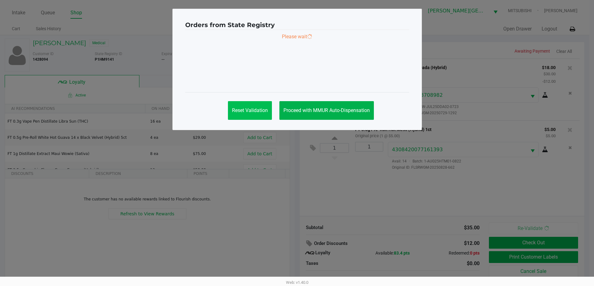
scroll to position [0, 0]
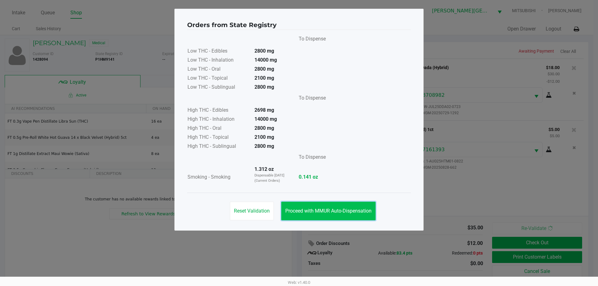
click at [324, 207] on button "Proceed with MMUR Auto-Dispensation" at bounding box center [328, 211] width 94 height 19
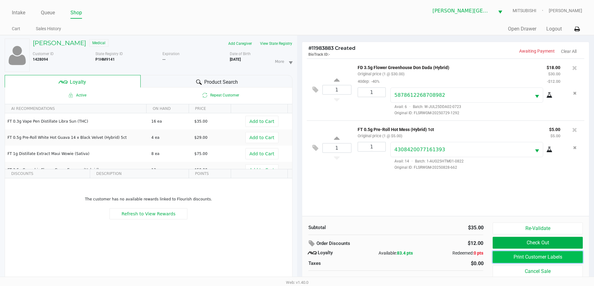
click at [528, 257] on button "Print Customer Labels" at bounding box center [537, 257] width 90 height 12
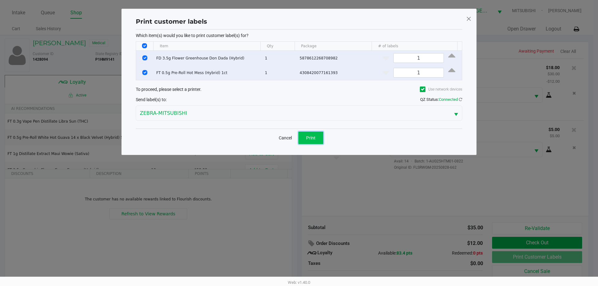
click at [311, 135] on button "Print" at bounding box center [311, 138] width 25 height 12
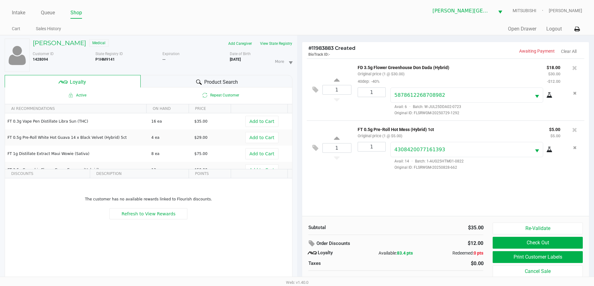
click at [229, 76] on div "Product Search" at bounding box center [217, 81] width 152 height 12
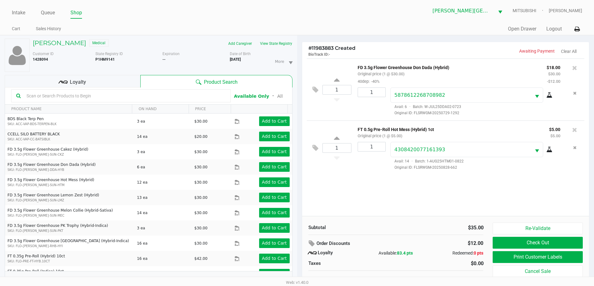
click at [154, 91] on div at bounding box center [120, 95] width 219 height 13
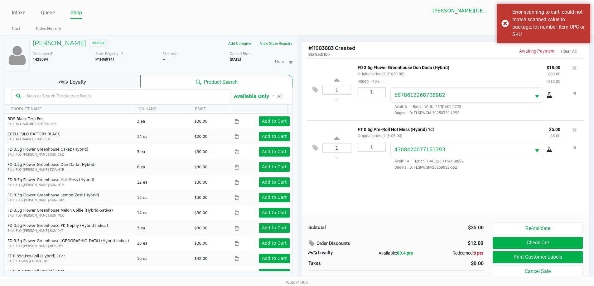
click at [157, 97] on input "text" at bounding box center [125, 95] width 202 height 9
type input "raw"
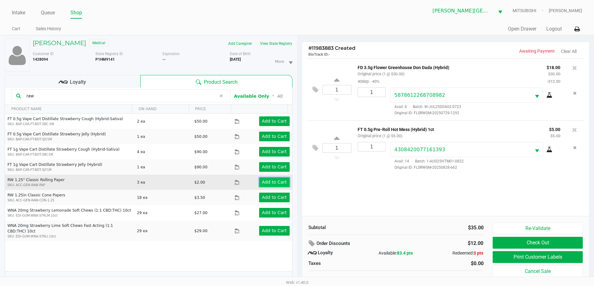
click at [265, 184] on app-button-loader "Add to Cart" at bounding box center [274, 182] width 25 height 5
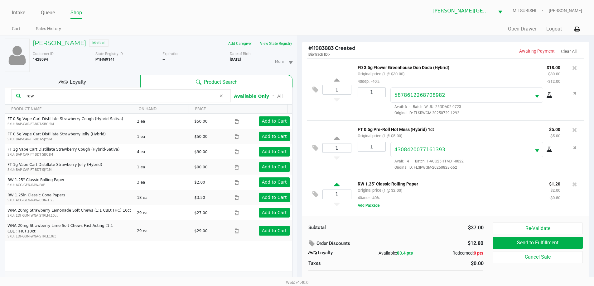
click at [338, 187] on icon at bounding box center [337, 186] width 6 height 8
type input "2"
click at [373, 206] on button "Add Package" at bounding box center [368, 206] width 22 height 6
click at [427, 218] on div "Subtotal $39.00 Order Discounts $13.60 Loyalty Available: 83.4 pts Redeemed: 0 …" at bounding box center [445, 254] width 287 height 76
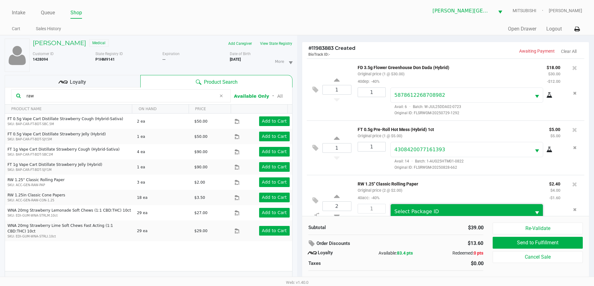
click at [431, 213] on span "Select Package ID" at bounding box center [416, 212] width 45 height 6
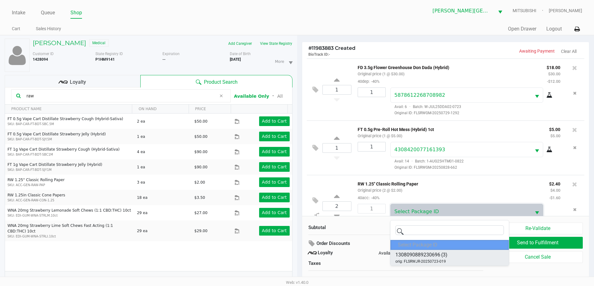
click at [436, 259] on span "1308090889230696" at bounding box center [417, 254] width 45 height 7
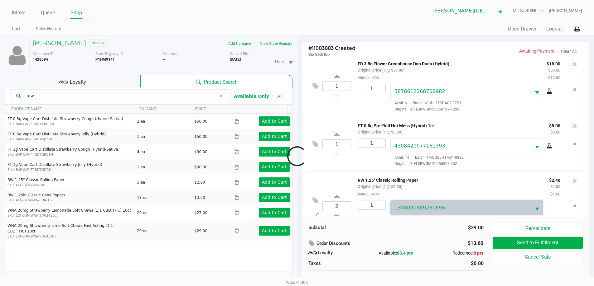
scroll to position [22, 0]
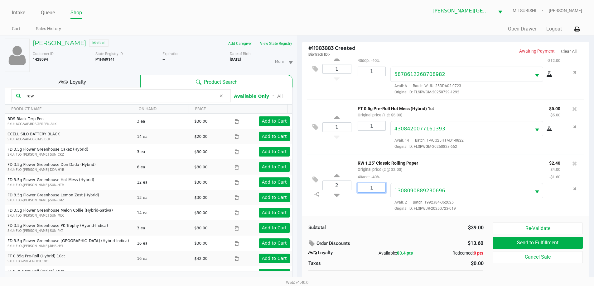
click at [372, 188] on input "1" at bounding box center [371, 188] width 27 height 9
type input "2"
click at [452, 168] on div "Loading lisa peterson Medical Add Caregiver View State Registry Customer ID 142…" at bounding box center [297, 164] width 594 height 258
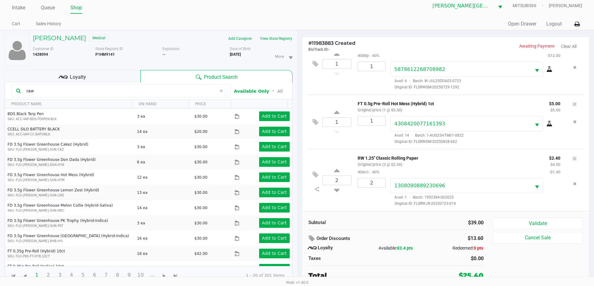
scroll to position [7, 0]
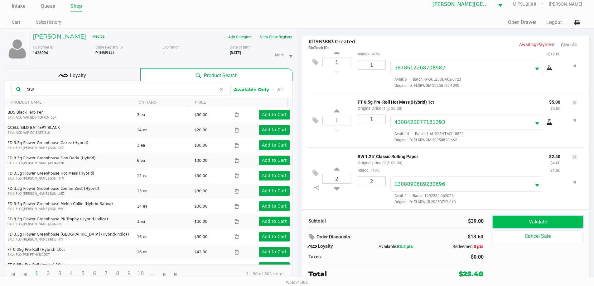
click at [546, 221] on button "Validate" at bounding box center [537, 222] width 90 height 12
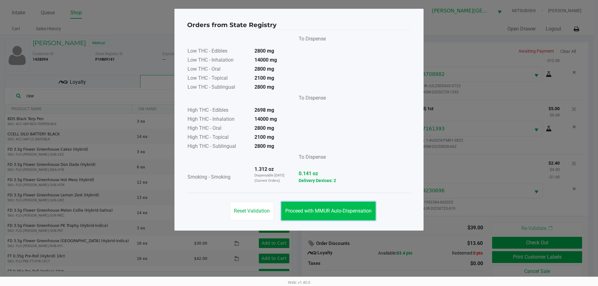
click at [364, 208] on button "Proceed with MMUR Auto-Dispensation" at bounding box center [328, 211] width 94 height 19
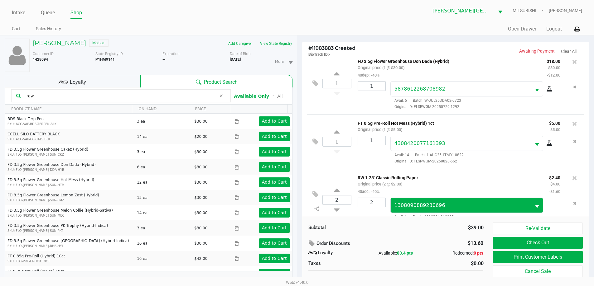
scroll to position [22, 0]
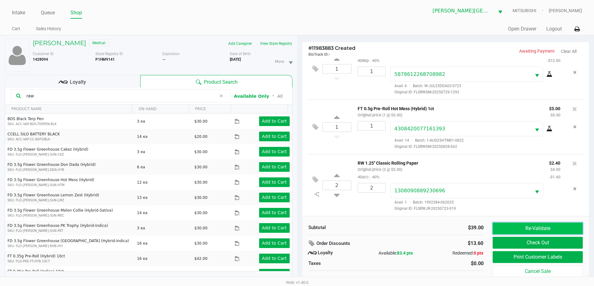
click at [518, 227] on button "Re-Validate" at bounding box center [537, 229] width 90 height 12
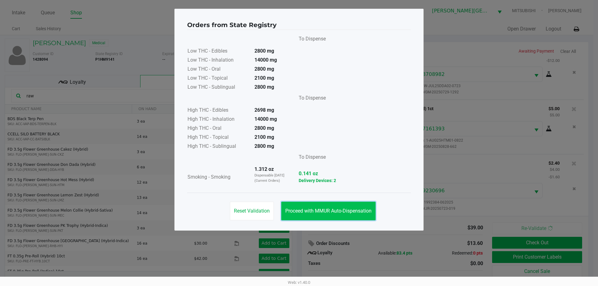
click at [359, 214] on span "Proceed with MMUR Auto-Dispensation" at bounding box center [328, 211] width 86 height 6
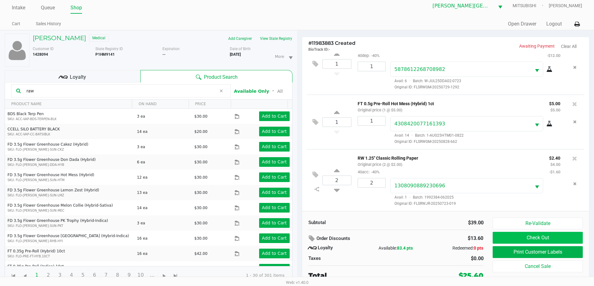
scroll to position [7, 0]
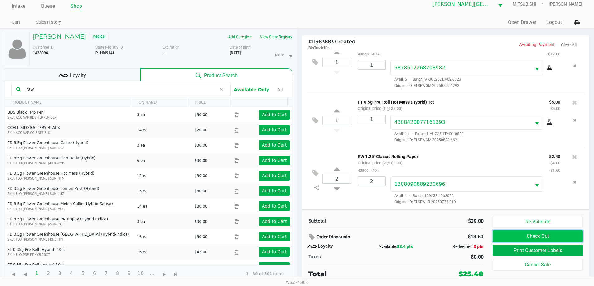
click at [512, 239] on button "Check Out" at bounding box center [537, 237] width 90 height 12
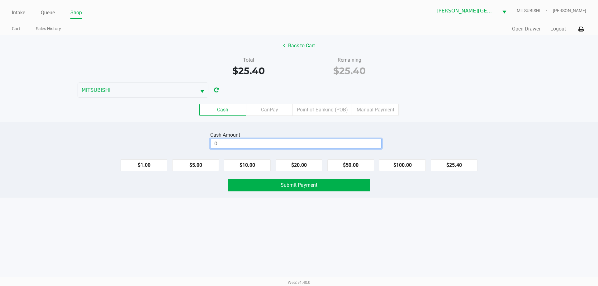
click at [356, 145] on input "0" at bounding box center [296, 143] width 171 height 9
type input "$40.00"
click at [347, 184] on button "Submit Payment" at bounding box center [299, 185] width 143 height 12
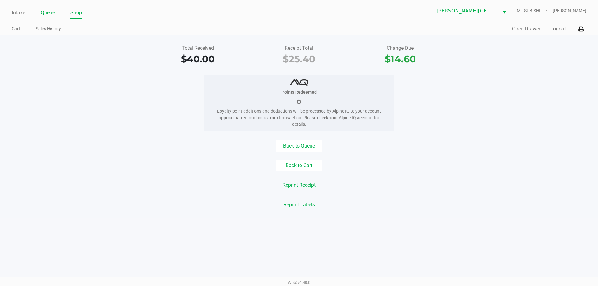
click at [51, 11] on link "Queue" at bounding box center [48, 12] width 14 height 9
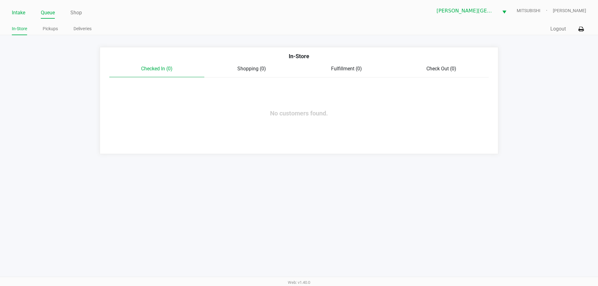
click at [22, 12] on link "Intake" at bounding box center [18, 12] width 13 height 9
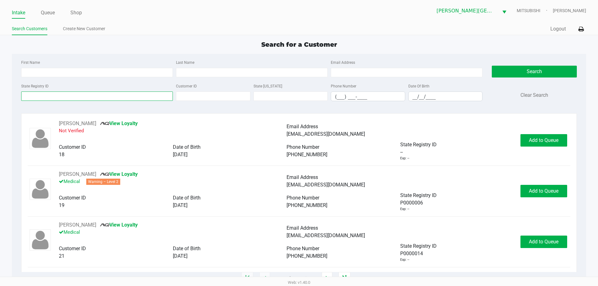
click at [89, 96] on input "State Registry ID" at bounding box center [97, 96] width 152 height 9
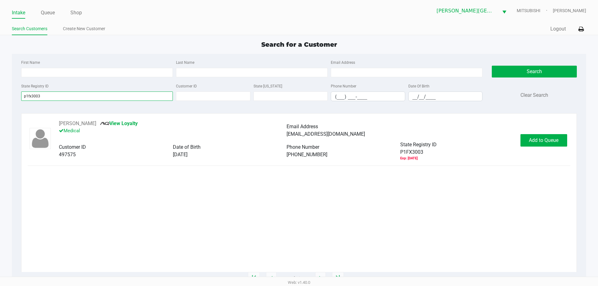
type input "p1fx3003"
click at [525, 152] on div "PATRICK BRUCE View Loyalty Medical Email Address patrickfbruce@gmail.com Custom…" at bounding box center [299, 140] width 543 height 41
click at [530, 145] on button "Add to Queue" at bounding box center [544, 140] width 47 height 12
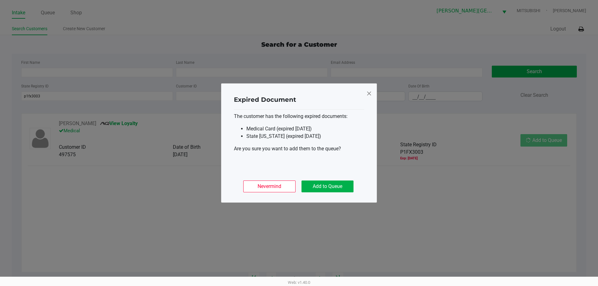
click at [530, 145] on ngb-modal-window "Expired Document The customer has the following expired documents: Medical Card…" at bounding box center [299, 143] width 598 height 286
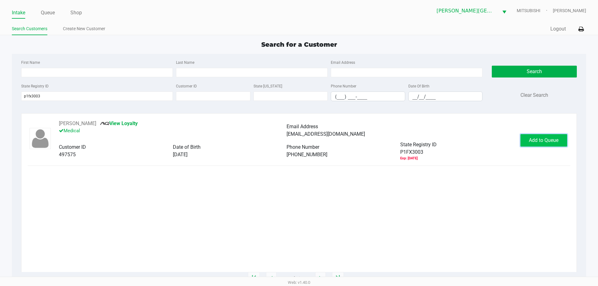
click at [554, 145] on button "Add to Queue" at bounding box center [544, 140] width 47 height 12
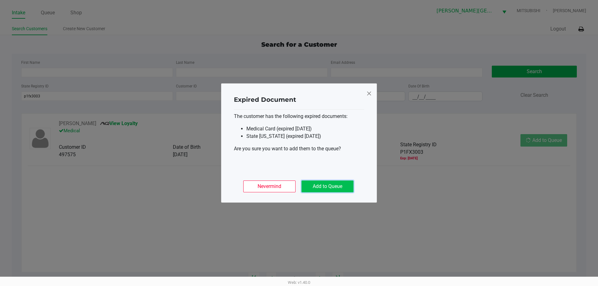
click at [334, 184] on button "Add to Queue" at bounding box center [328, 187] width 52 height 12
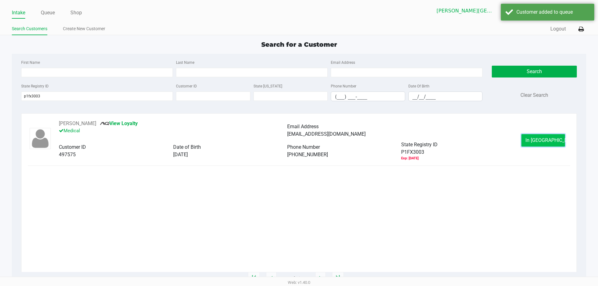
click at [560, 139] on button "In Queue" at bounding box center [544, 140] width 44 height 12
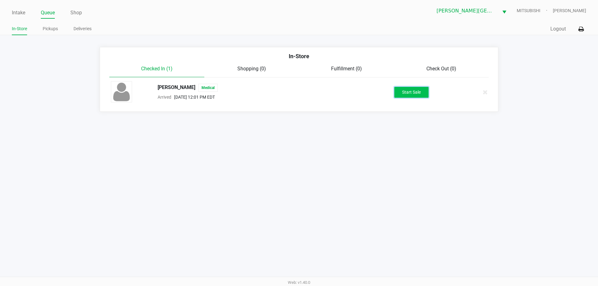
click at [411, 93] on button "Start Sale" at bounding box center [412, 92] width 34 height 11
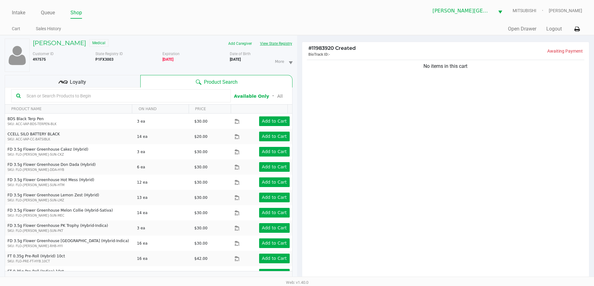
click at [272, 43] on button "View State Registry" at bounding box center [274, 44] width 36 height 10
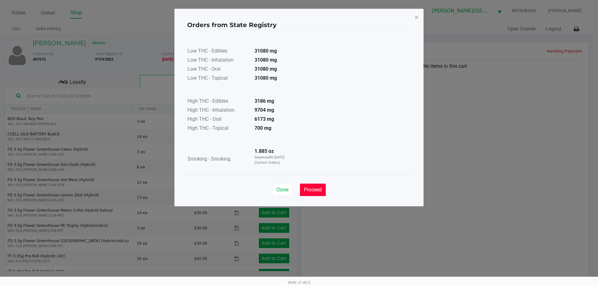
click at [310, 191] on span "Proceed" at bounding box center [313, 190] width 18 height 6
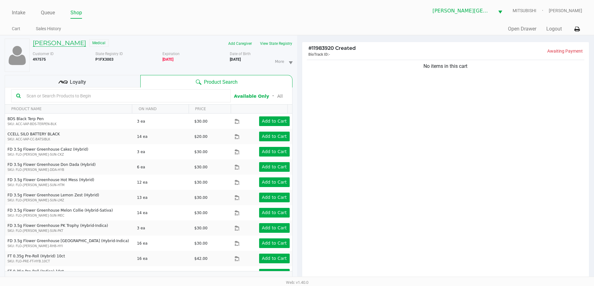
click at [55, 40] on h5 "PATRICK BRUCE" at bounding box center [59, 42] width 53 height 7
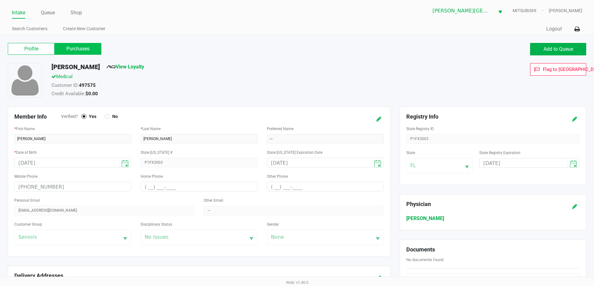
click at [94, 52] on label "Purchases" at bounding box center [78, 49] width 47 height 12
click at [0, 0] on 1 "Purchases" at bounding box center [0, 0] width 0 height 0
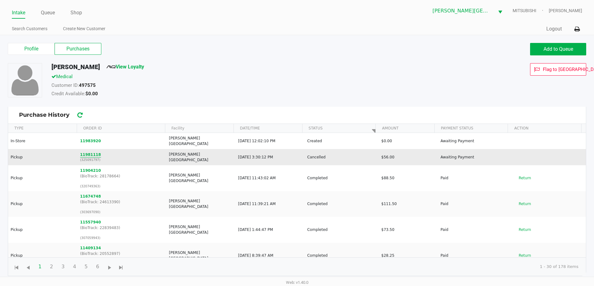
click at [94, 152] on button "11981118" at bounding box center [90, 155] width 21 height 6
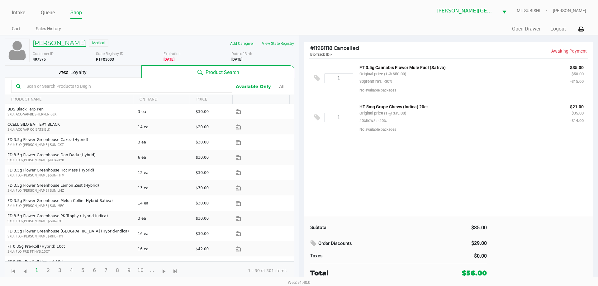
click at [38, 44] on h5 "PATRICK BRUCE" at bounding box center [59, 42] width 53 height 7
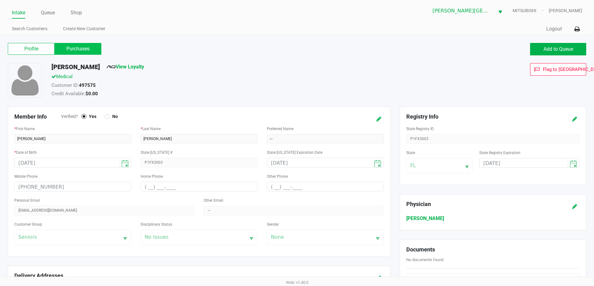
click at [87, 50] on label "Purchases" at bounding box center [78, 49] width 47 height 12
click at [0, 0] on 1 "Purchases" at bounding box center [0, 0] width 0 height 0
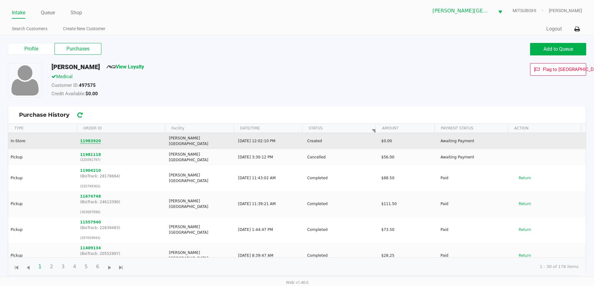
click at [82, 139] on button "11983920" at bounding box center [90, 141] width 21 height 6
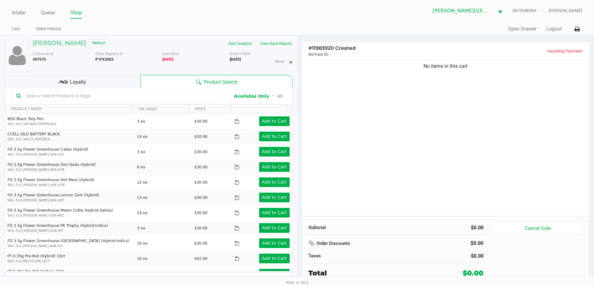
click at [364, 146] on div "No items in this cart" at bounding box center [445, 138] width 287 height 158
click at [57, 45] on h5 "PATRICK BRUCE" at bounding box center [59, 42] width 53 height 7
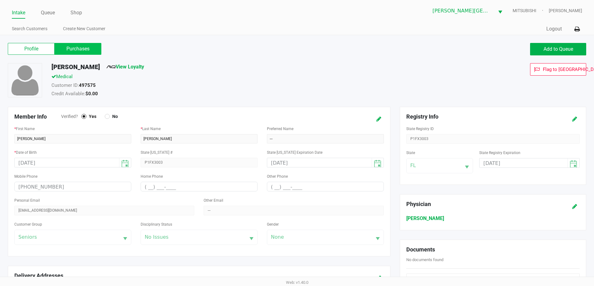
click at [75, 48] on label "Purchases" at bounding box center [78, 49] width 47 height 12
click at [0, 0] on 1 "Purchases" at bounding box center [0, 0] width 0 height 0
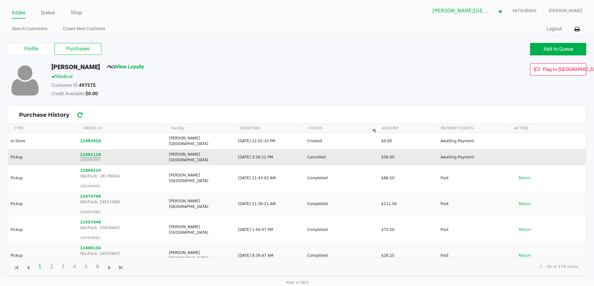
click at [81, 152] on button "11981118" at bounding box center [90, 155] width 21 height 6
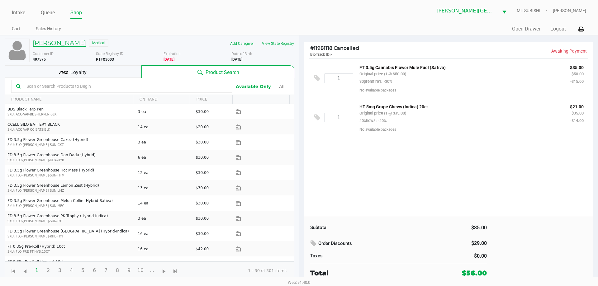
click at [65, 39] on h5 "PATRICK BRUCE" at bounding box center [59, 42] width 53 height 7
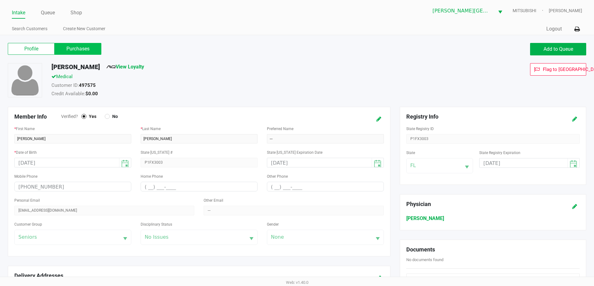
click at [81, 48] on label "Purchases" at bounding box center [78, 49] width 47 height 12
click at [0, 0] on 1 "Purchases" at bounding box center [0, 0] width 0 height 0
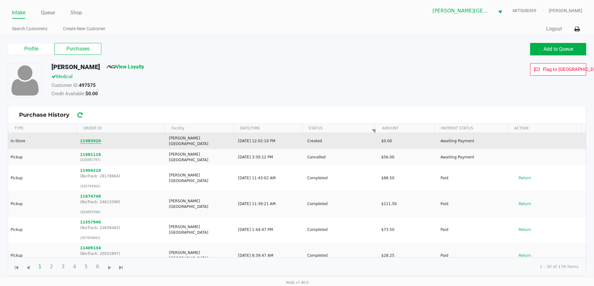
click at [92, 139] on button "11983920" at bounding box center [90, 141] width 21 height 6
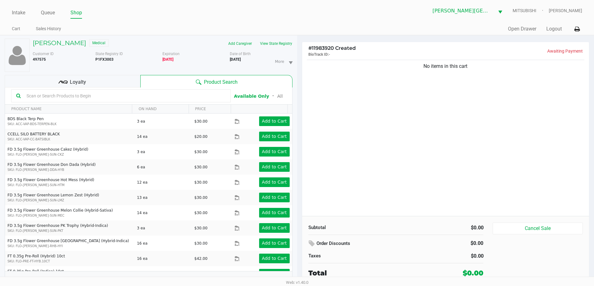
click at [336, 117] on div "No items in this cart" at bounding box center [445, 138] width 287 height 158
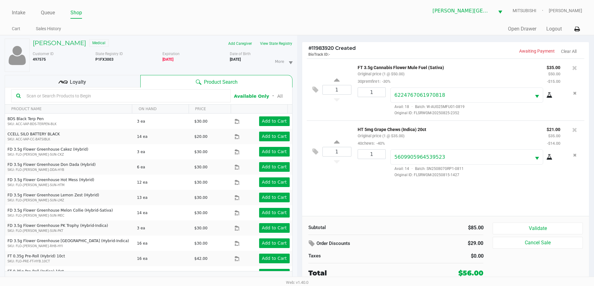
click at [122, 83] on div "Loyalty" at bounding box center [73, 81] width 136 height 12
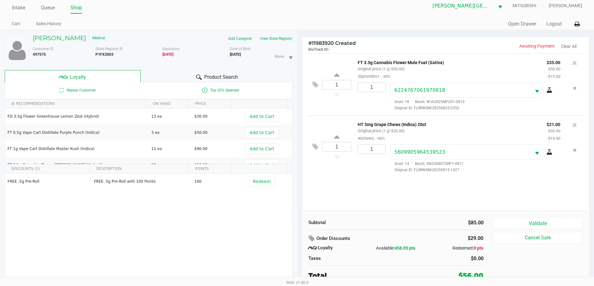
scroll to position [7, 0]
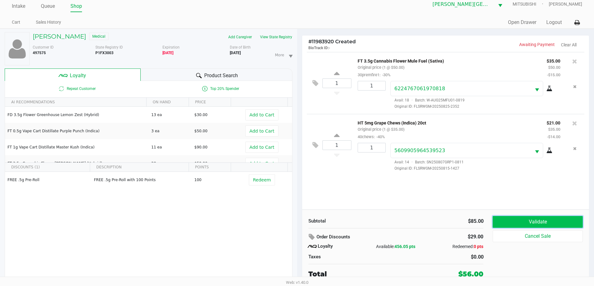
click at [557, 223] on button "Validate" at bounding box center [537, 222] width 90 height 12
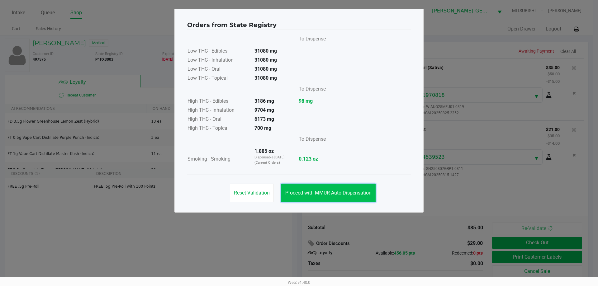
click at [293, 189] on button "Proceed with MMUR Auto-Dispensation" at bounding box center [328, 193] width 94 height 19
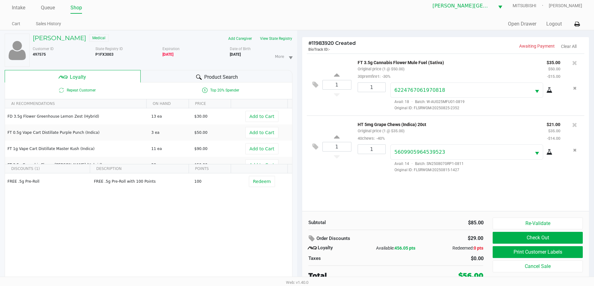
scroll to position [7, 0]
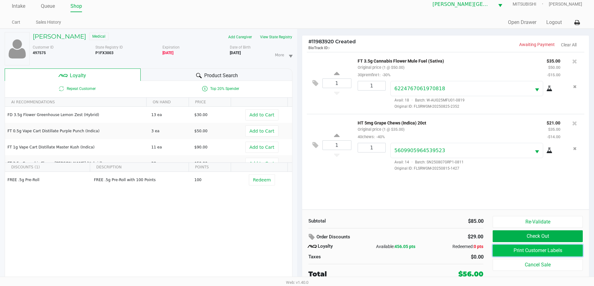
click at [535, 250] on button "Print Customer Labels" at bounding box center [537, 251] width 90 height 12
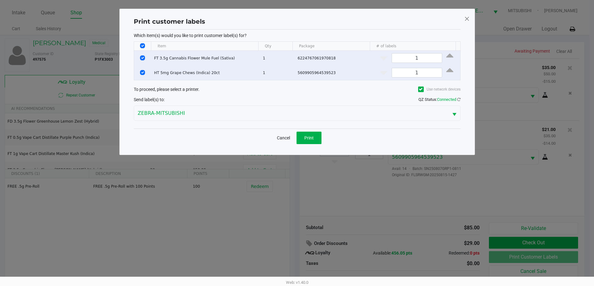
scroll to position [0, 0]
click at [309, 141] on button "Print" at bounding box center [311, 138] width 25 height 12
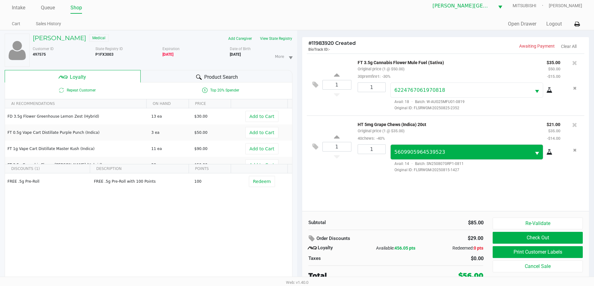
scroll to position [7, 0]
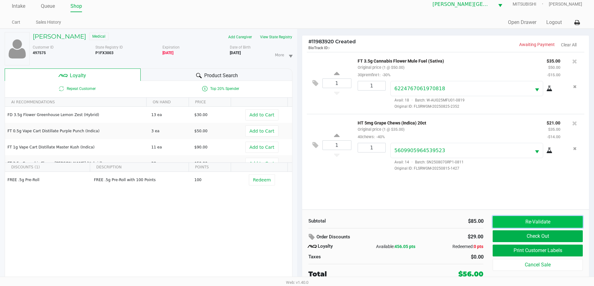
click at [566, 226] on button "Re-Validate" at bounding box center [537, 222] width 90 height 12
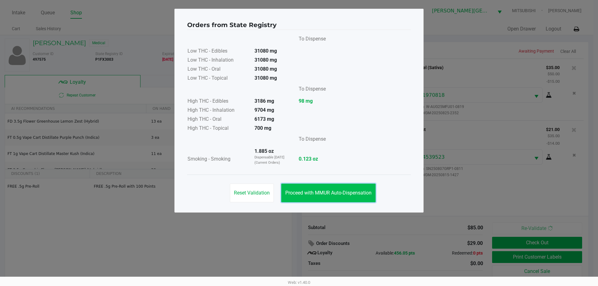
click at [354, 189] on button "Proceed with MMUR Auto-Dispensation" at bounding box center [328, 193] width 94 height 19
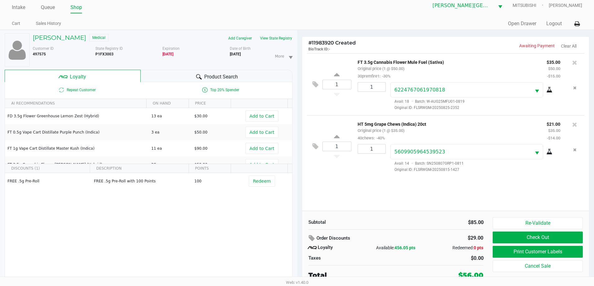
scroll to position [7, 0]
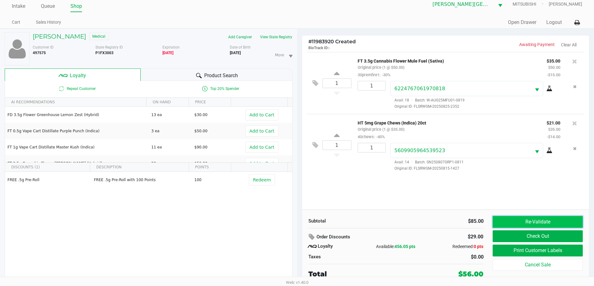
click at [538, 223] on button "Re-Validate" at bounding box center [537, 222] width 90 height 12
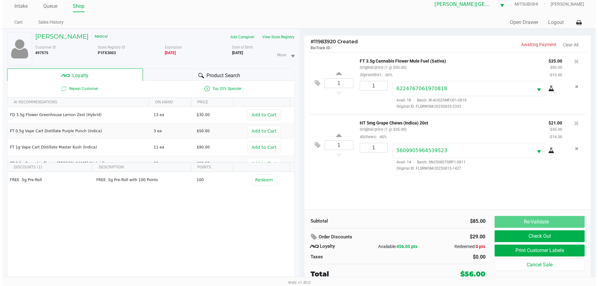
scroll to position [0, 0]
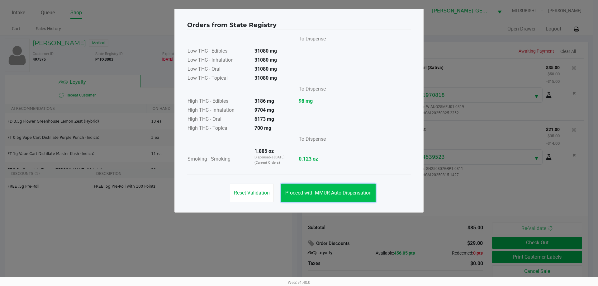
click at [351, 194] on span "Proceed with MMUR Auto-Dispensation" at bounding box center [328, 193] width 86 height 6
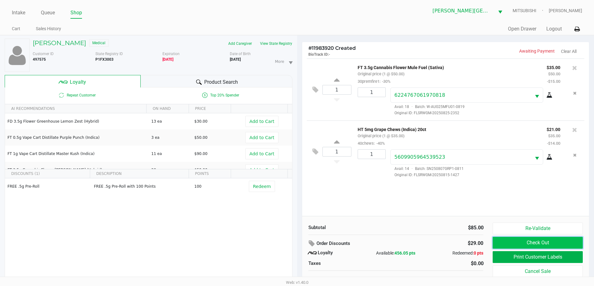
click at [562, 241] on button "Check Out" at bounding box center [537, 243] width 90 height 12
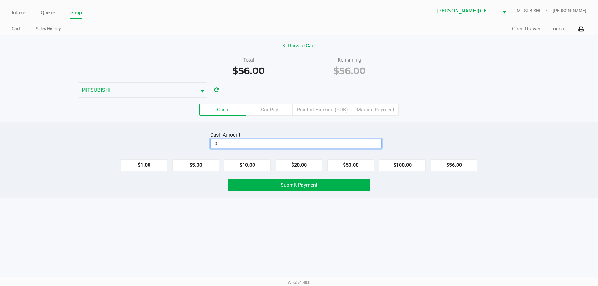
click at [339, 142] on input "0" at bounding box center [296, 143] width 171 height 9
type input "$56.00"
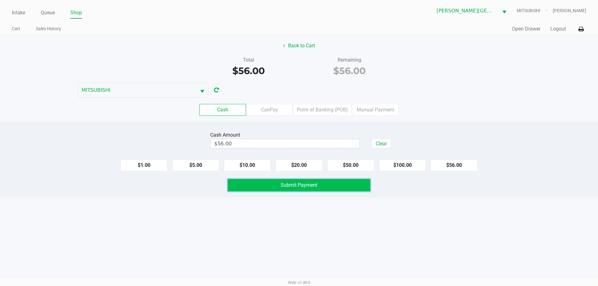
click at [344, 184] on button "Submit Payment" at bounding box center [299, 185] width 143 height 12
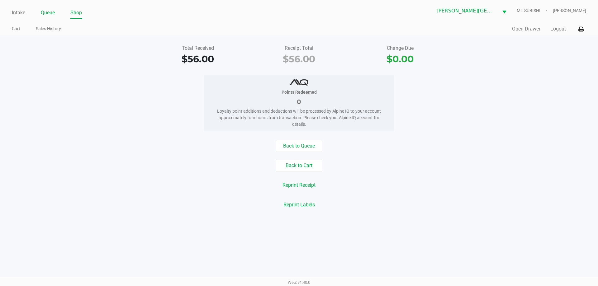
click at [51, 15] on link "Queue" at bounding box center [48, 12] width 14 height 9
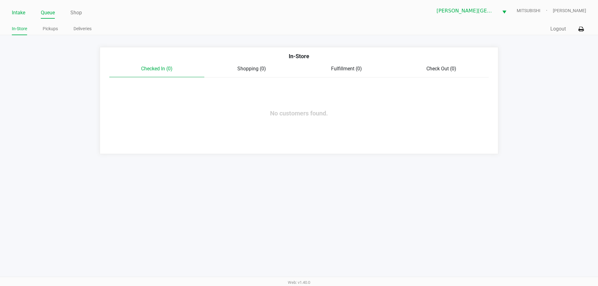
click at [16, 13] on link "Intake" at bounding box center [18, 12] width 13 height 9
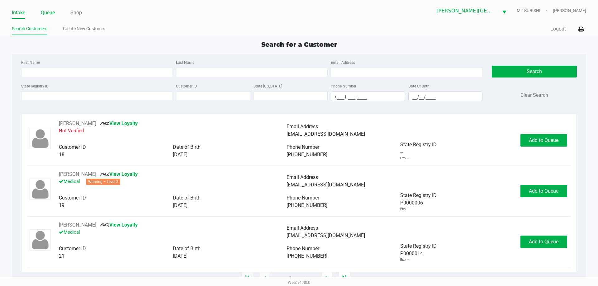
click at [53, 13] on link "Queue" at bounding box center [48, 12] width 14 height 9
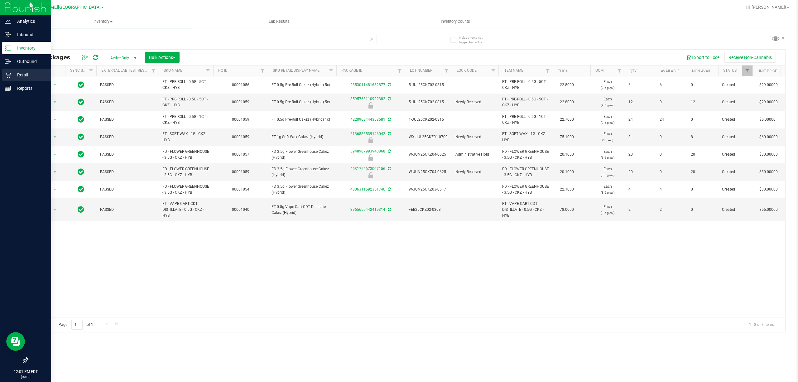
click at [22, 75] on p "Retail" at bounding box center [29, 74] width 37 height 7
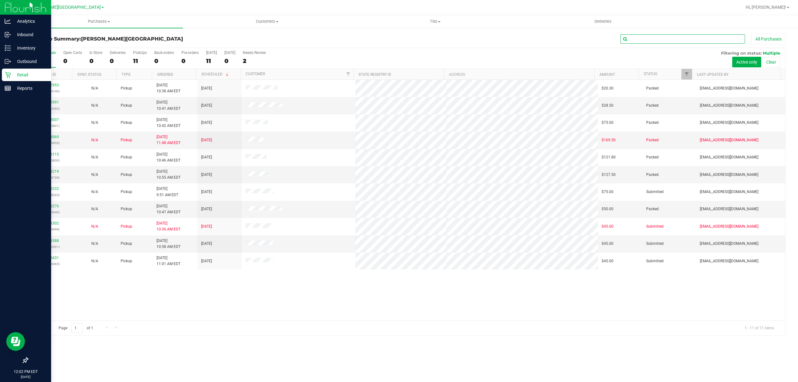
click at [658, 36] on input "text" at bounding box center [682, 38] width 125 height 9
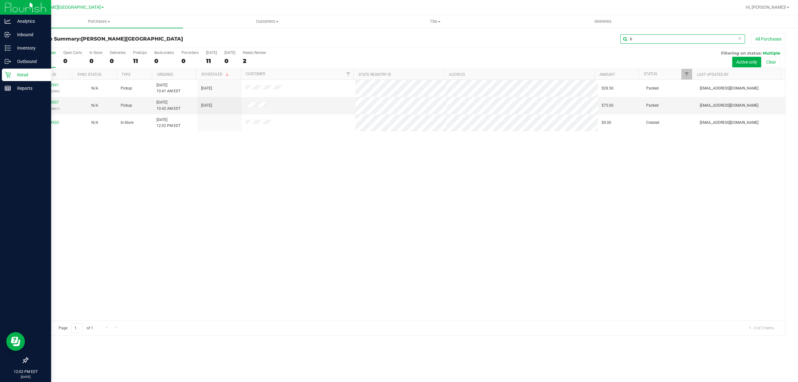
type input "b"
click at [94, 21] on span "Purchases" at bounding box center [99, 22] width 168 height 6
click at [65, 48] on li "Fulfillment" at bounding box center [99, 44] width 168 height 7
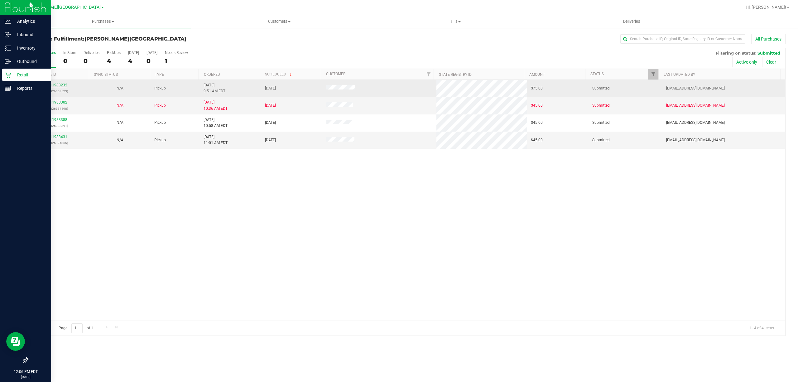
click at [64, 84] on link "11983232" at bounding box center [58, 85] width 17 height 4
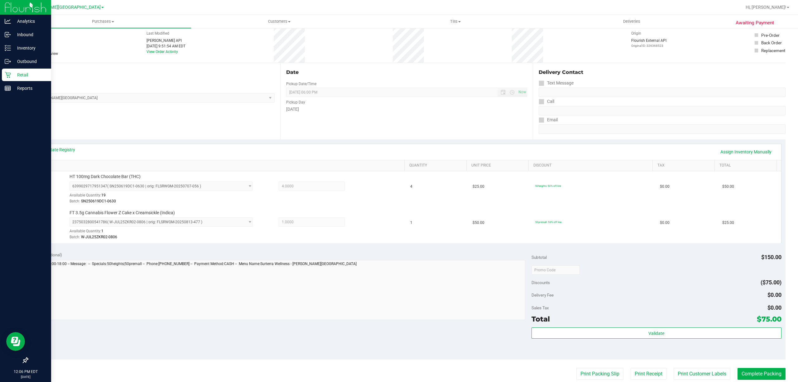
scroll to position [125, 0]
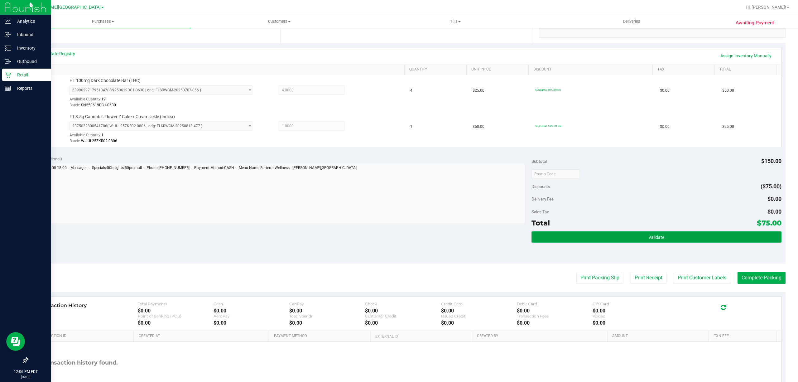
click at [583, 241] on button "Validate" at bounding box center [656, 236] width 250 height 11
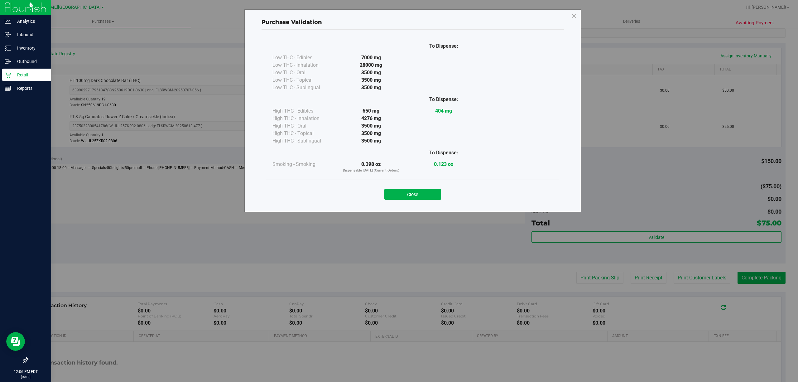
click at [414, 186] on div "Close" at bounding box center [413, 192] width 284 height 16
click at [418, 194] on button "Close" at bounding box center [412, 194] width 57 height 11
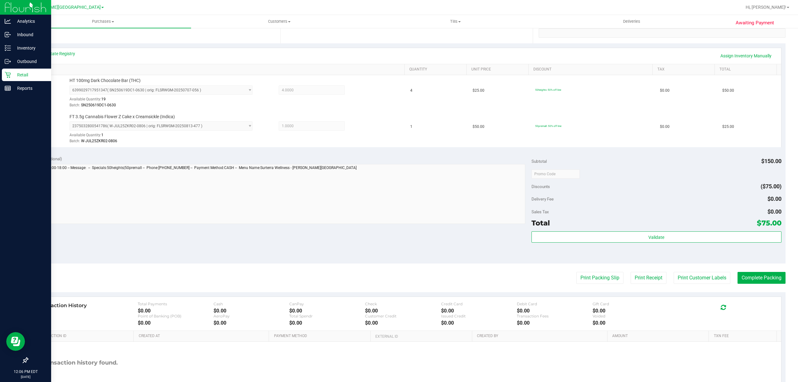
drag, startPoint x: 687, startPoint y: 280, endPoint x: 652, endPoint y: 227, distance: 63.5
click at [652, 227] on purchase-details "Back Edit Purchase Cancel Purchase View Profile # 11983232 BioTrack ID: - Submi…" at bounding box center [406, 159] width 758 height 500
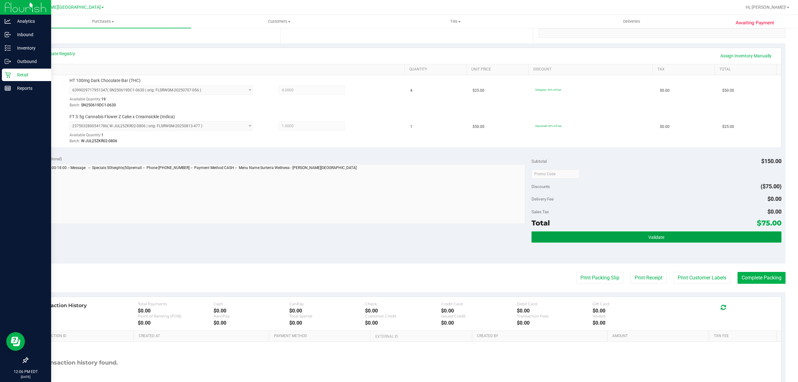
click at [648, 236] on span "Validate" at bounding box center [656, 237] width 16 height 5
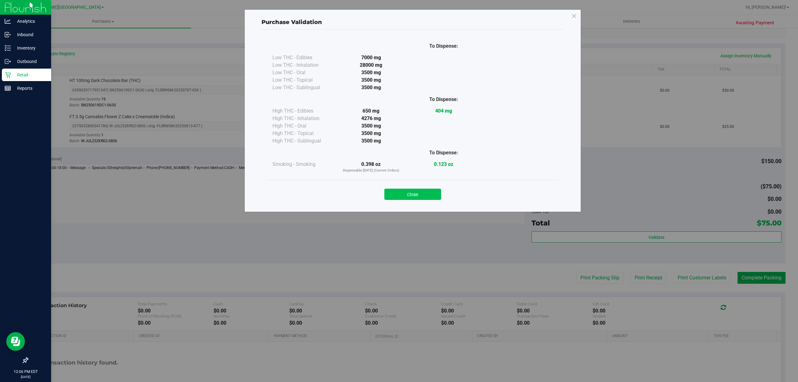
click at [412, 193] on button "Close" at bounding box center [412, 194] width 57 height 11
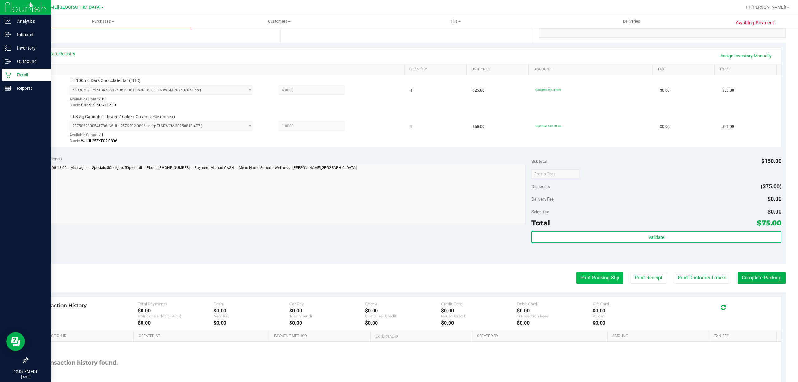
click at [606, 277] on button "Print Packing Slip" at bounding box center [599, 278] width 47 height 12
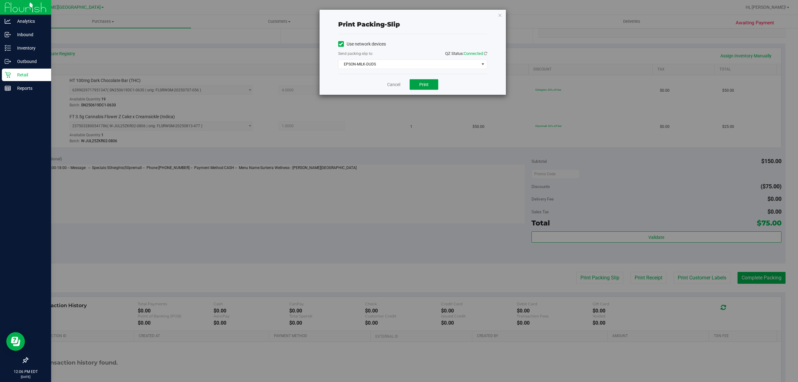
click at [434, 82] on button "Print" at bounding box center [423, 84] width 29 height 11
click at [390, 64] on span "EPSON-MILK-DUDS" at bounding box center [408, 64] width 141 height 9
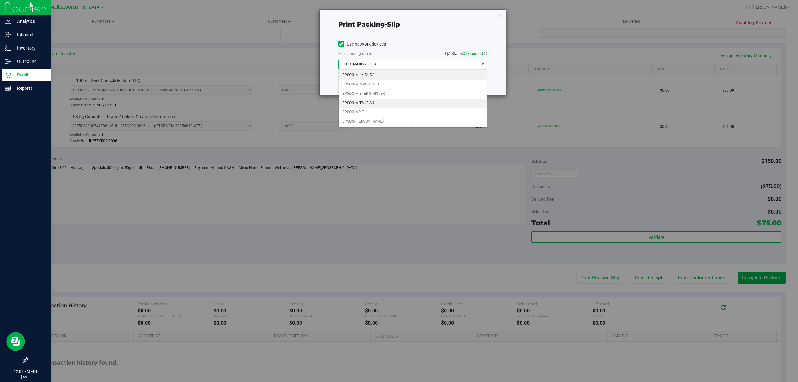
click at [366, 104] on li "EPSON-MITSUBISHI" at bounding box center [412, 102] width 148 height 9
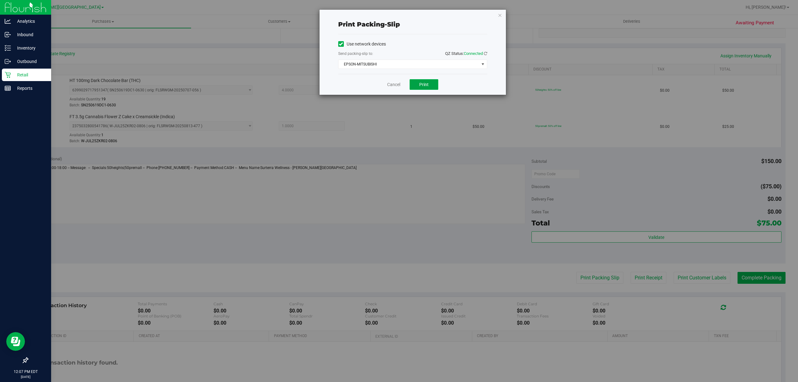
click at [426, 84] on span "Print" at bounding box center [423, 84] width 9 height 5
click at [391, 84] on link "Cancel" at bounding box center [393, 84] width 13 height 7
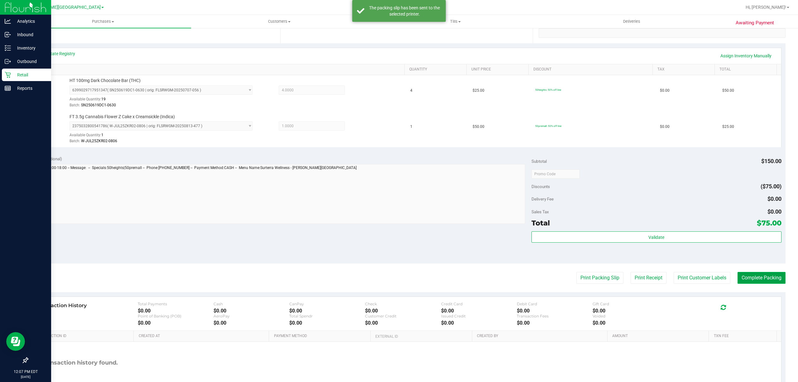
click at [747, 281] on button "Complete Packing" at bounding box center [761, 278] width 48 height 12
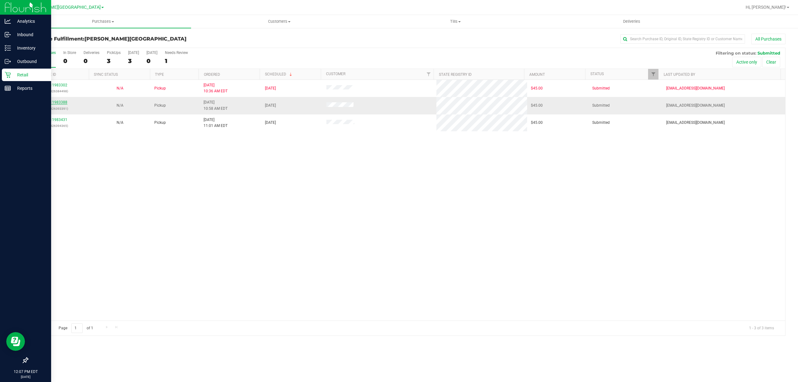
click at [60, 101] on link "11983388" at bounding box center [58, 102] width 17 height 4
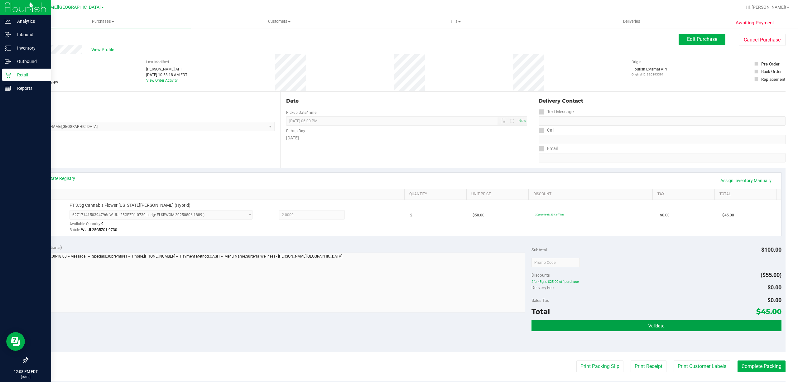
click at [608, 323] on button "Validate" at bounding box center [656, 325] width 250 height 11
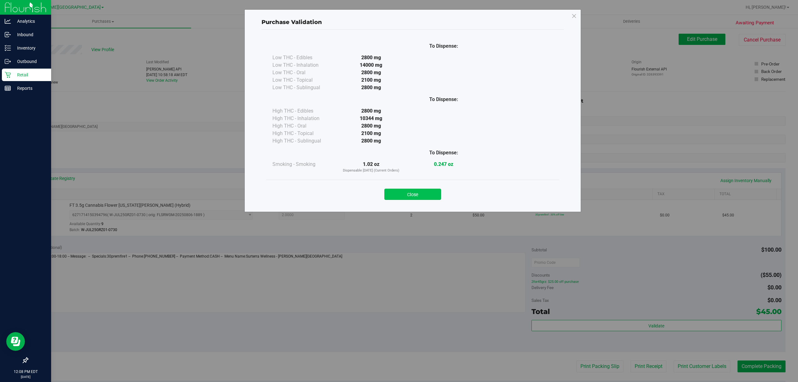
click at [419, 192] on button "Close" at bounding box center [412, 194] width 57 height 11
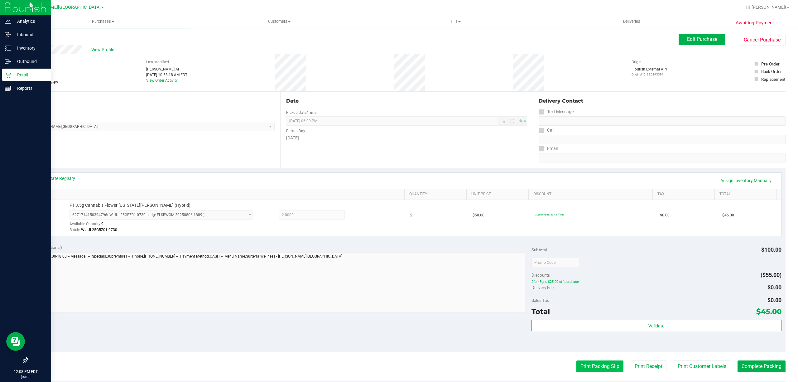
click at [601, 366] on button "Print Packing Slip" at bounding box center [599, 366] width 47 height 12
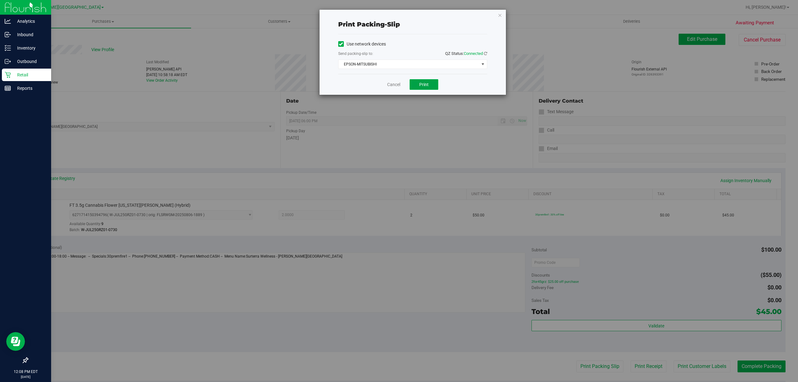
click at [423, 87] on span "Print" at bounding box center [423, 84] width 9 height 5
drag, startPoint x: 388, startPoint y: 83, endPoint x: 392, endPoint y: 86, distance: 5.5
click at [388, 83] on link "Cancel" at bounding box center [393, 84] width 13 height 7
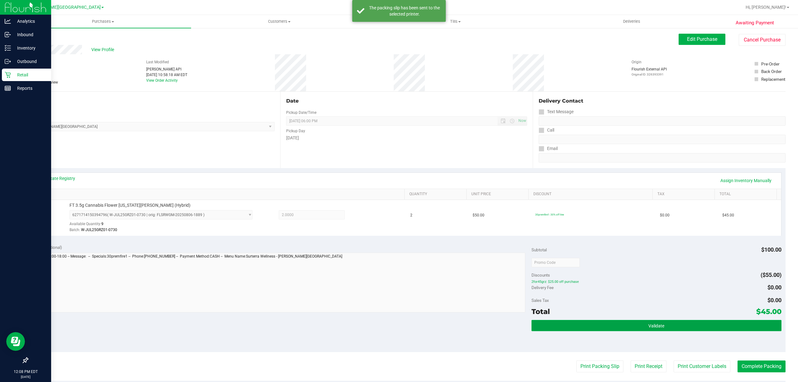
click at [656, 328] on span "Validate" at bounding box center [656, 325] width 16 height 5
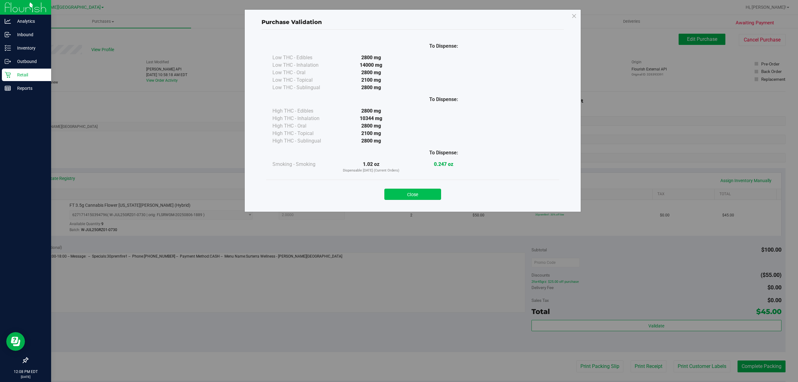
click at [409, 191] on button "Close" at bounding box center [412, 194] width 57 height 11
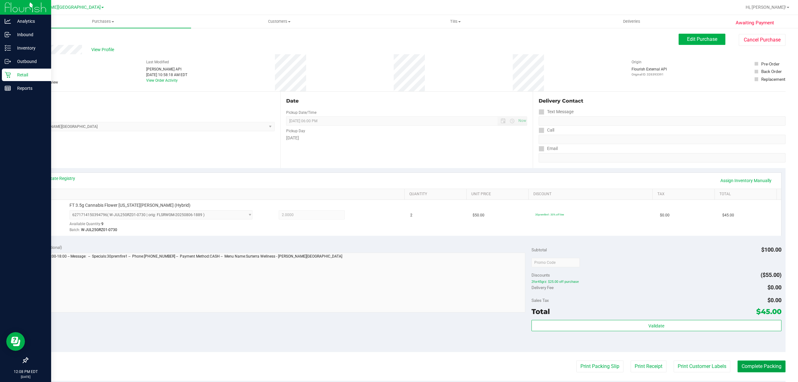
click at [758, 368] on button "Complete Packing" at bounding box center [761, 366] width 48 height 12
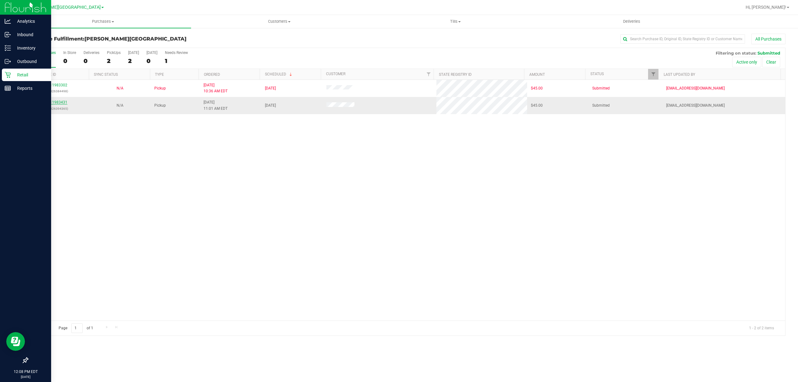
click at [65, 102] on link "11983431" at bounding box center [58, 102] width 17 height 4
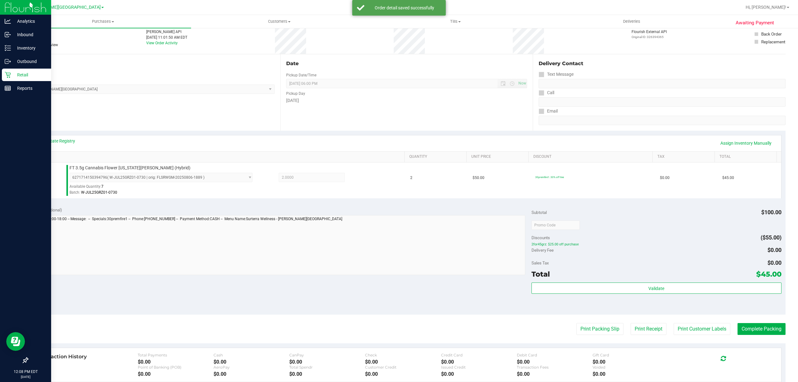
scroll to position [125, 0]
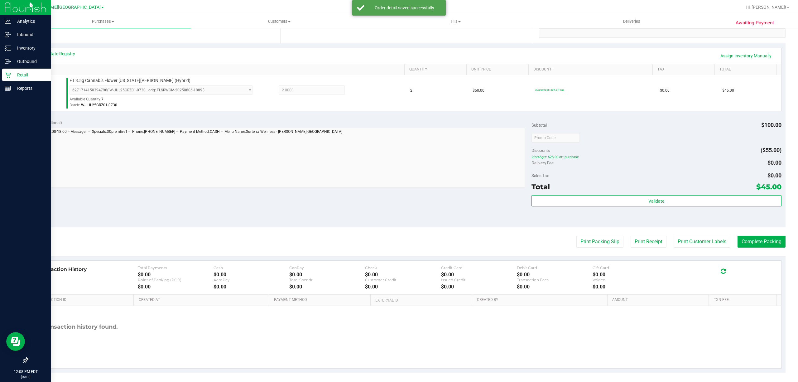
click at [646, 208] on div "Validate" at bounding box center [656, 209] width 250 height 28
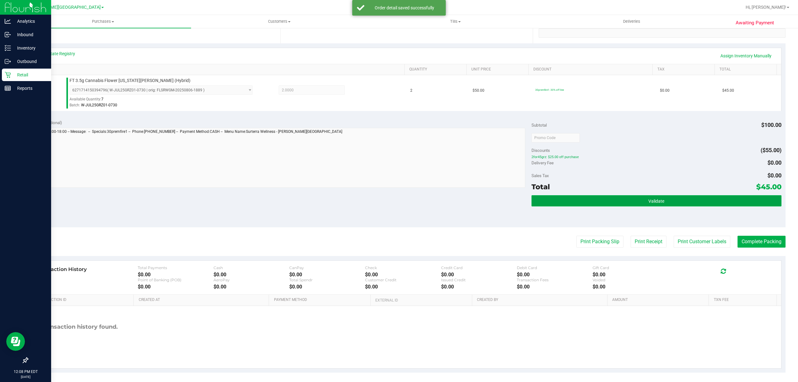
click at [648, 203] on span "Validate" at bounding box center [656, 201] width 16 height 5
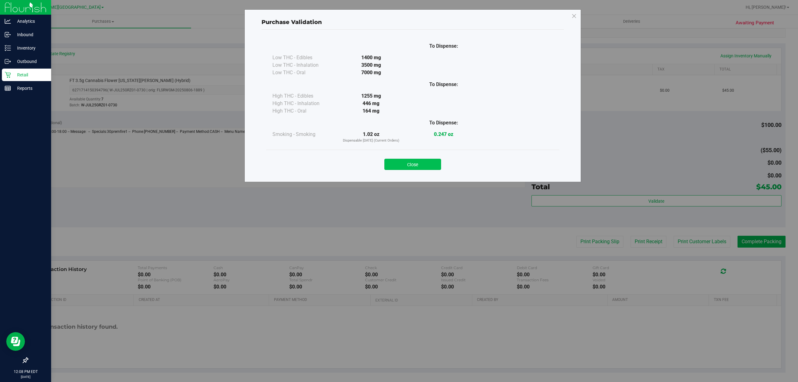
click at [408, 163] on button "Close" at bounding box center [412, 164] width 57 height 11
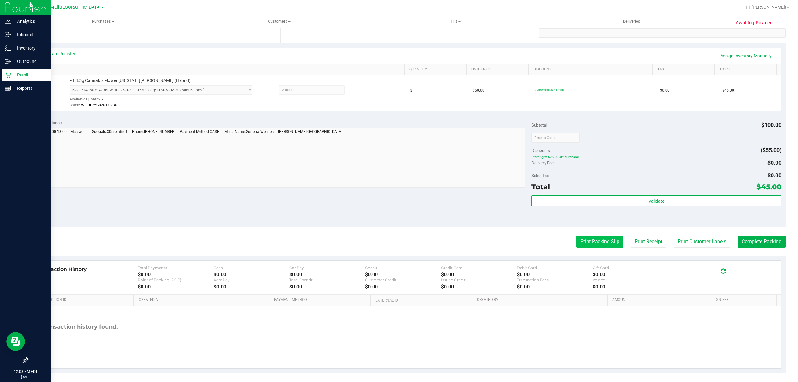
click at [593, 243] on button "Print Packing Slip" at bounding box center [599, 242] width 47 height 12
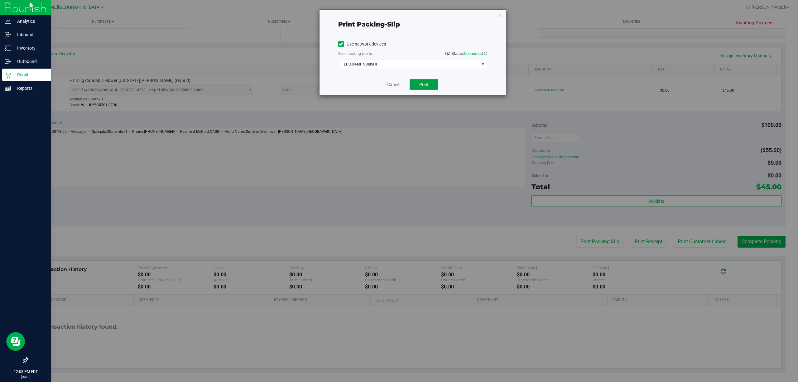
click at [420, 86] on span "Print" at bounding box center [423, 84] width 9 height 5
click at [388, 84] on link "Cancel" at bounding box center [393, 84] width 13 height 7
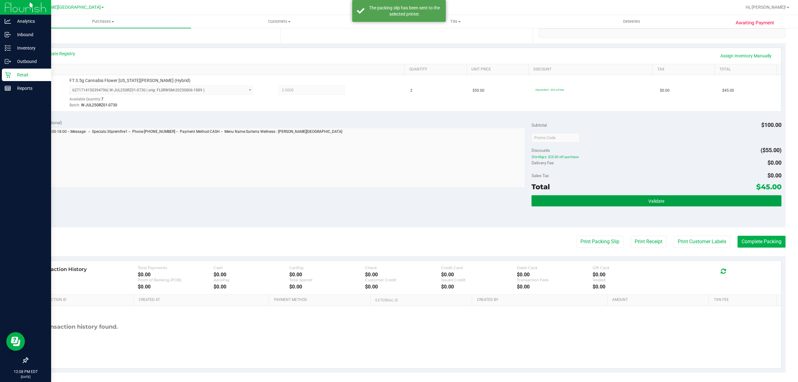
click at [643, 196] on button "Validate" at bounding box center [656, 200] width 250 height 11
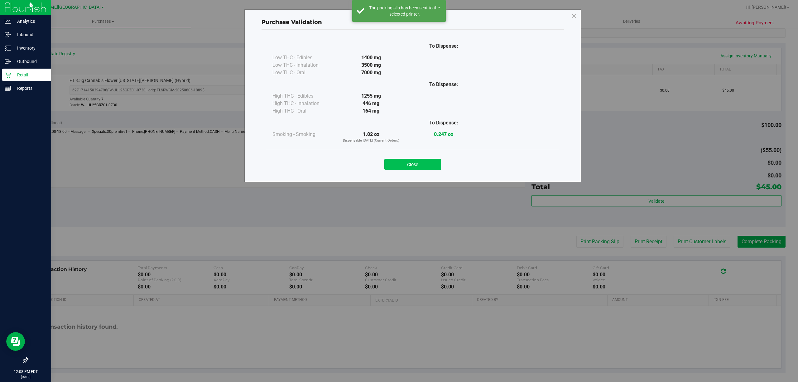
click at [418, 163] on button "Close" at bounding box center [412, 164] width 57 height 11
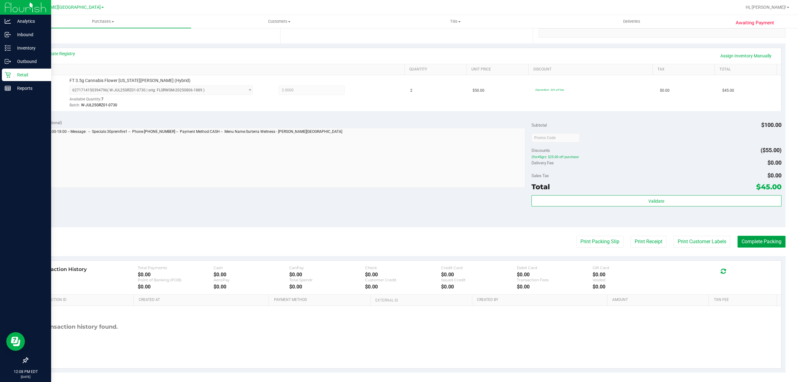
click at [740, 243] on button "Complete Packing" at bounding box center [761, 242] width 48 height 12
